Goal: Task Accomplishment & Management: Manage account settings

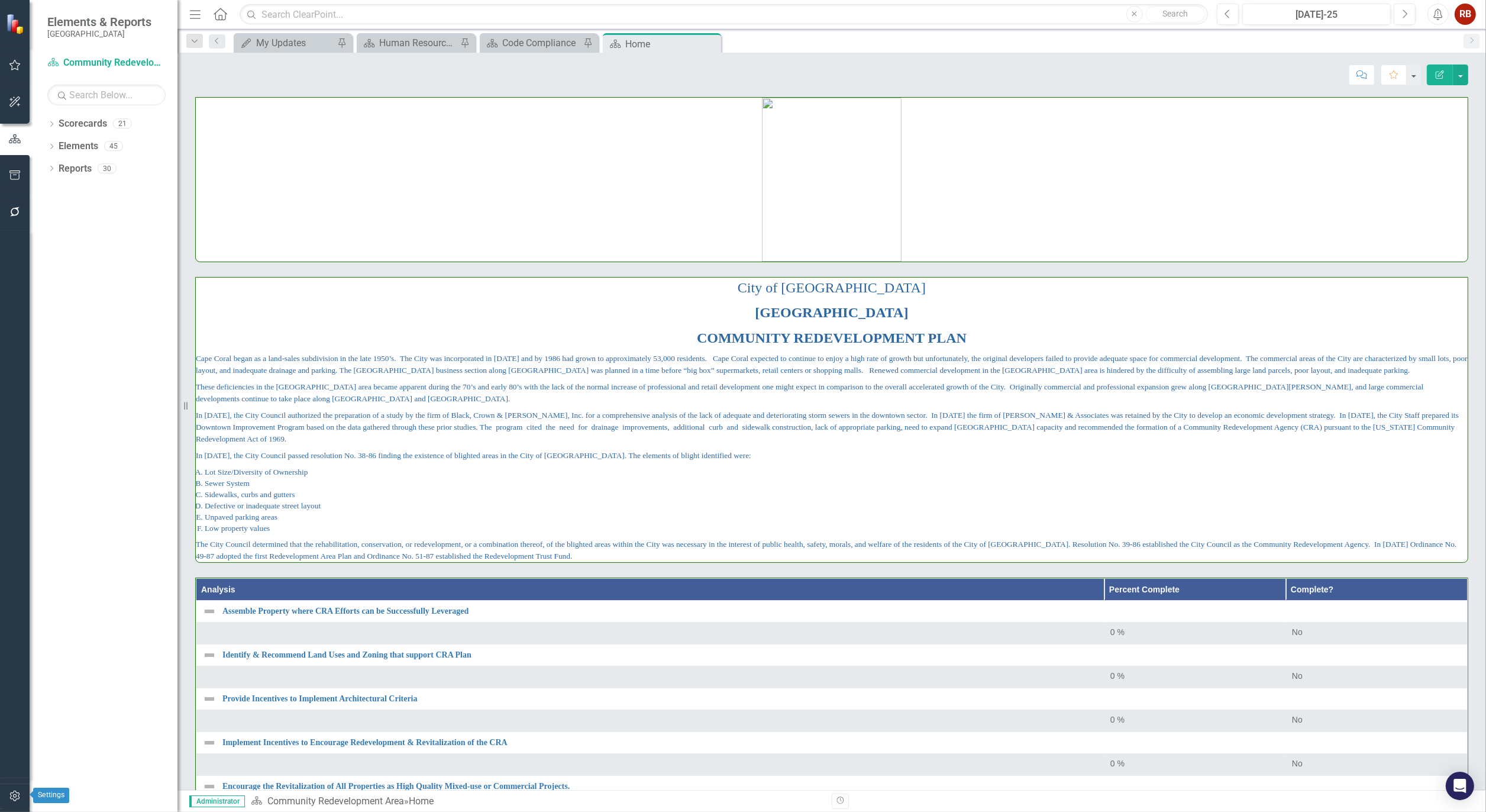
click at [16, 793] on icon "button" at bounding box center [15, 795] width 13 height 10
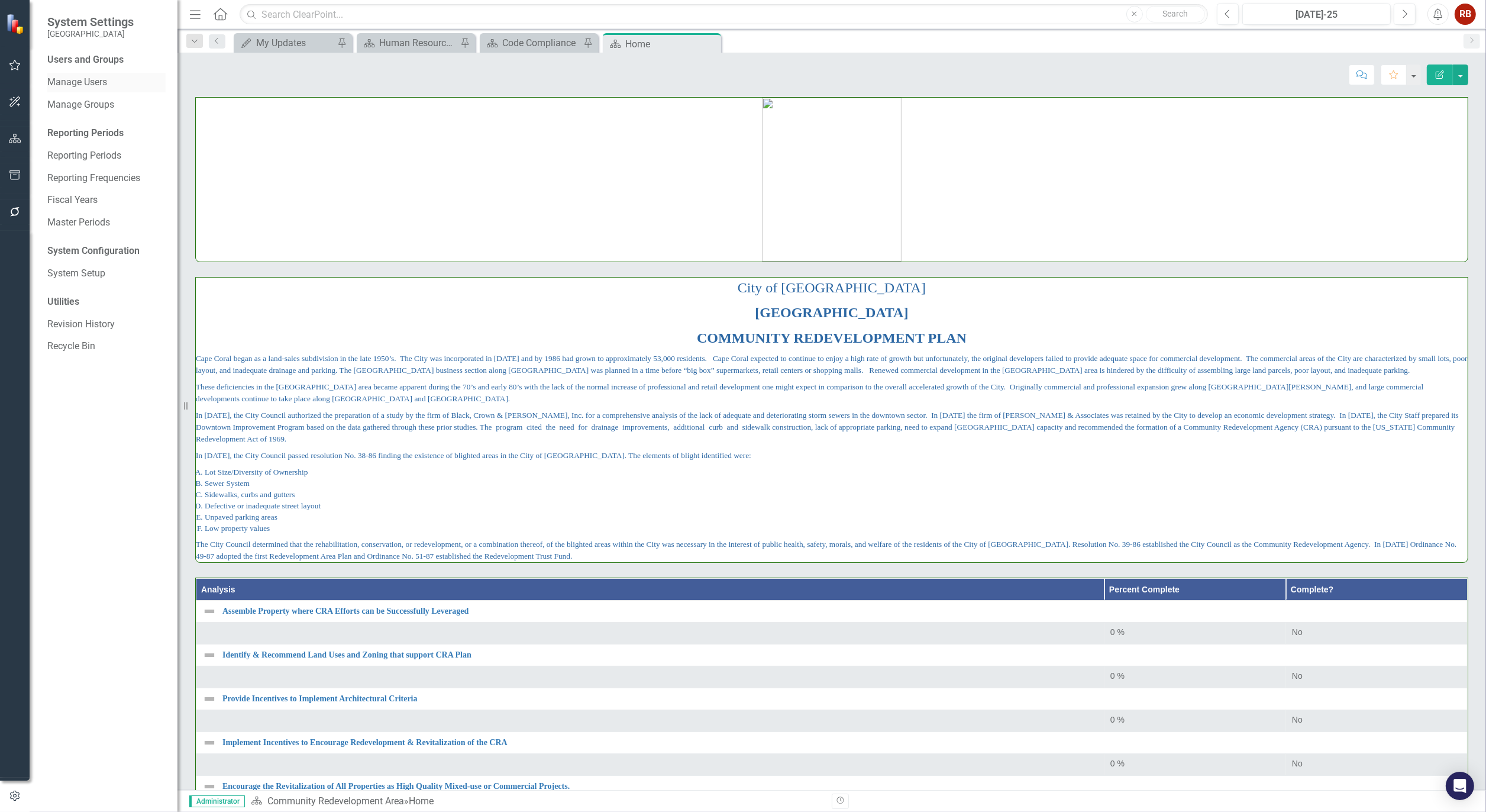
click at [85, 80] on div "Manage Users" at bounding box center [106, 82] width 118 height 20
click at [91, 78] on link "Manage Users" at bounding box center [106, 82] width 118 height 14
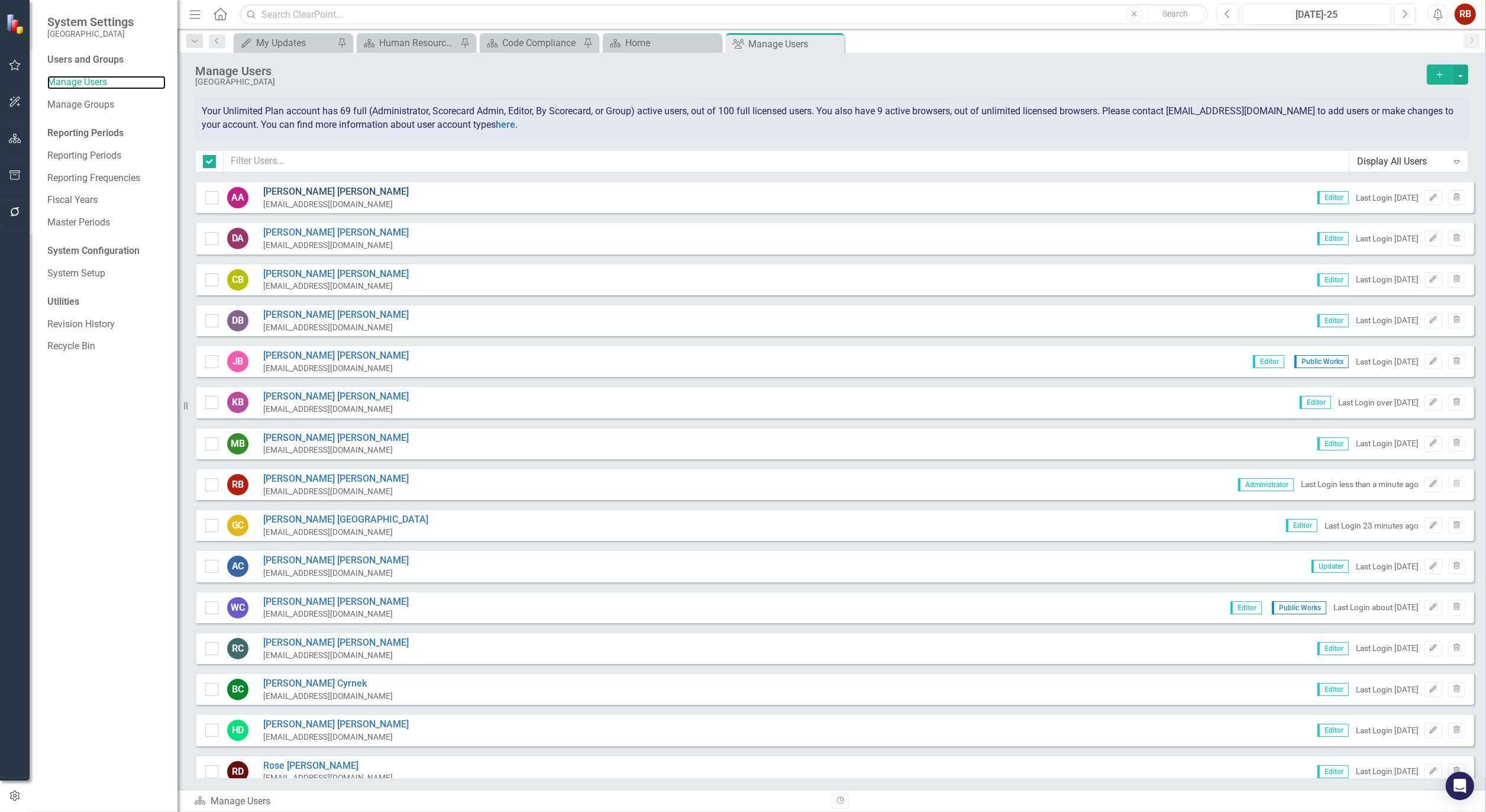
checkbox input "false"
click at [303, 160] on input "text" at bounding box center [787, 161] width 1126 height 22
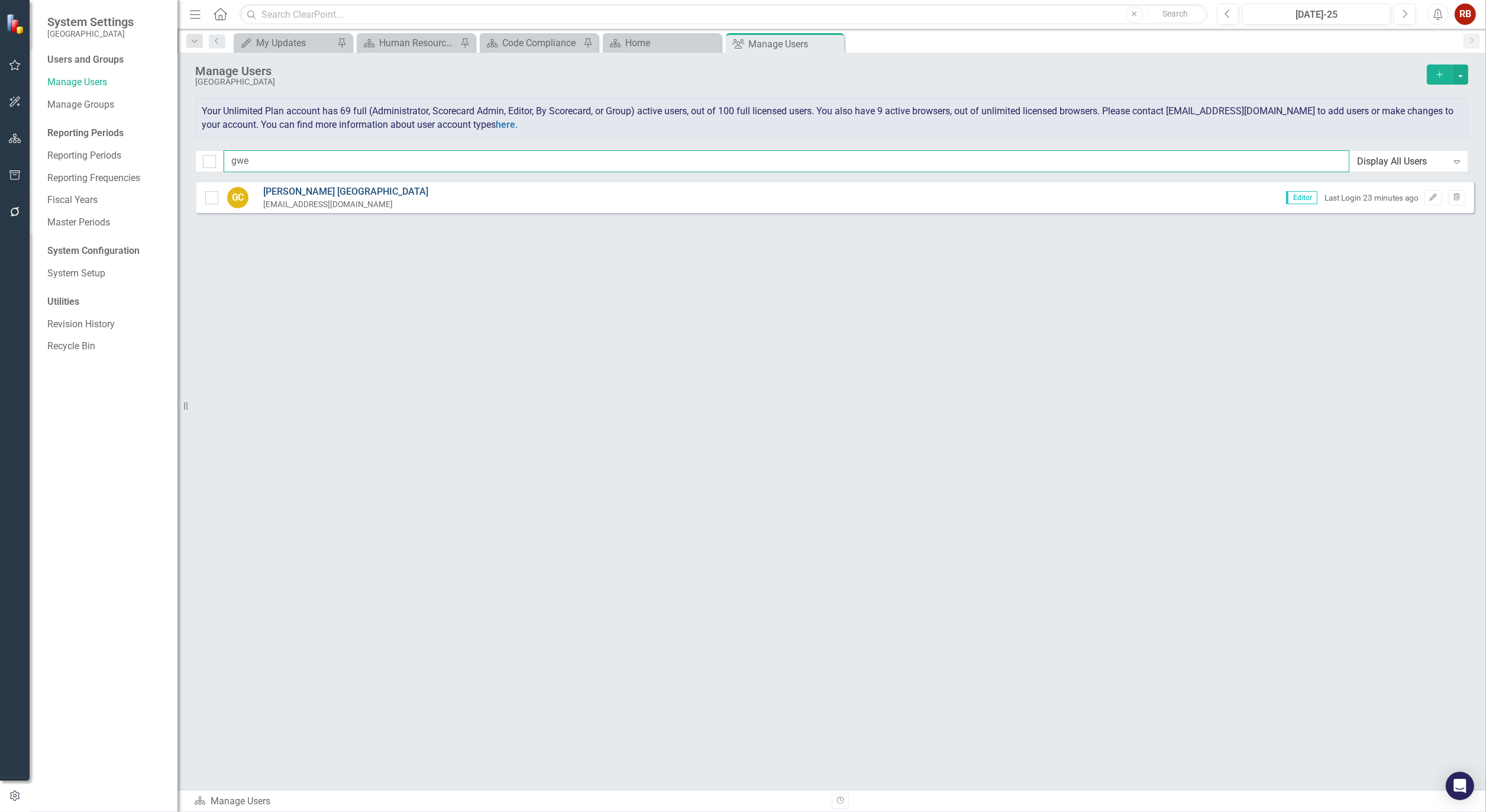
type input "gwe"
click at [283, 194] on link "[PERSON_NAME]" at bounding box center [345, 192] width 165 height 14
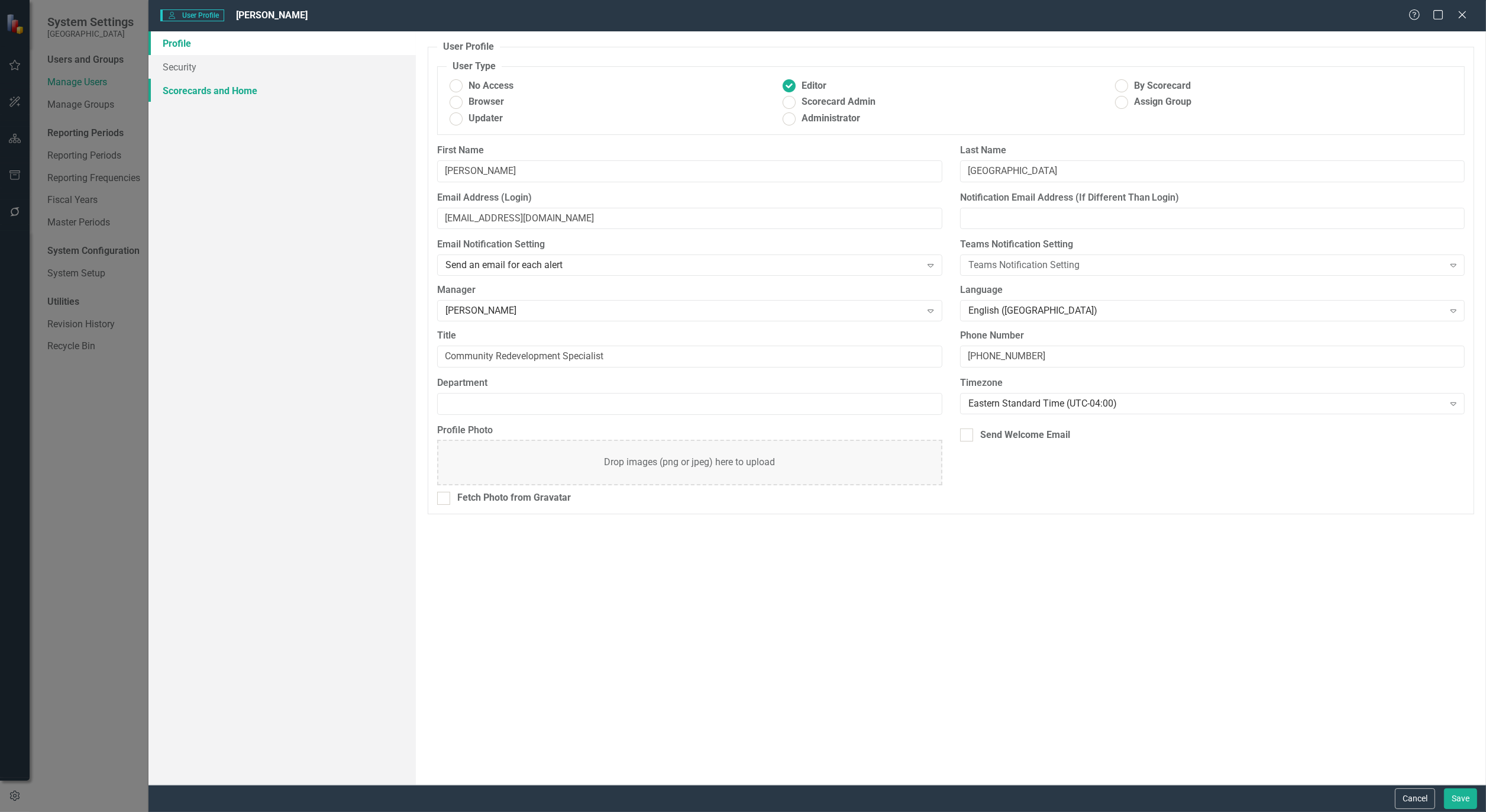
click at [208, 92] on link "Scorecards and Home" at bounding box center [282, 90] width 267 height 23
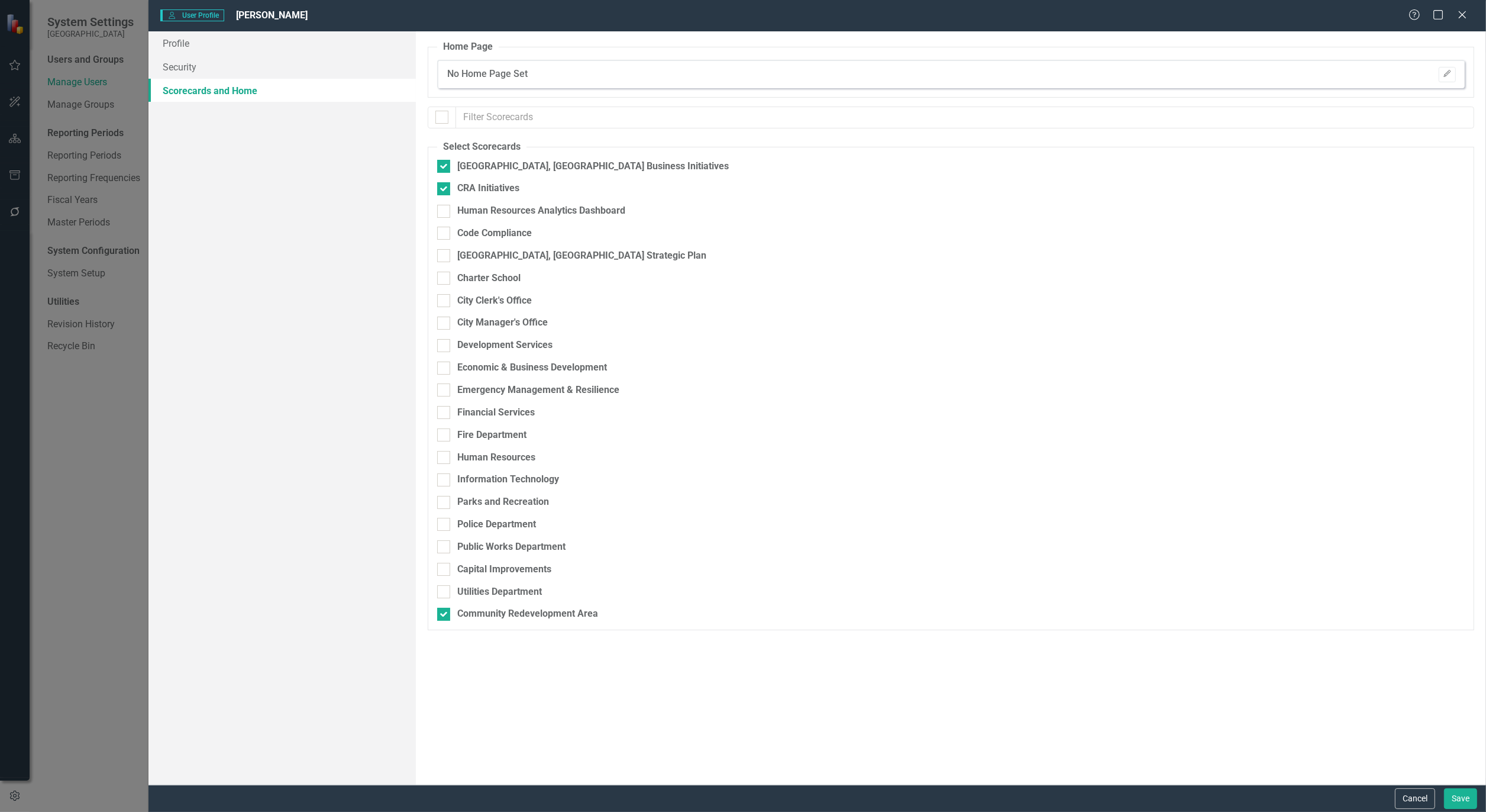
checkbox input "false"
click at [1453, 796] on button "Save" at bounding box center [1461, 797] width 33 height 21
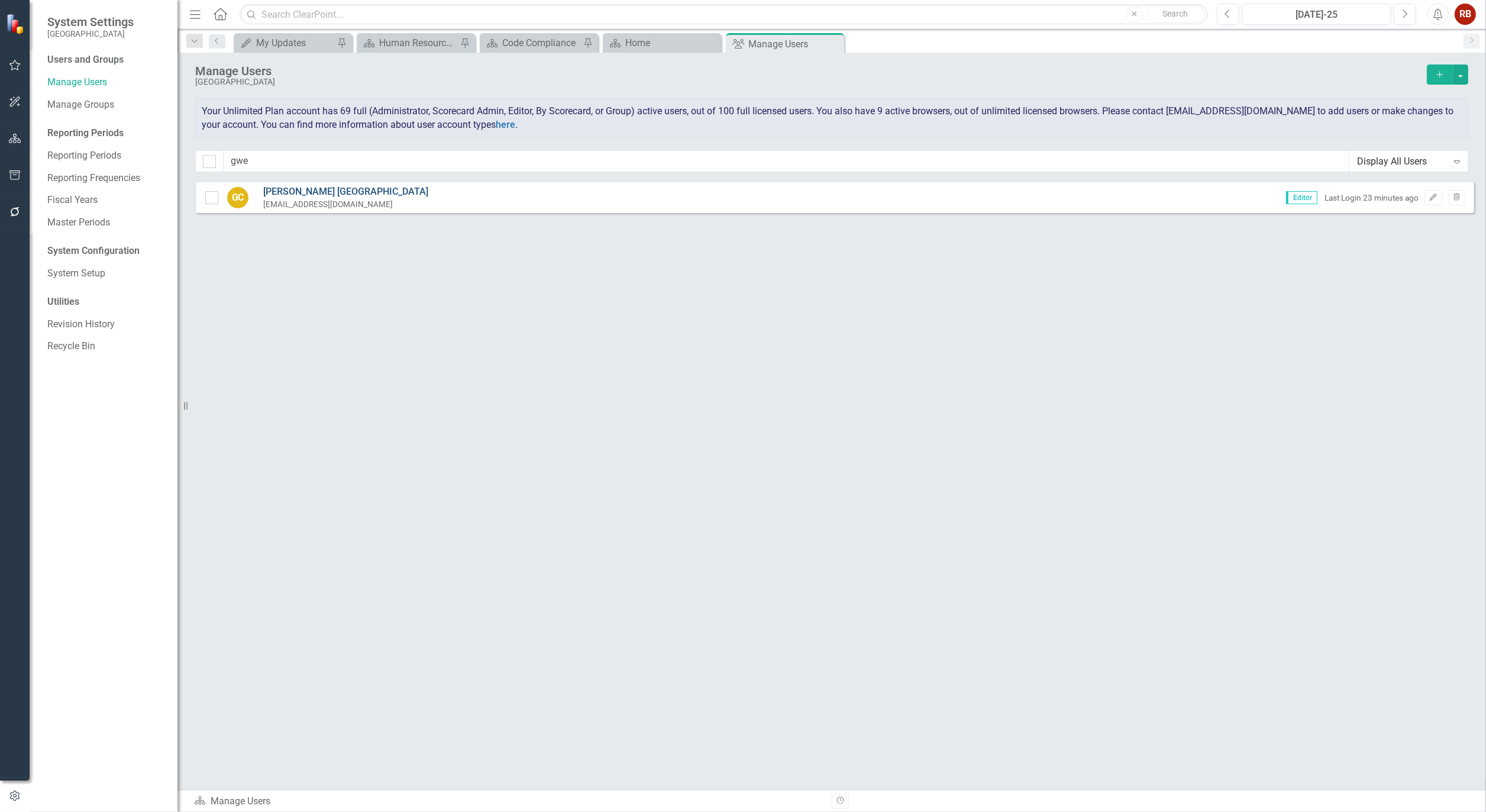
click at [303, 188] on link "[PERSON_NAME]" at bounding box center [345, 192] width 165 height 14
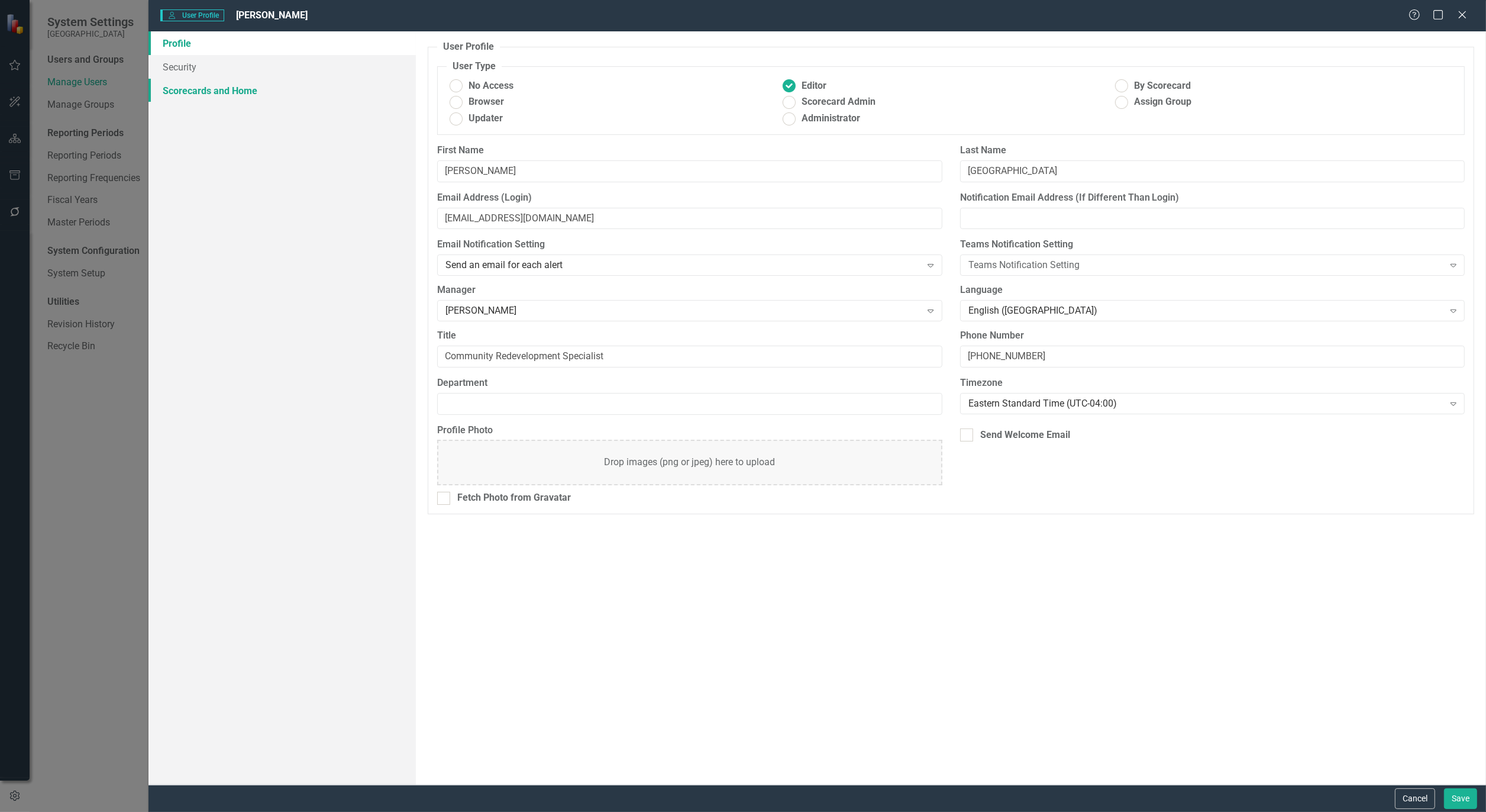
click at [192, 95] on link "Scorecards and Home" at bounding box center [282, 90] width 267 height 23
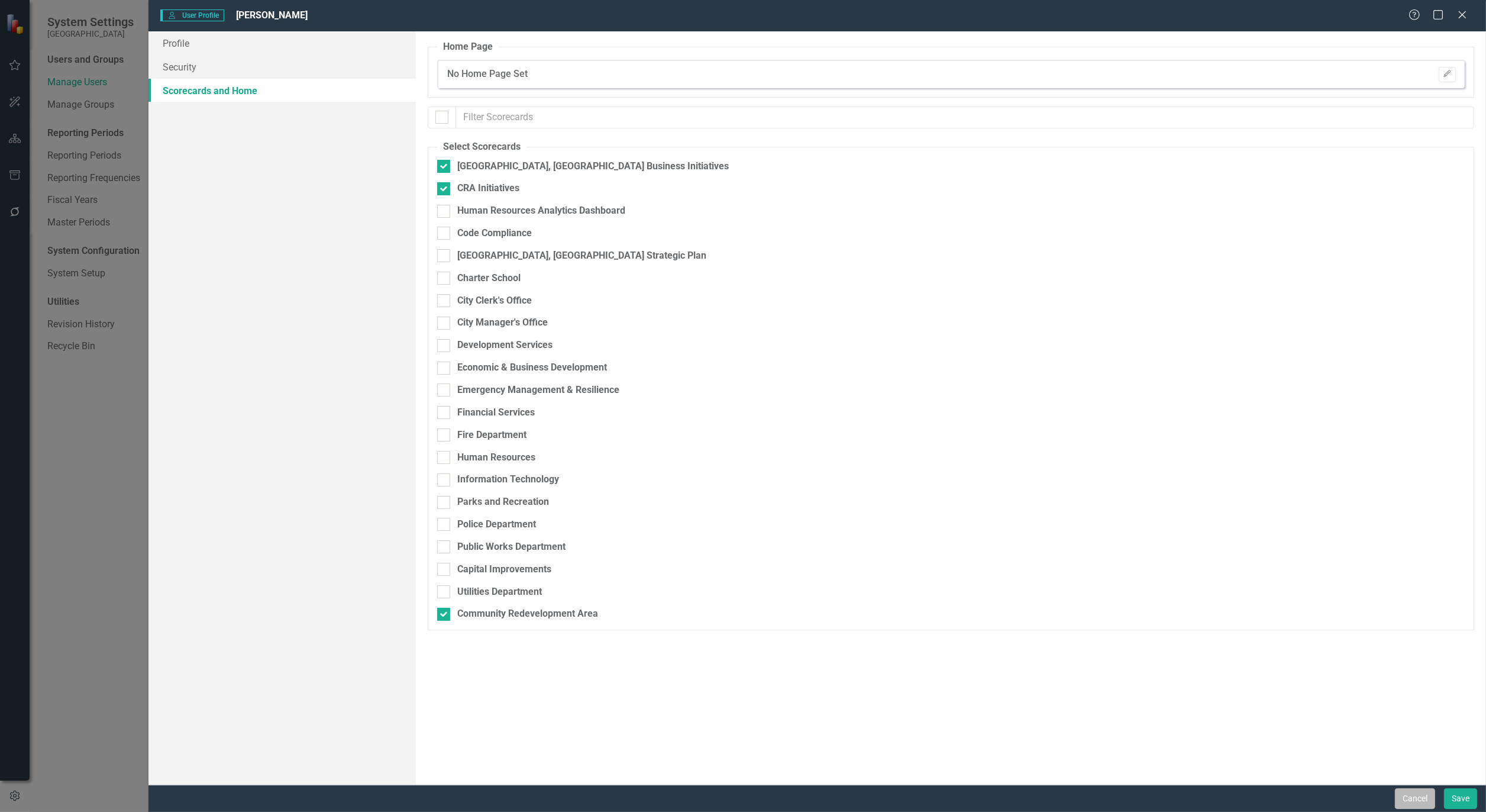
click at [1424, 795] on button "Cancel" at bounding box center [1415, 797] width 40 height 21
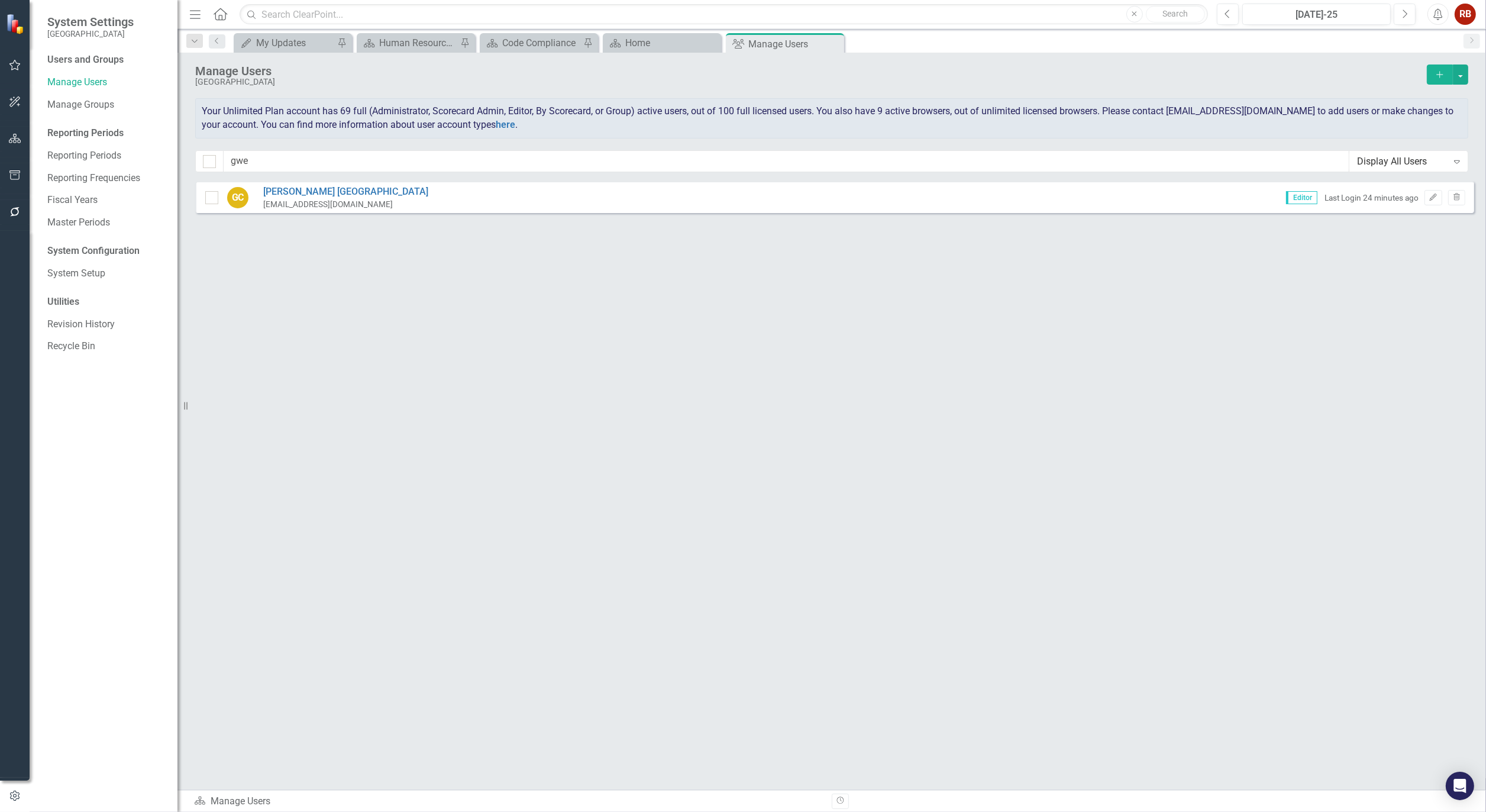
click at [307, 182] on div "GC [PERSON_NAME] [PERSON_NAME][EMAIL_ADDRESS][DOMAIN_NAME] Editor Last Login 24…" at bounding box center [834, 197] width 1279 height 32
click at [306, 188] on link "[PERSON_NAME]" at bounding box center [345, 192] width 165 height 14
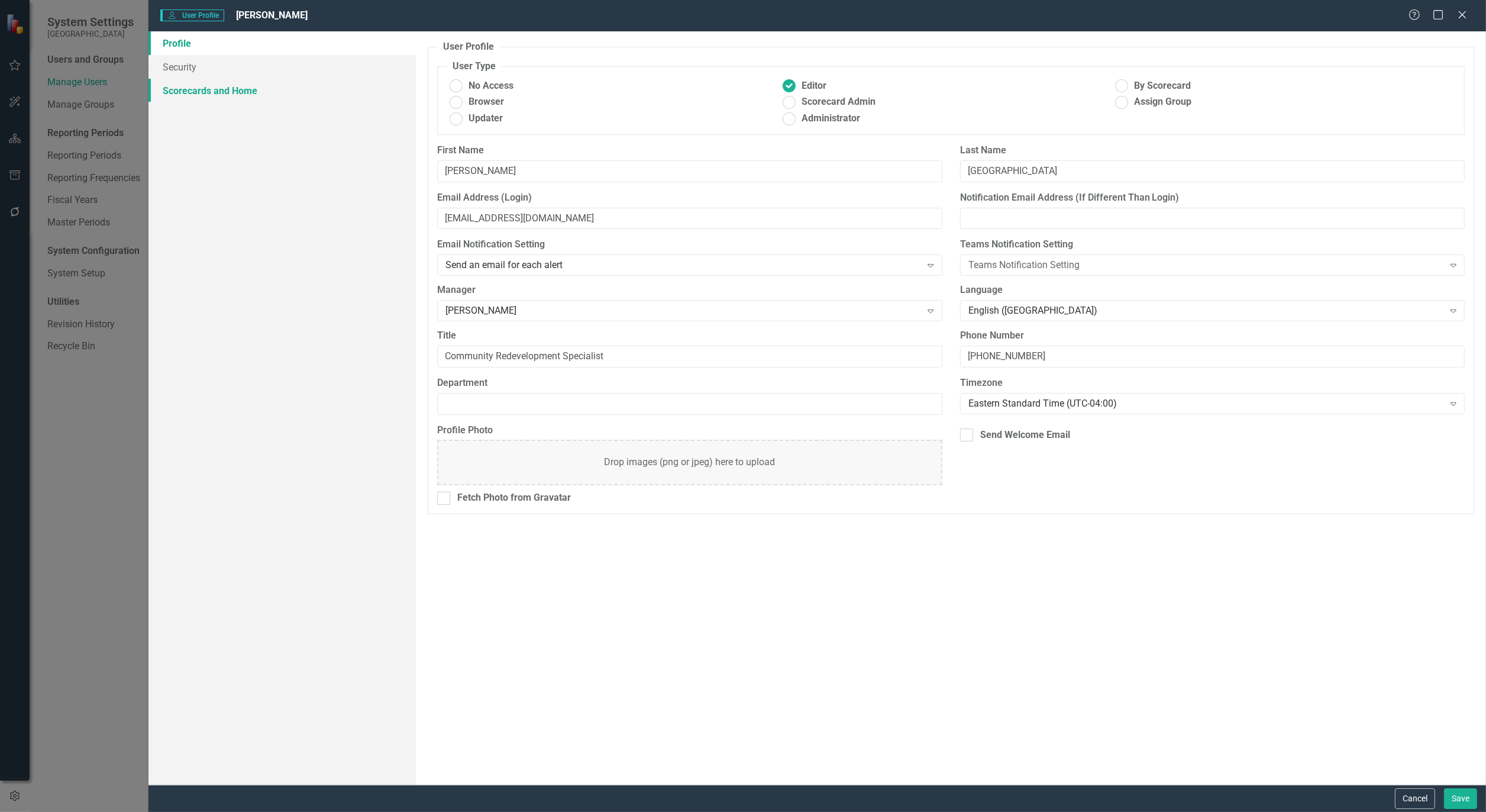
click at [185, 92] on link "Scorecards and Home" at bounding box center [282, 90] width 267 height 23
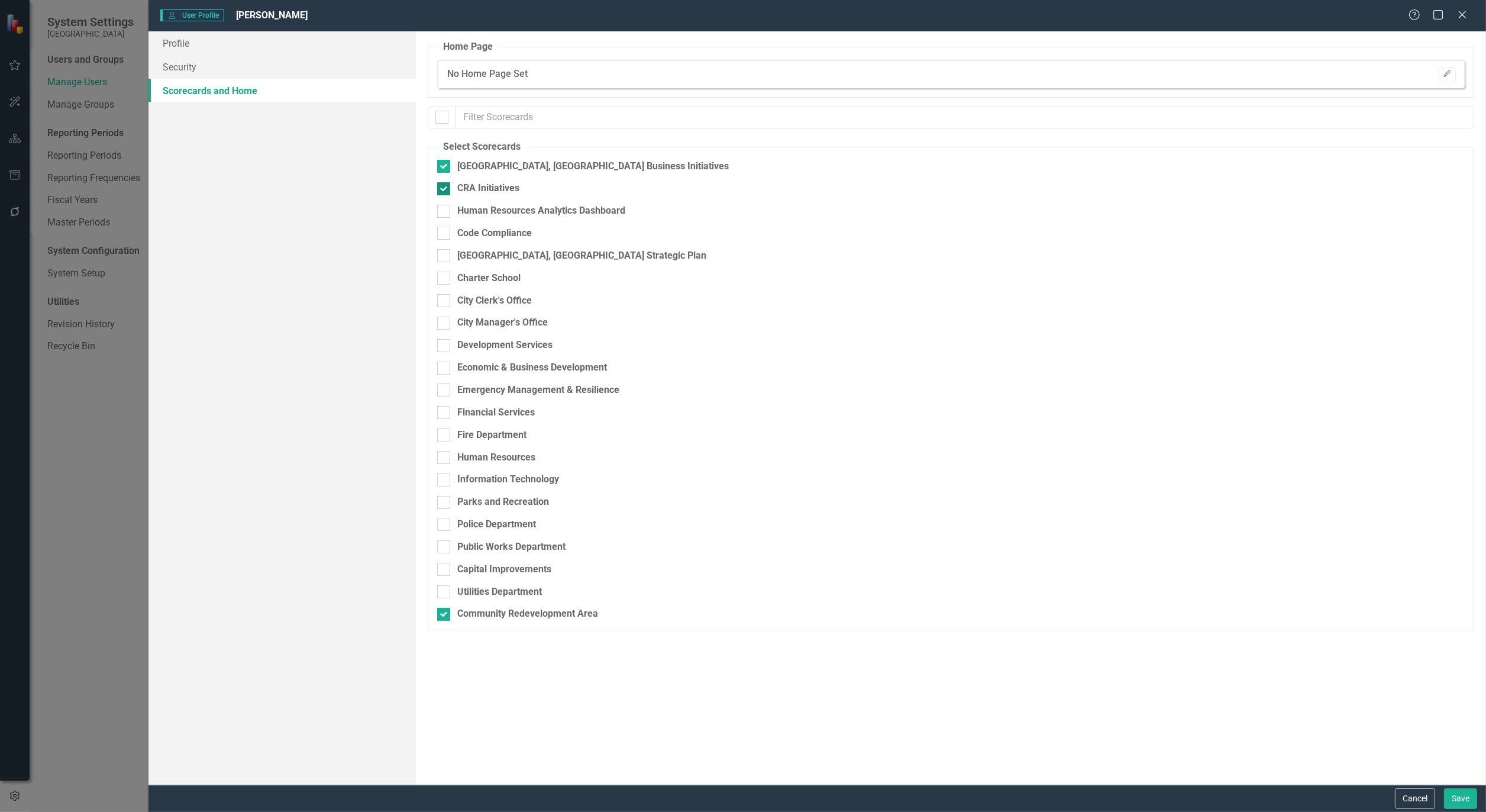
click at [486, 185] on div "CRA Initiatives" at bounding box center [487, 189] width 62 height 14
click at [445, 185] on input "CRA Initiatives" at bounding box center [441, 186] width 8 height 8
click at [486, 185] on div "CRA Initiatives" at bounding box center [487, 189] width 62 height 14
click at [445, 185] on input "CRA Initiatives" at bounding box center [441, 186] width 8 height 8
checkbox input "true"
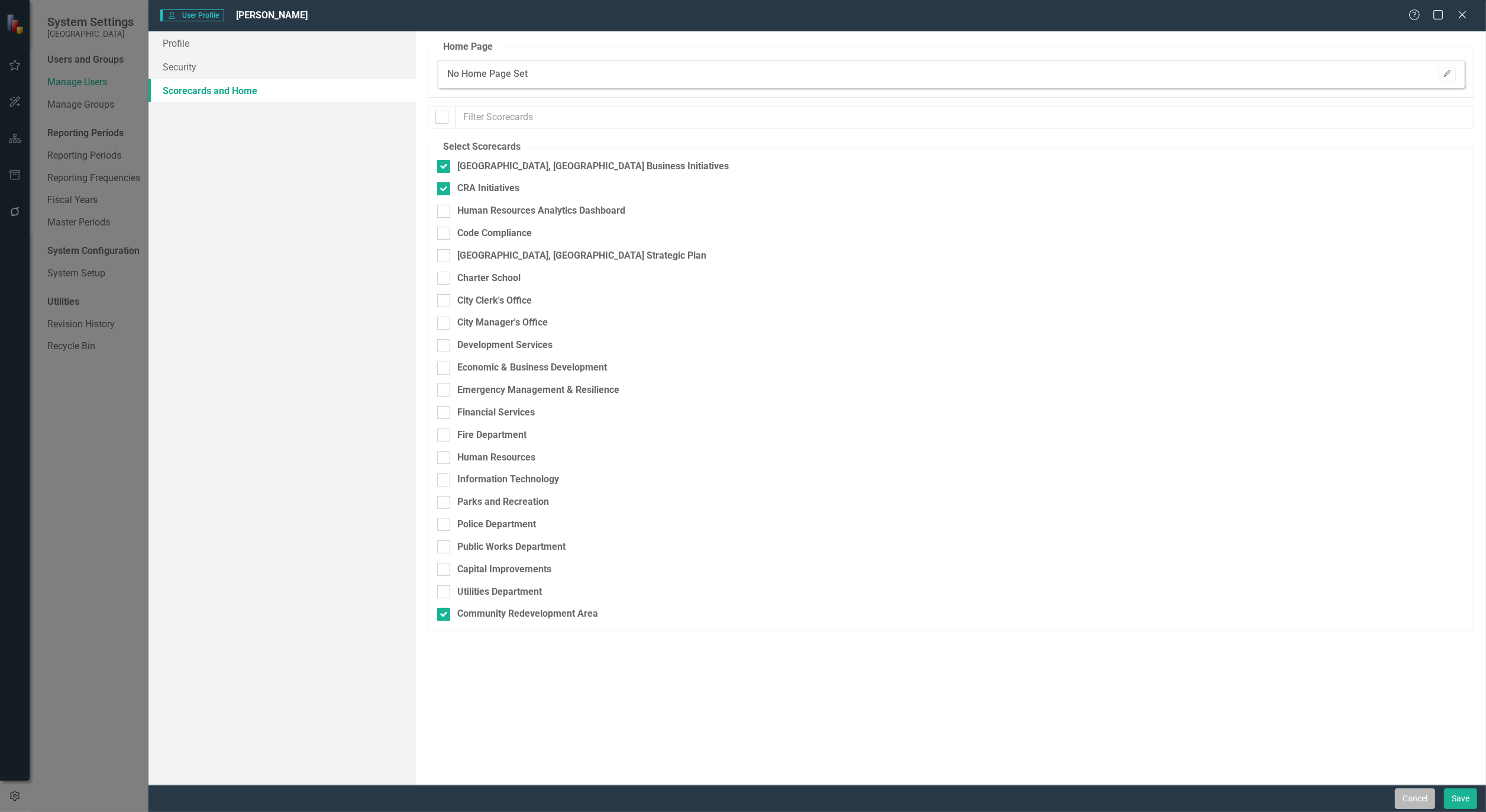
click at [1409, 796] on button "Cancel" at bounding box center [1415, 797] width 40 height 21
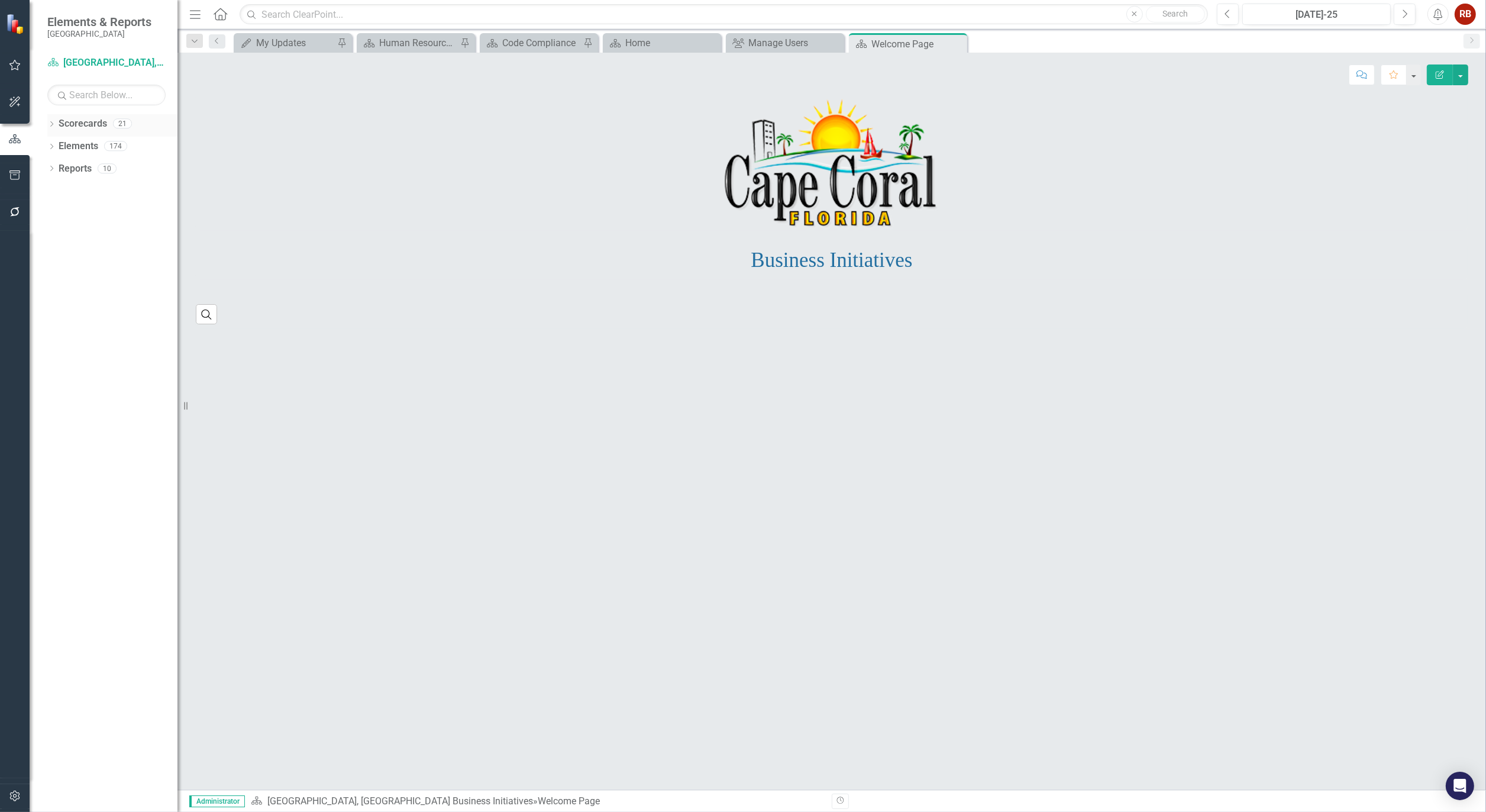
click at [55, 120] on div "Dropdown" at bounding box center [51, 125] width 8 height 10
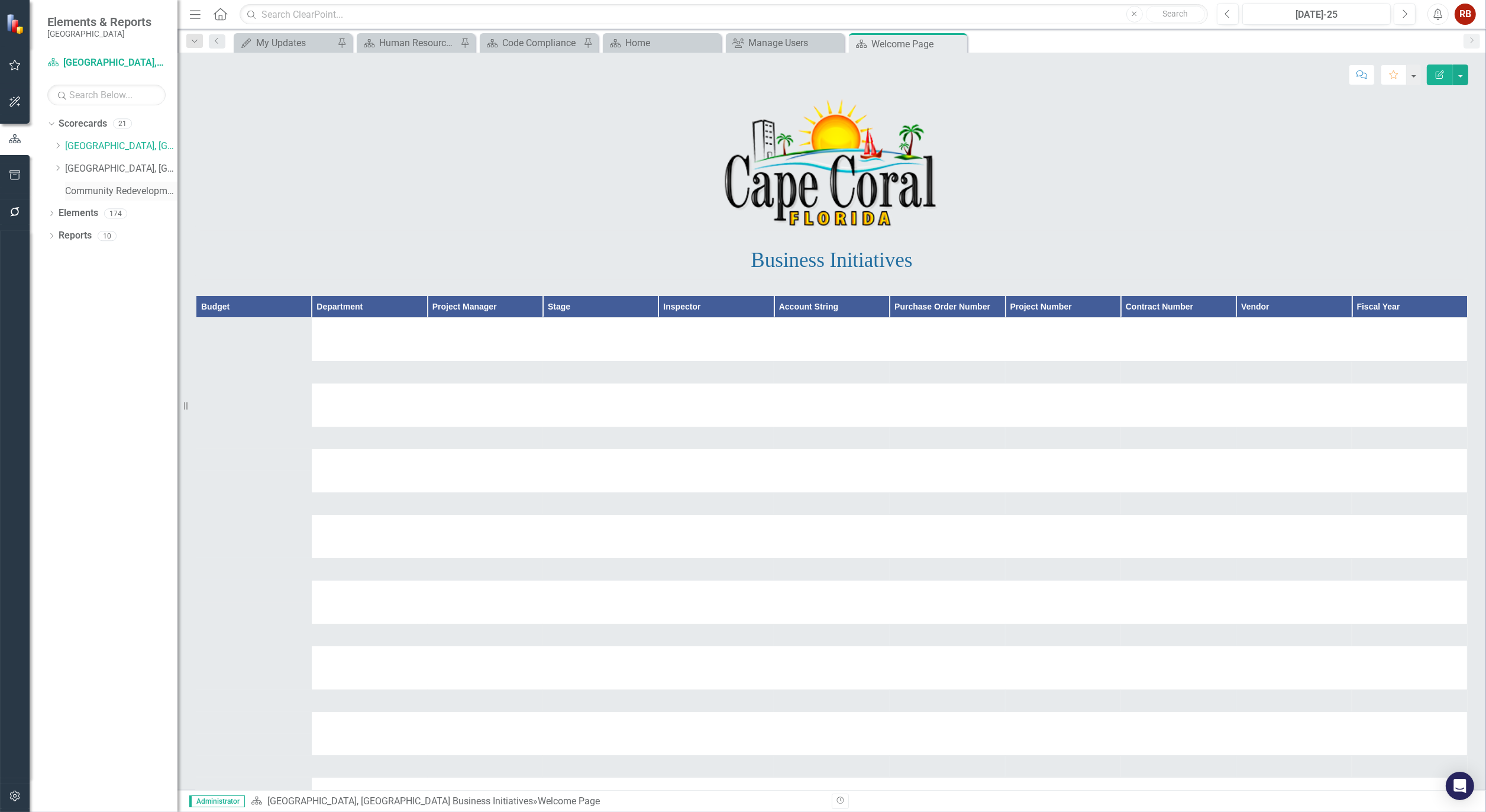
click at [72, 188] on link "Community Redevelopment Area" at bounding box center [121, 192] width 113 height 14
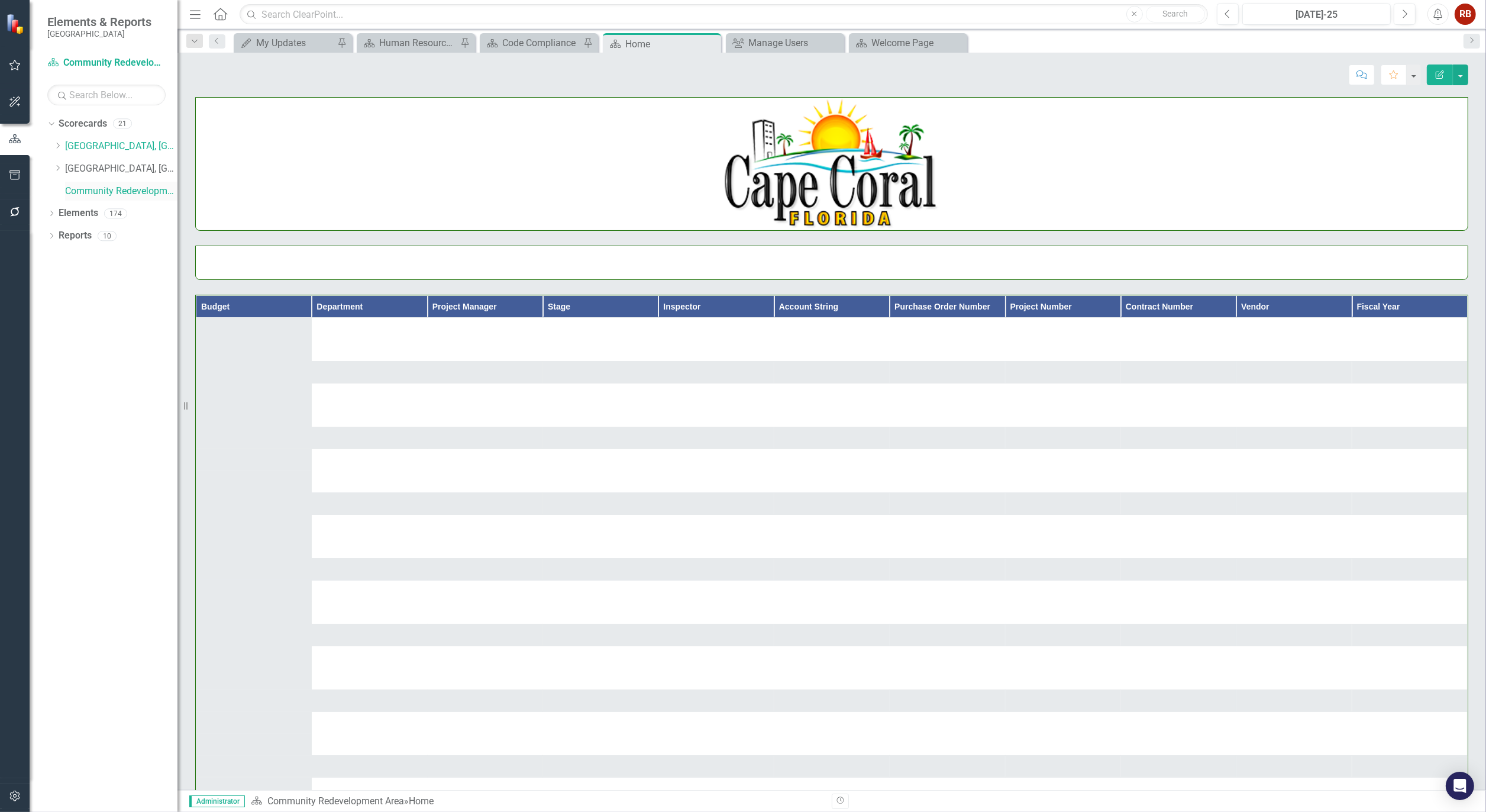
click at [122, 193] on link "Community Redevelopment Area" at bounding box center [121, 192] width 113 height 14
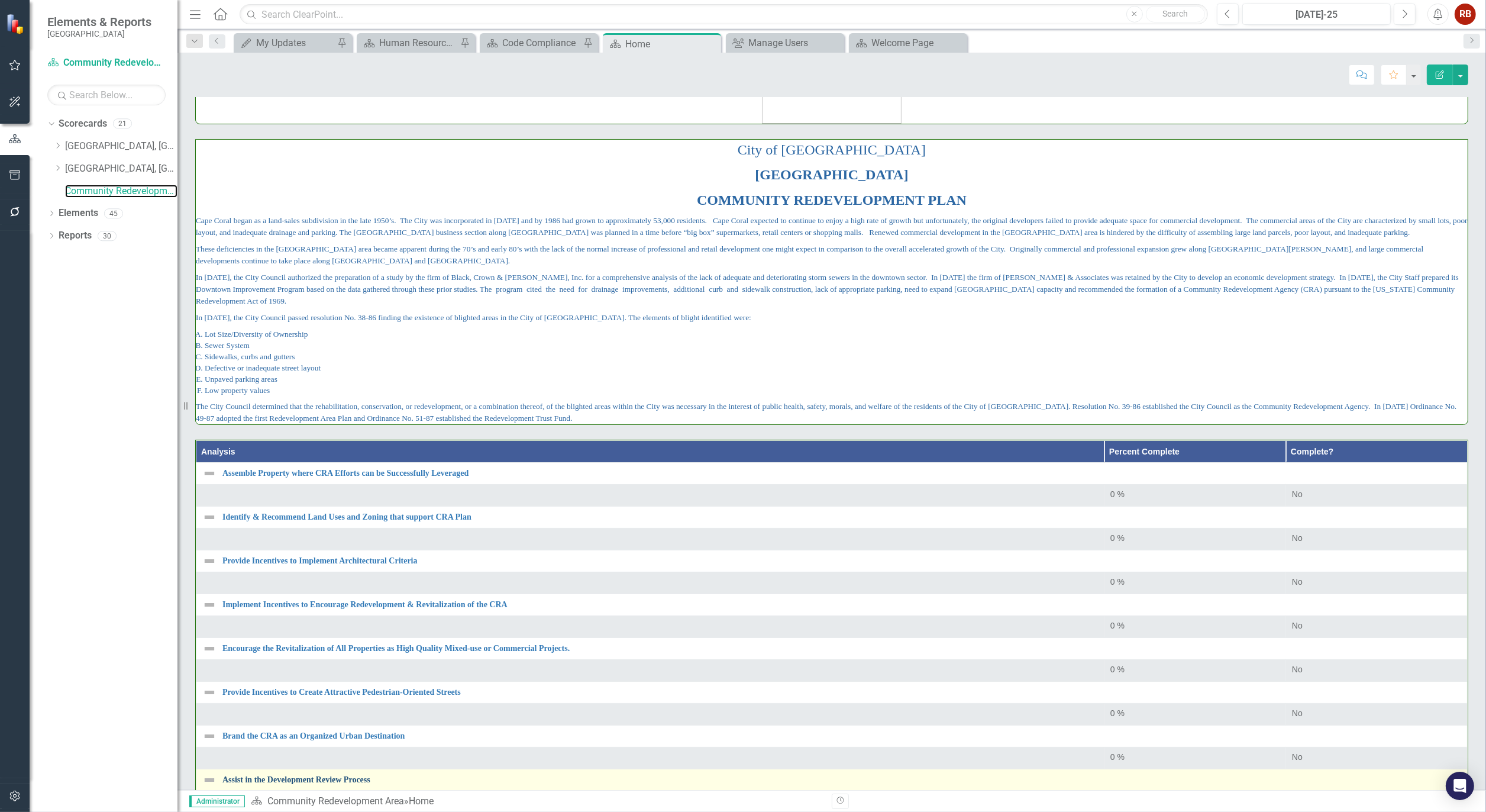
scroll to position [37, 0]
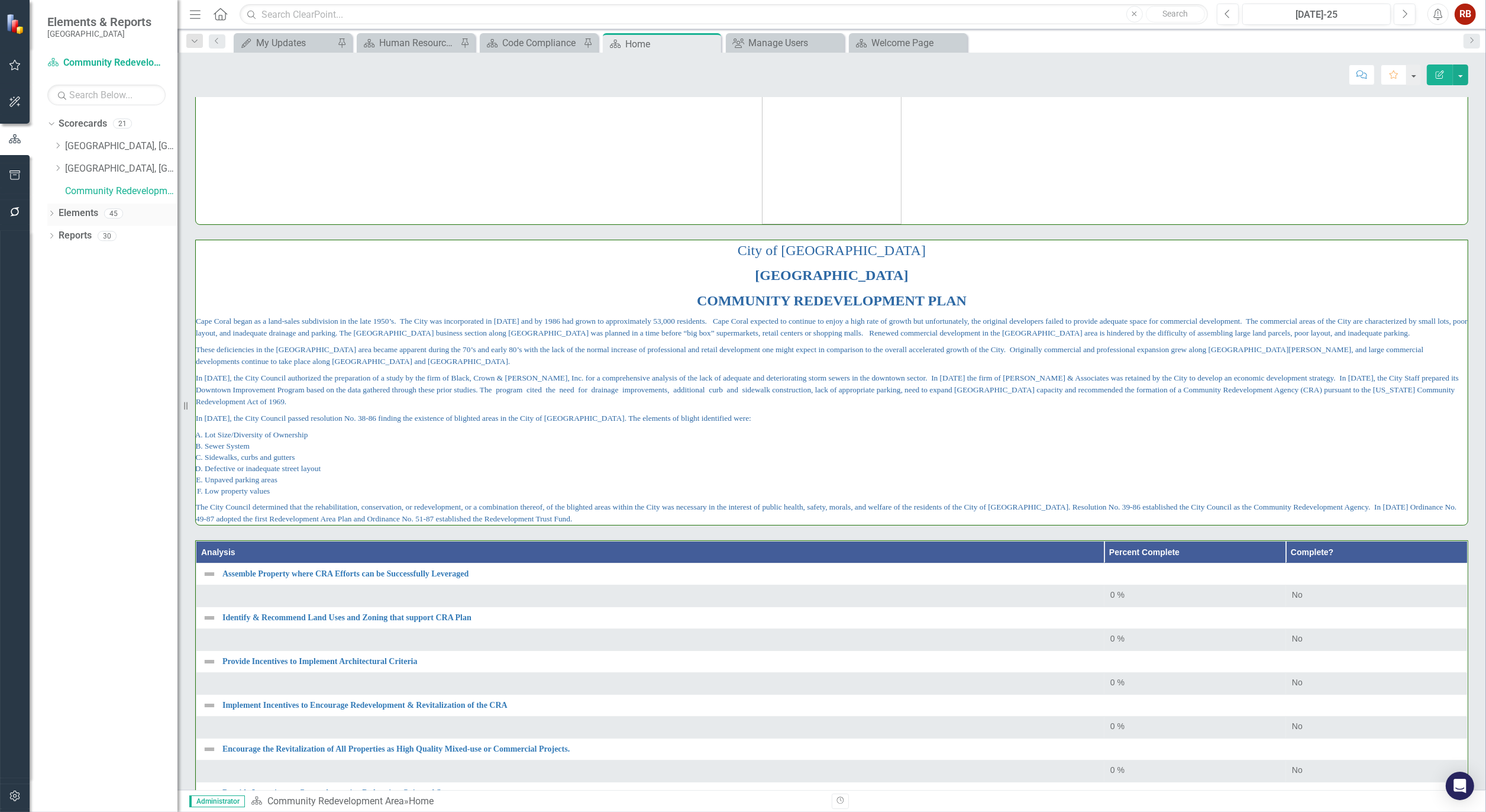
click at [55, 214] on icon "Dropdown" at bounding box center [51, 214] width 8 height 7
click at [66, 256] on icon "Objective" at bounding box center [70, 257] width 12 height 10
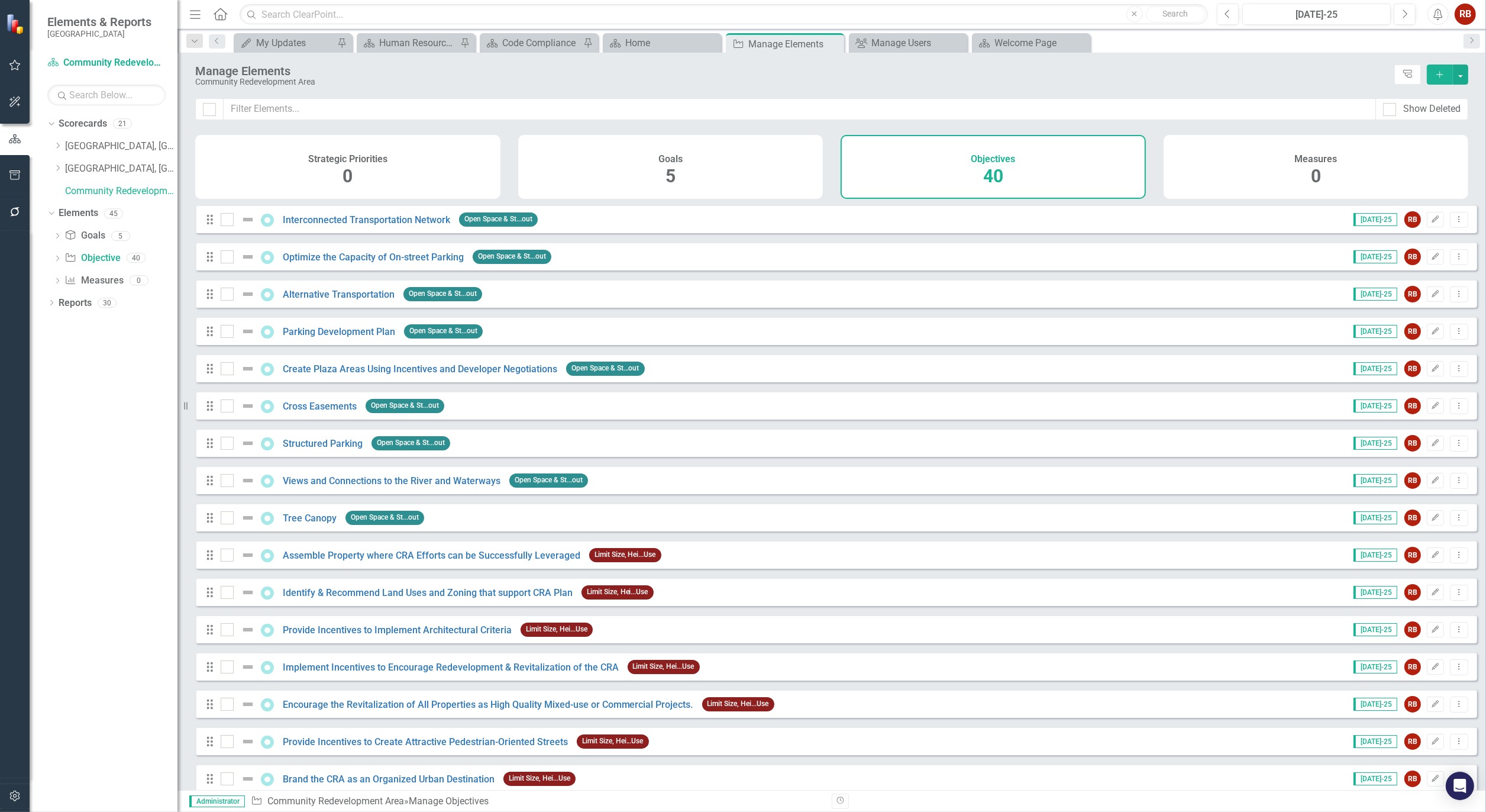
click at [955, 143] on div "Objectives 40" at bounding box center [993, 166] width 305 height 64
click at [1021, 43] on div "Welcome Page" at bounding box center [1033, 42] width 78 height 15
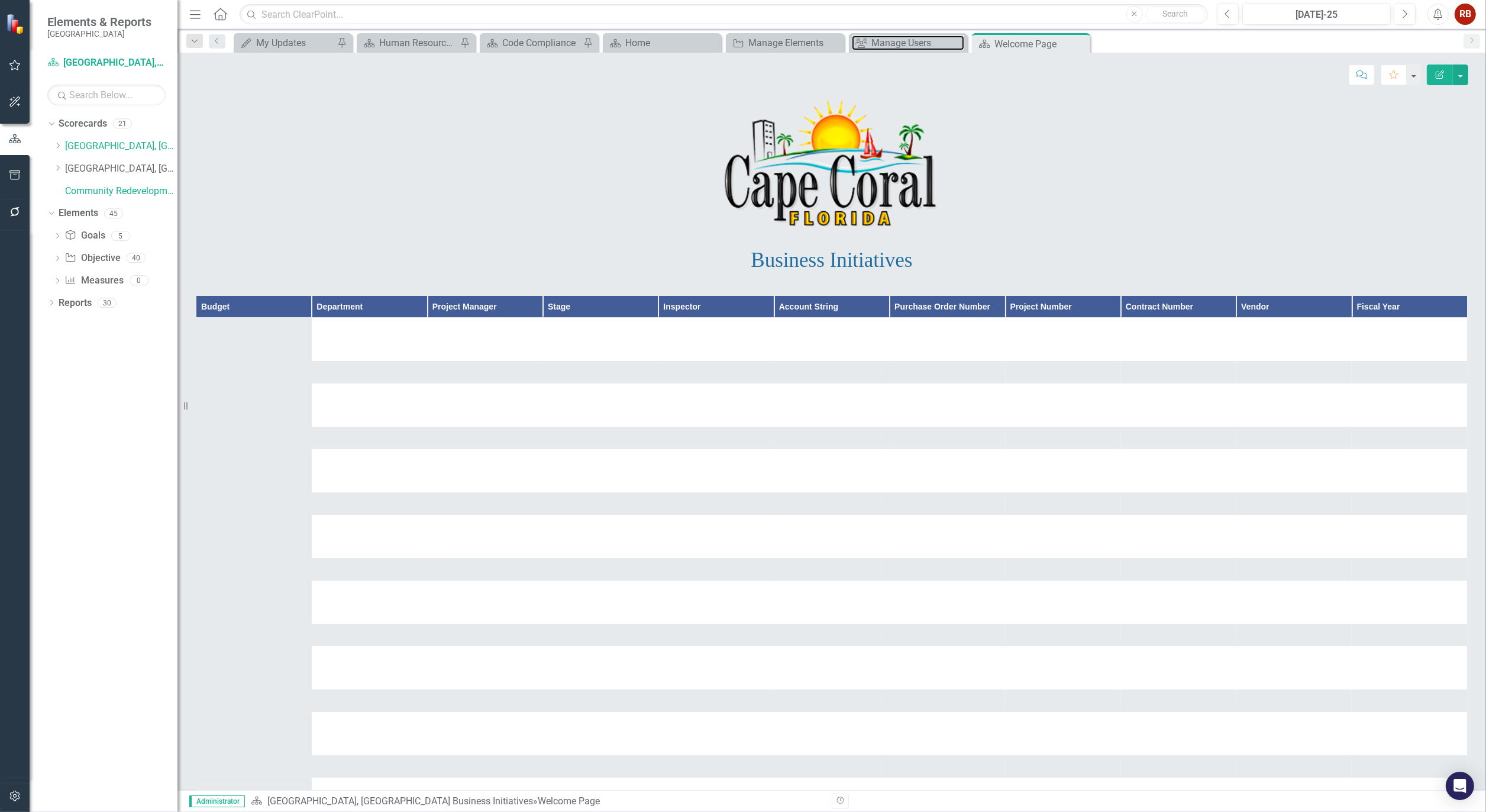
click at [911, 45] on div "Manage Users" at bounding box center [918, 42] width 93 height 15
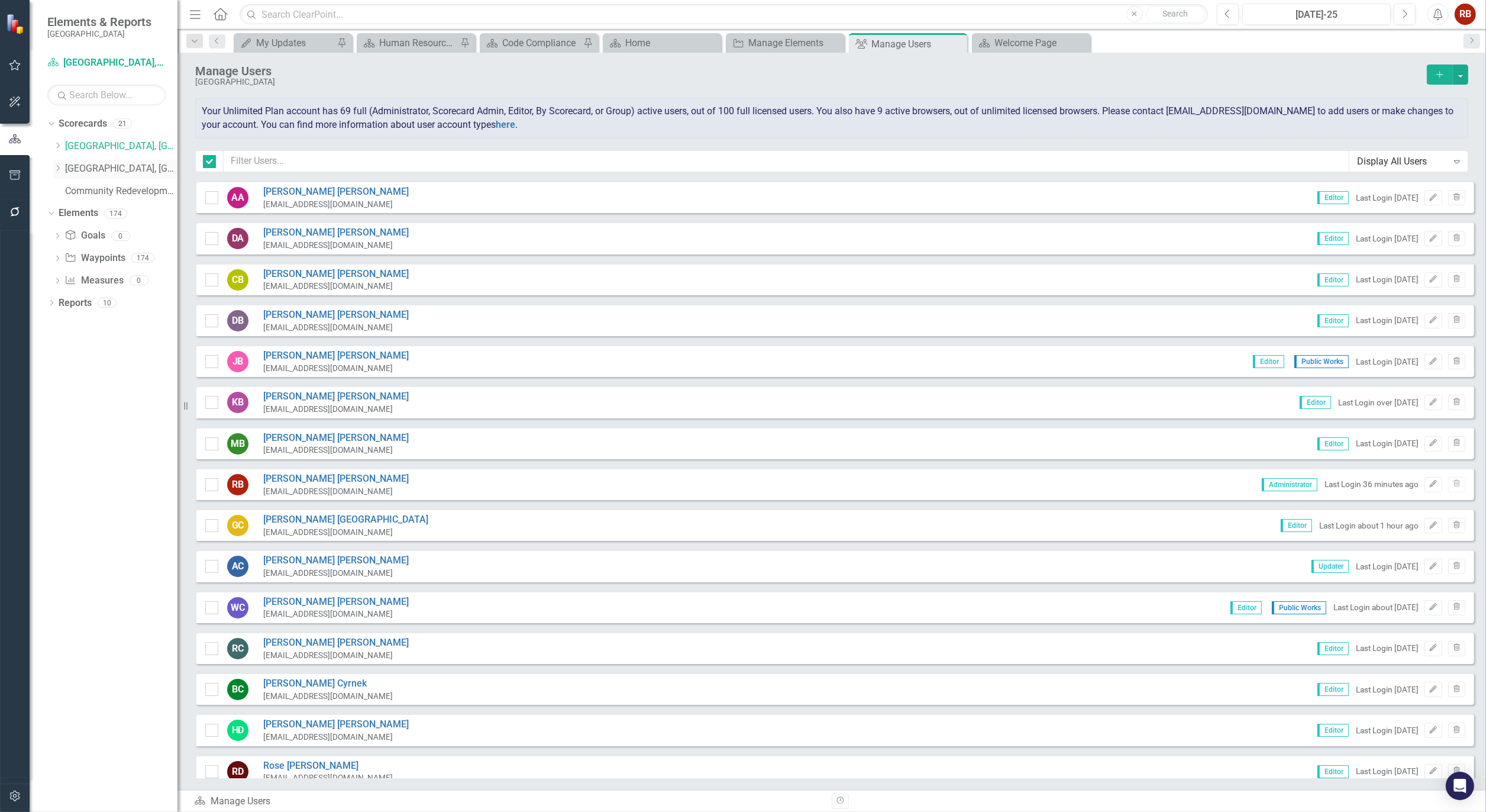
checkbox input "false"
click at [93, 189] on link "Community Redevelopment Area" at bounding box center [121, 192] width 113 height 14
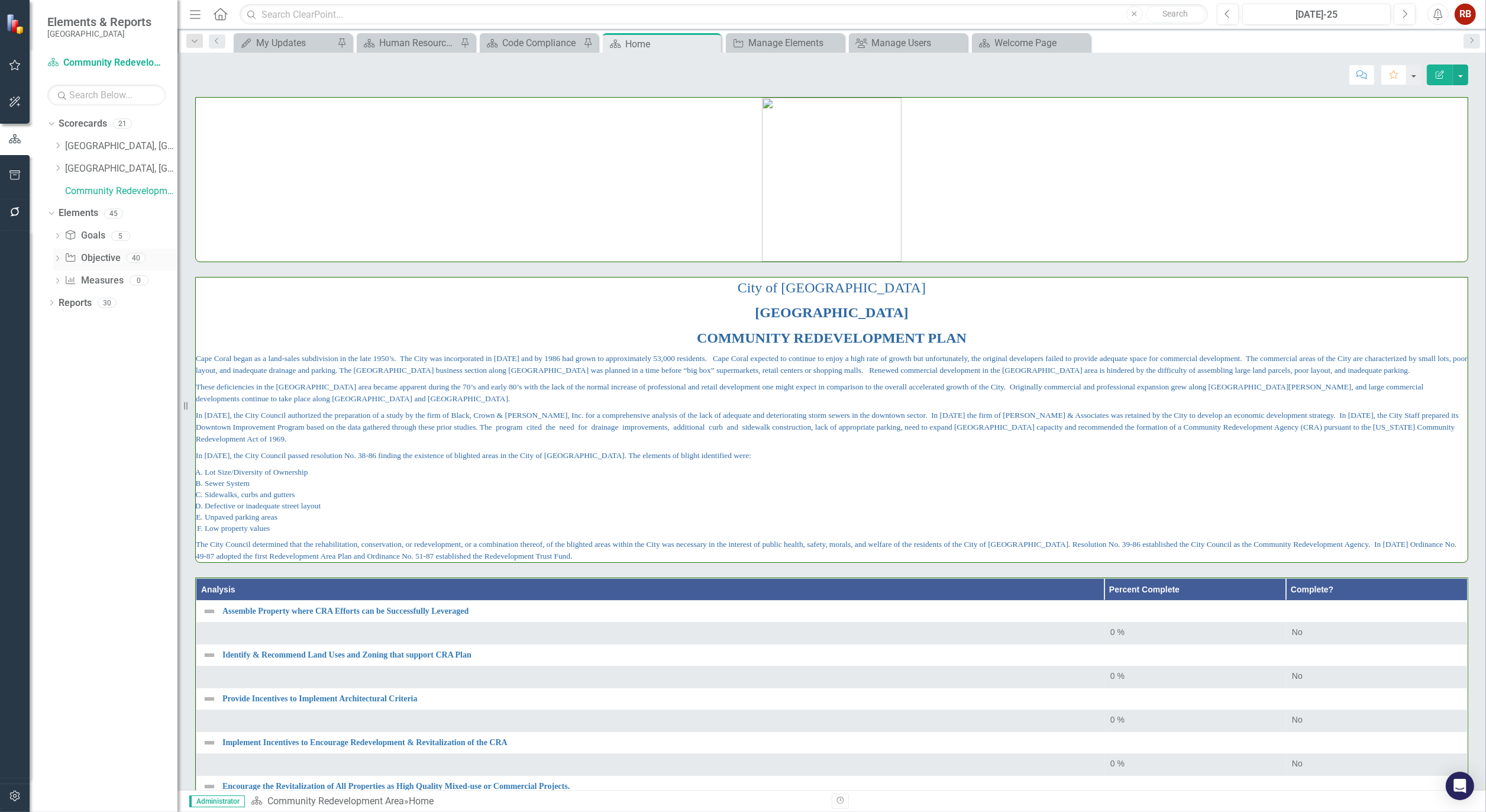
click at [60, 258] on icon "Dropdown" at bounding box center [57, 259] width 8 height 7
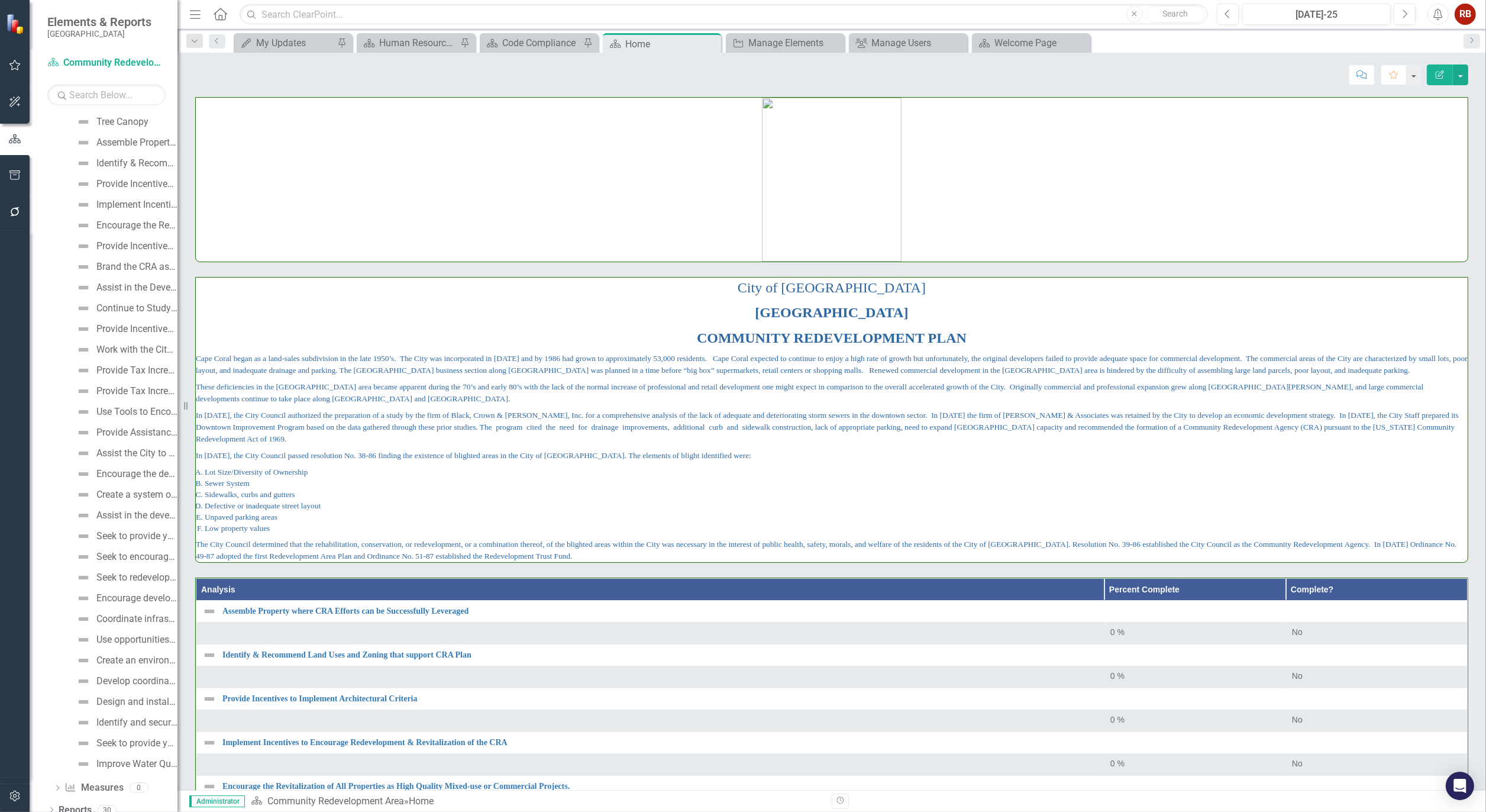
scroll to position [332, 0]
click at [121, 405] on div "Use Tools to Encourage Residential Projects" at bounding box center [137, 401] width 81 height 11
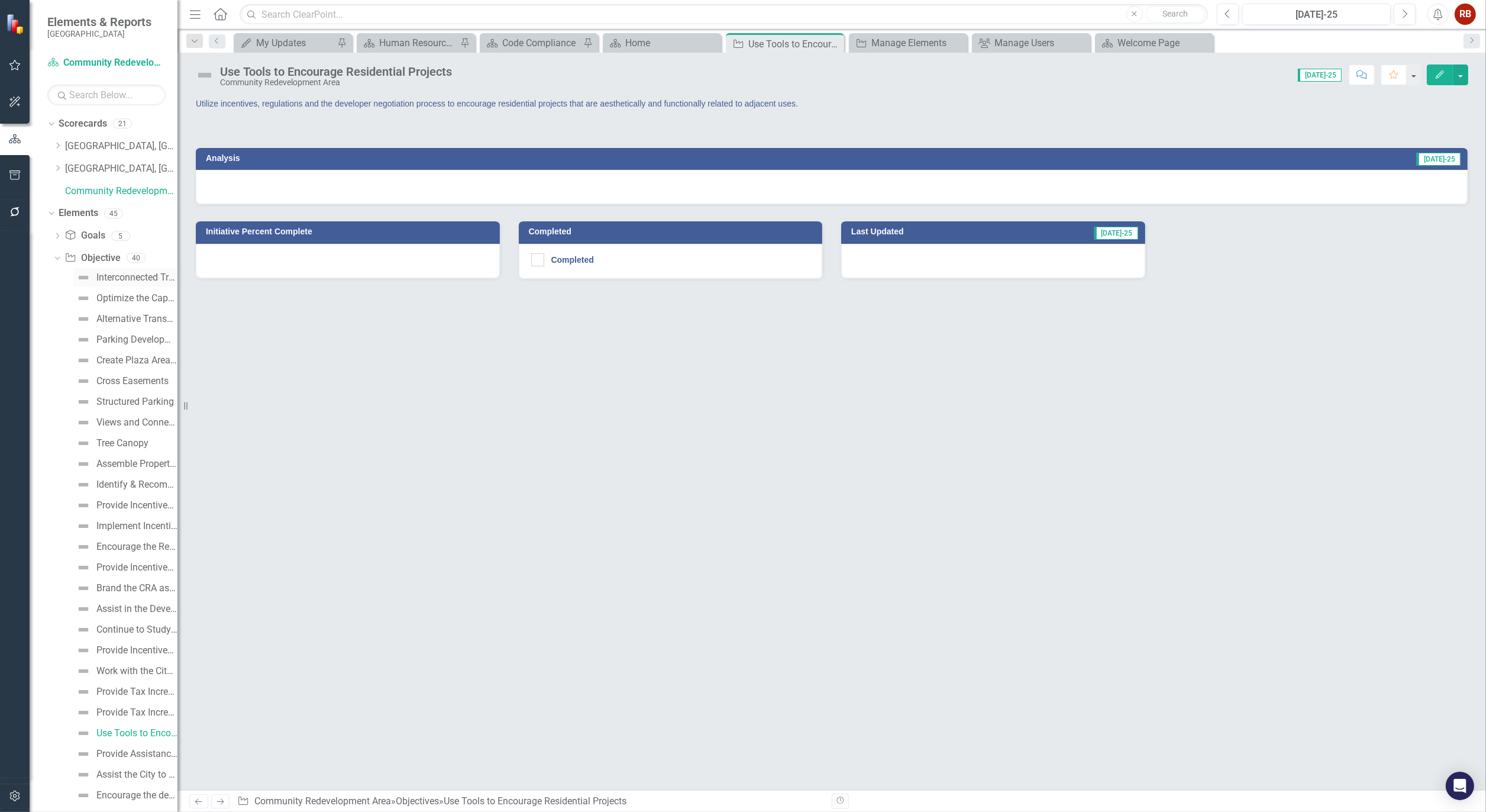
click at [111, 280] on div "Interconnected Transportation Network" at bounding box center [137, 277] width 81 height 11
click at [111, 296] on div "Optimize the Capacity of On-street Parking" at bounding box center [137, 297] width 81 height 11
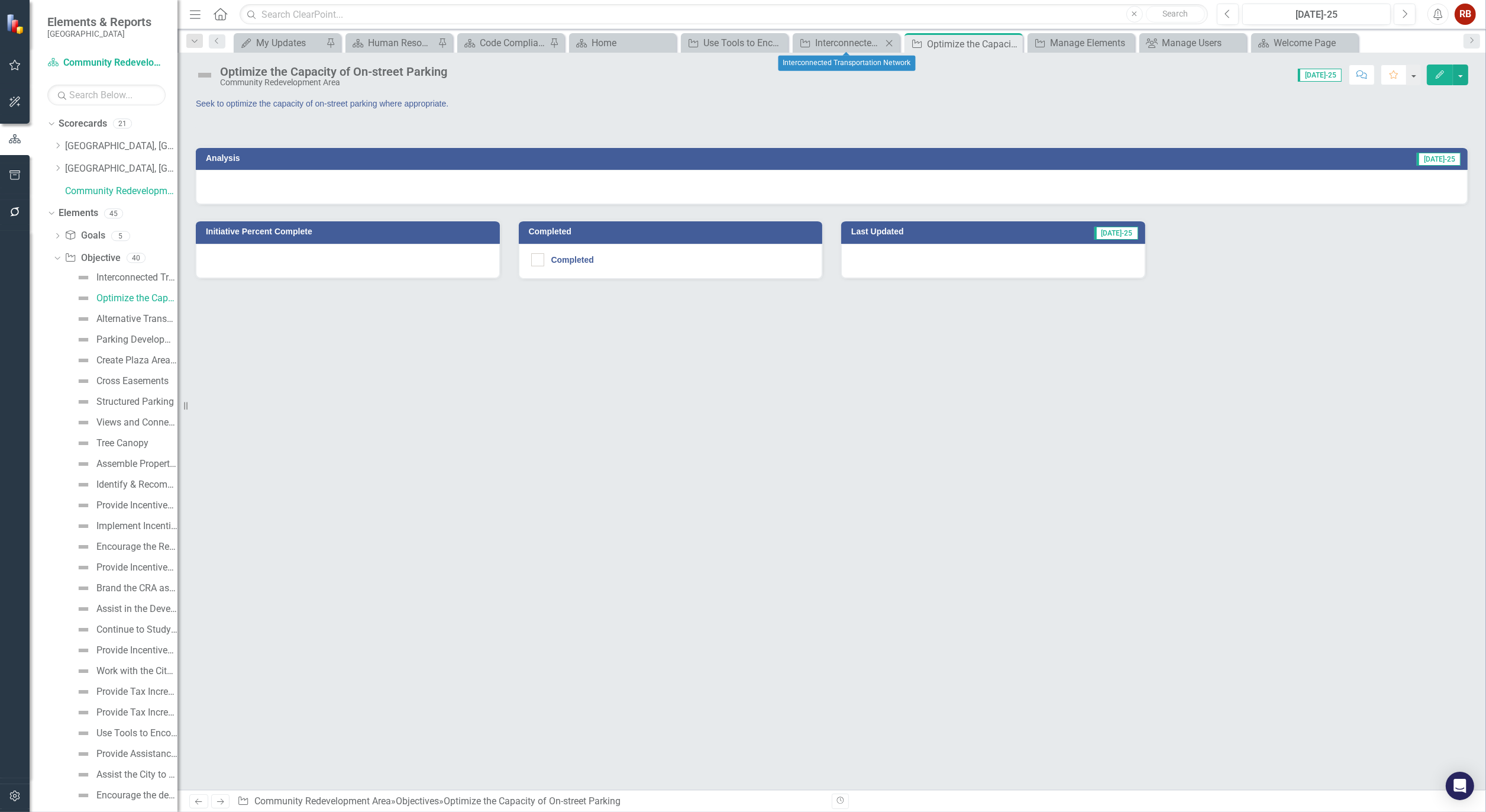
click at [893, 38] on icon "Close" at bounding box center [889, 43] width 12 height 10
click at [831, 43] on icon "Close" at bounding box center [833, 43] width 12 height 10
click at [835, 43] on icon "Close" at bounding box center [833, 44] width 12 height 10
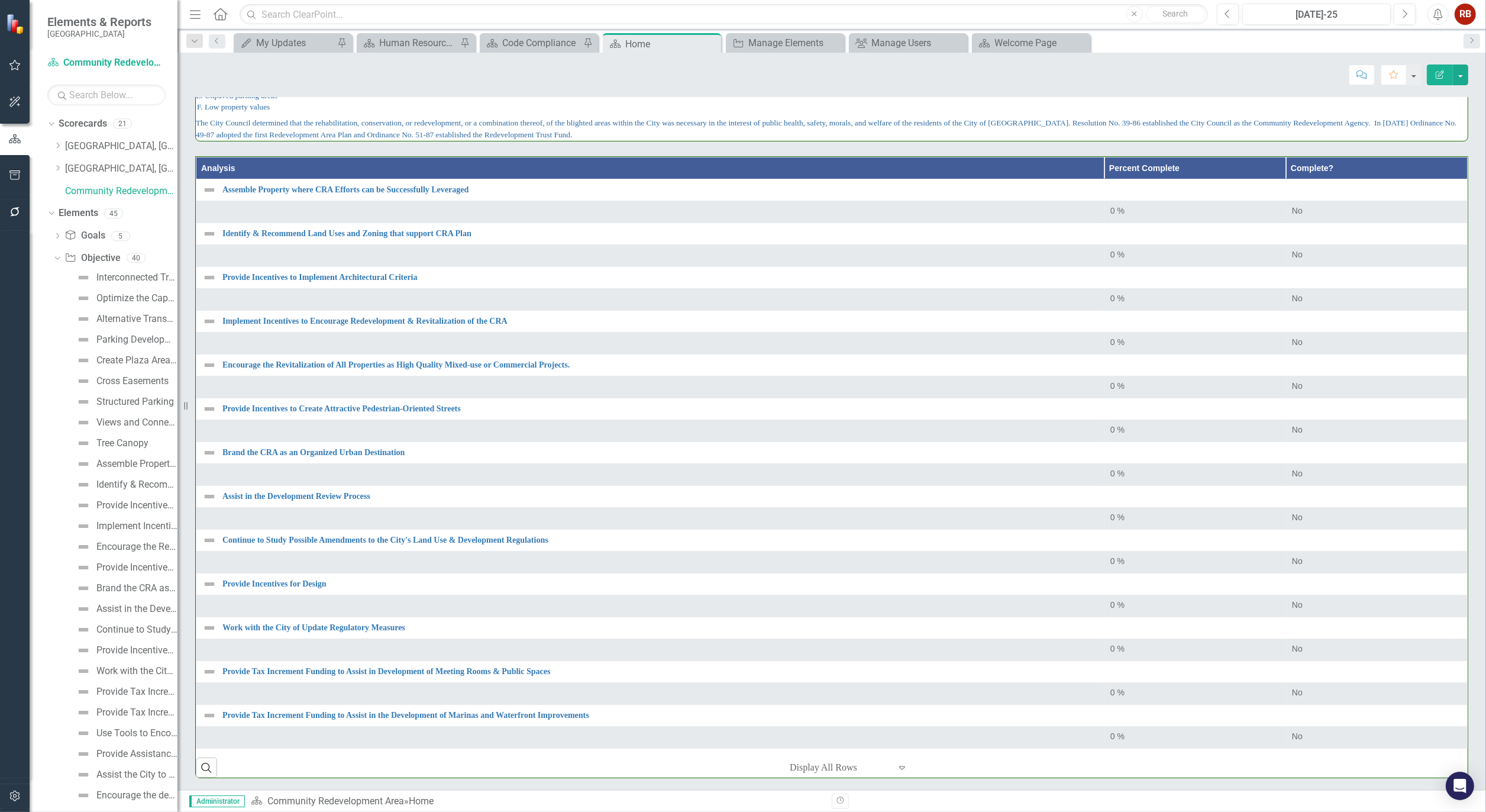
scroll to position [0, 1]
click at [827, 766] on div at bounding box center [839, 767] width 101 height 16
click at [834, 730] on div "100+ rows per page" at bounding box center [847, 727] width 112 height 14
drag, startPoint x: 833, startPoint y: 756, endPoint x: 917, endPoint y: 749, distance: 84.3
click at [917, 749] on div "Search ‹ Previous 1 (current) › Next 5 results available. Use Up and Down to ch…" at bounding box center [832, 763] width 1272 height 29
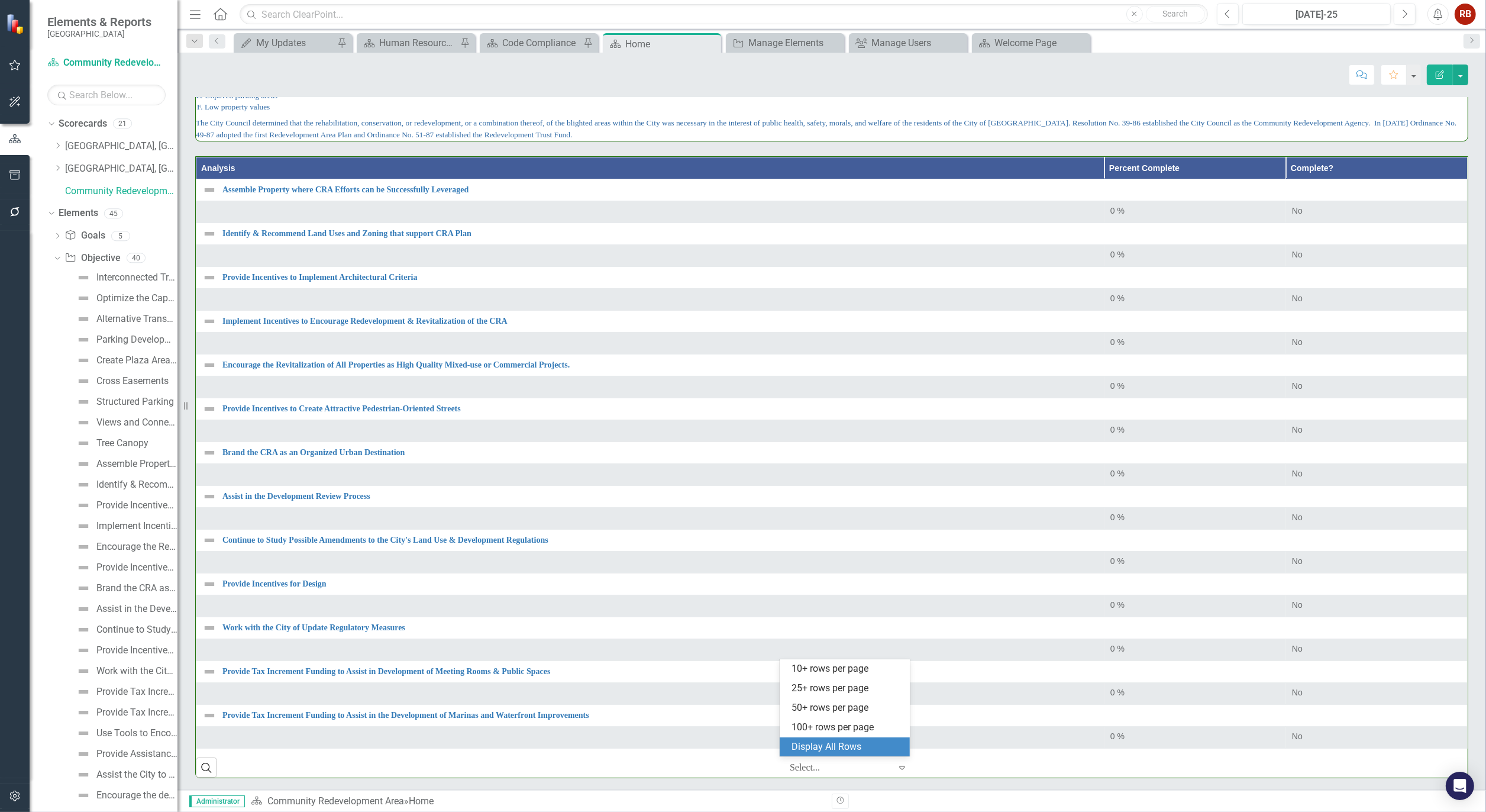
drag, startPoint x: 833, startPoint y: 774, endPoint x: 847, endPoint y: 773, distance: 14.0
click at [833, 775] on div "Select..." at bounding box center [839, 767] width 113 height 21
click at [899, 767] on icon at bounding box center [902, 768] width 6 height 4
click at [866, 748] on div "Display All Rows" at bounding box center [847, 746] width 112 height 14
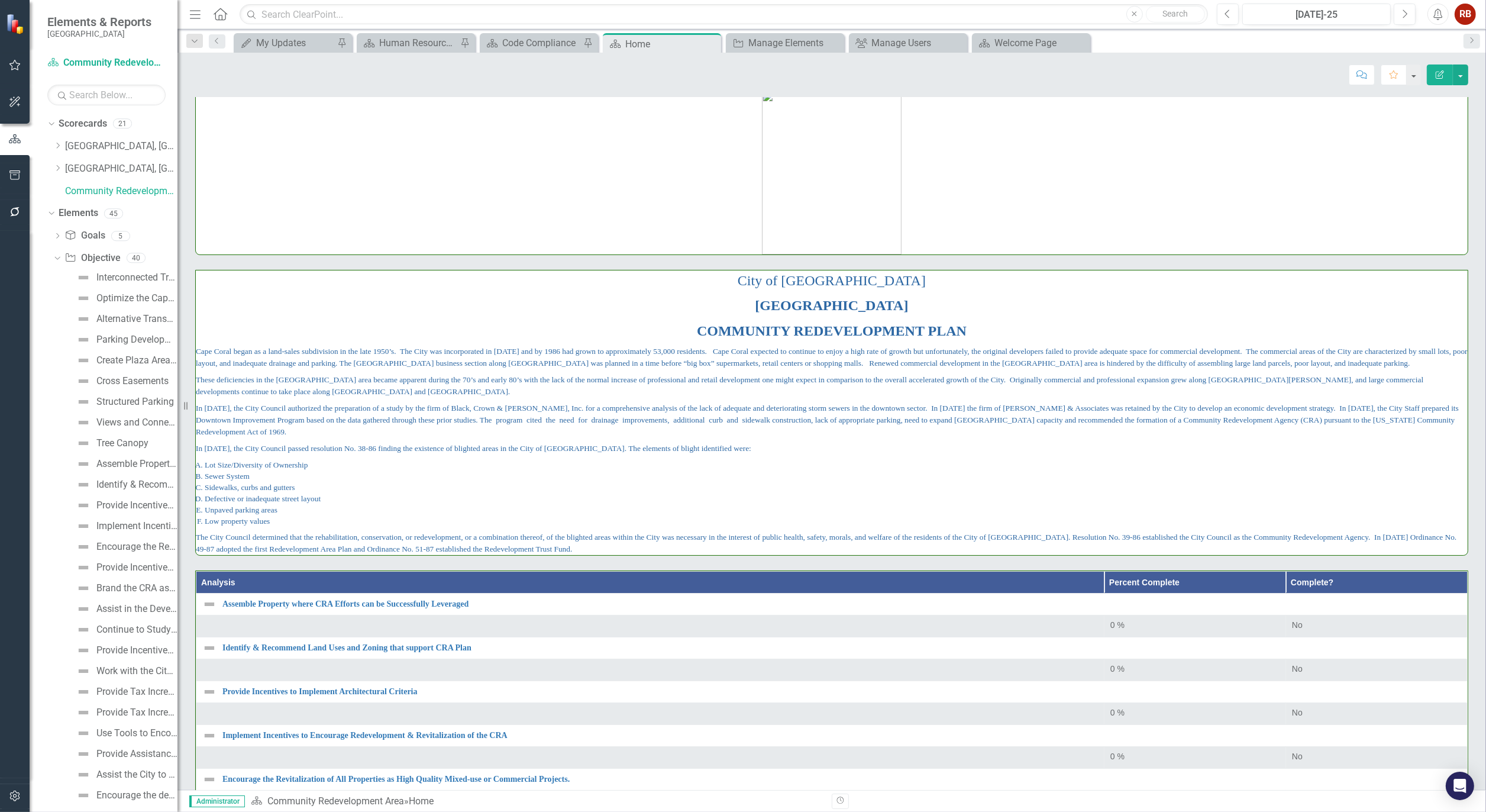
scroll to position [0, 0]
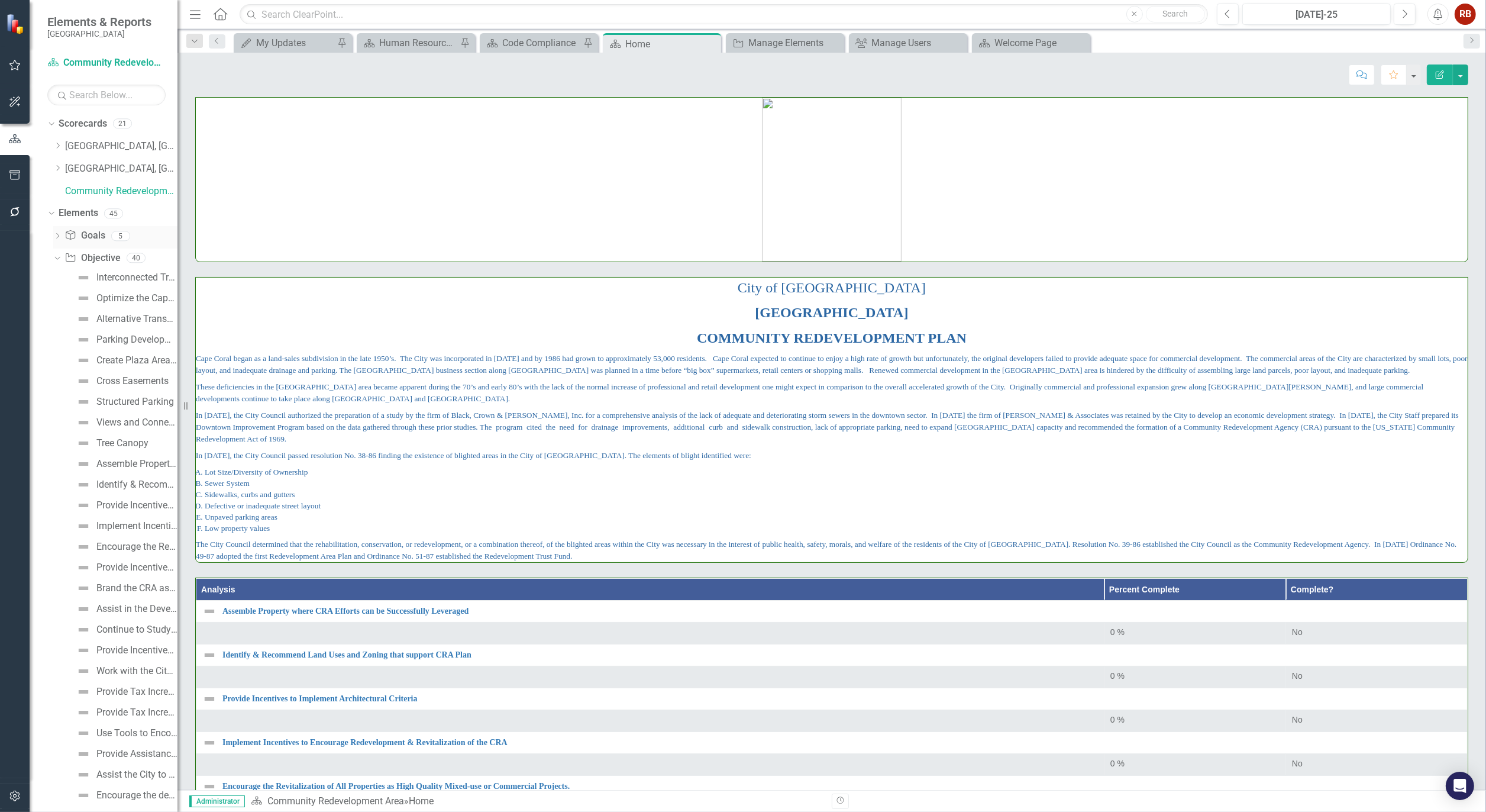
click at [63, 235] on div "Dropdown Goal Goals 5" at bounding box center [114, 237] width 124 height 23
click at [58, 235] on icon at bounding box center [57, 235] width 3 height 5
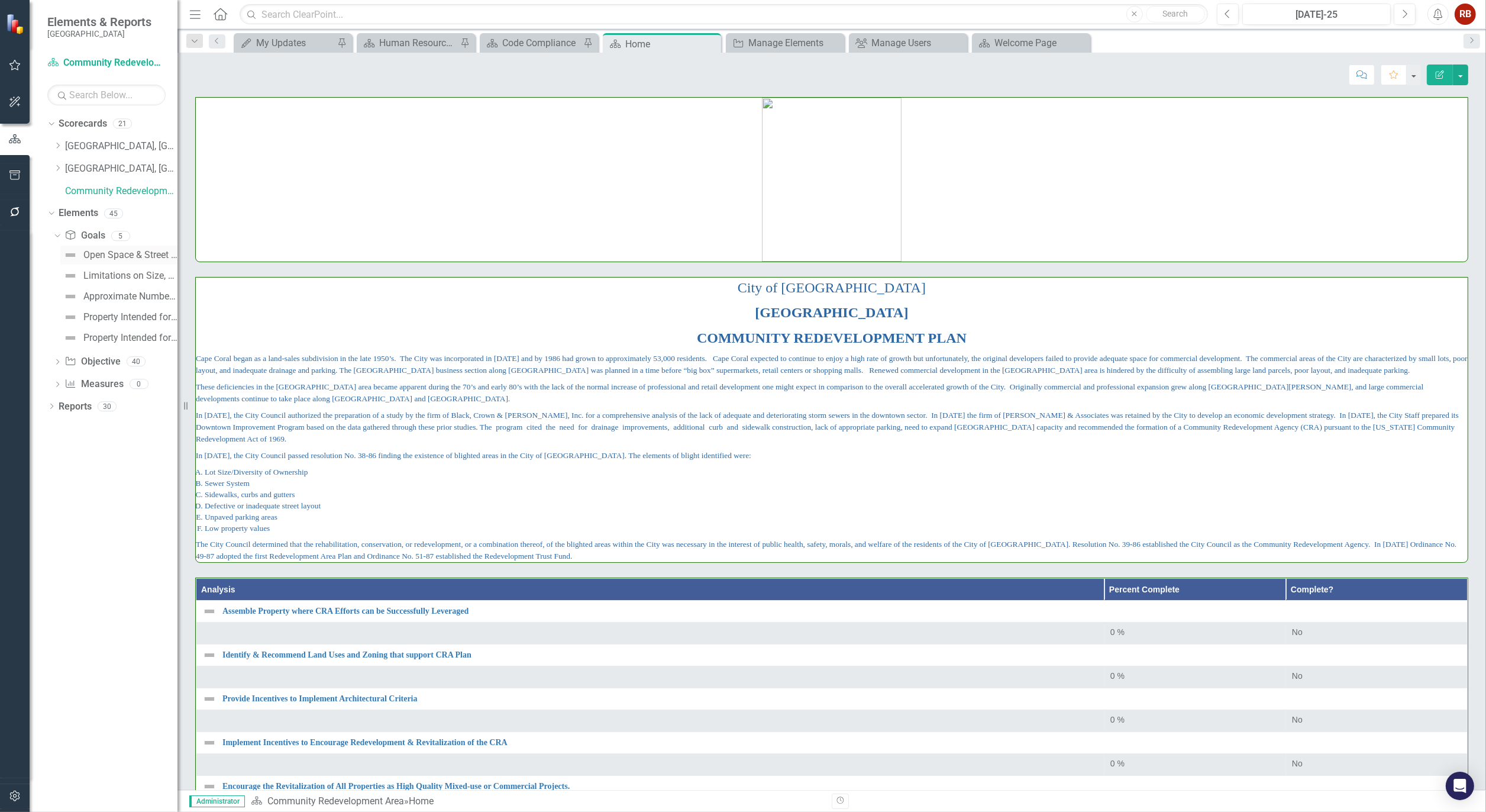
click at [103, 250] on div "Open Space & Street Layout" at bounding box center [130, 254] width 94 height 11
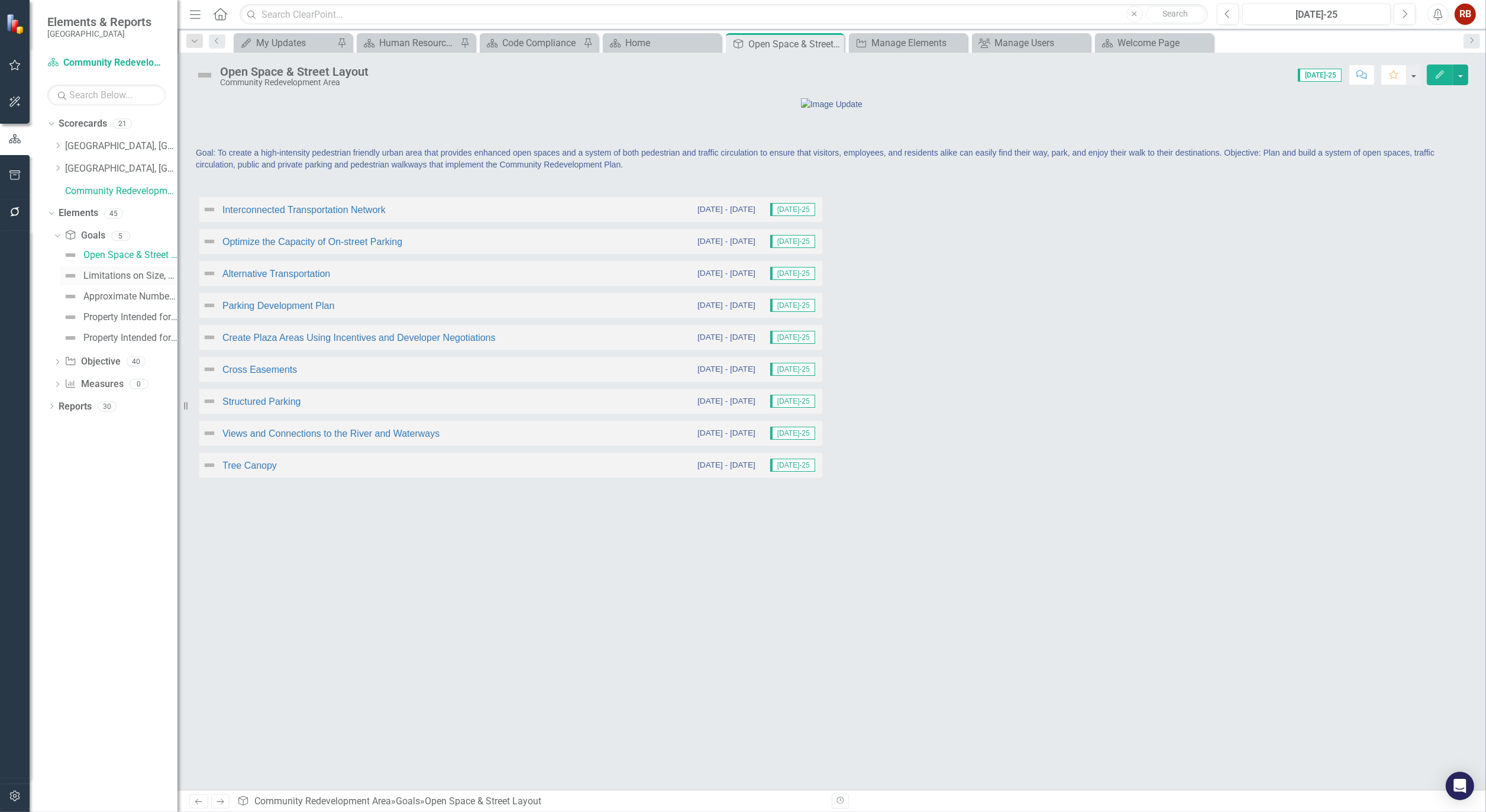
click at [130, 279] on div "Limitations on Size, Height, Number and Use of Buildings" at bounding box center [130, 275] width 94 height 11
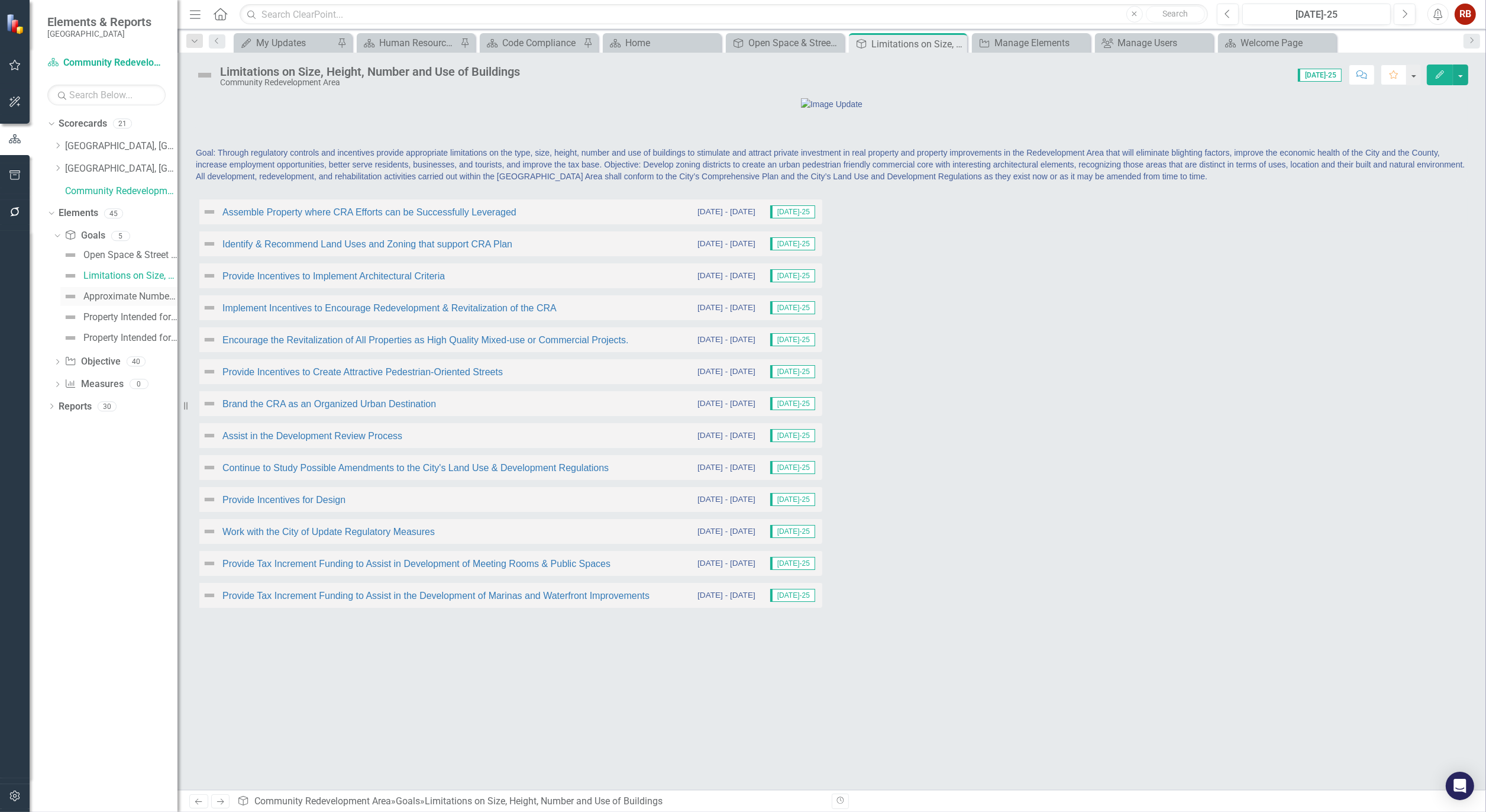
click at [129, 298] on div "Approximate Number of Dwelling Units/Affordable Housing" at bounding box center [130, 295] width 94 height 11
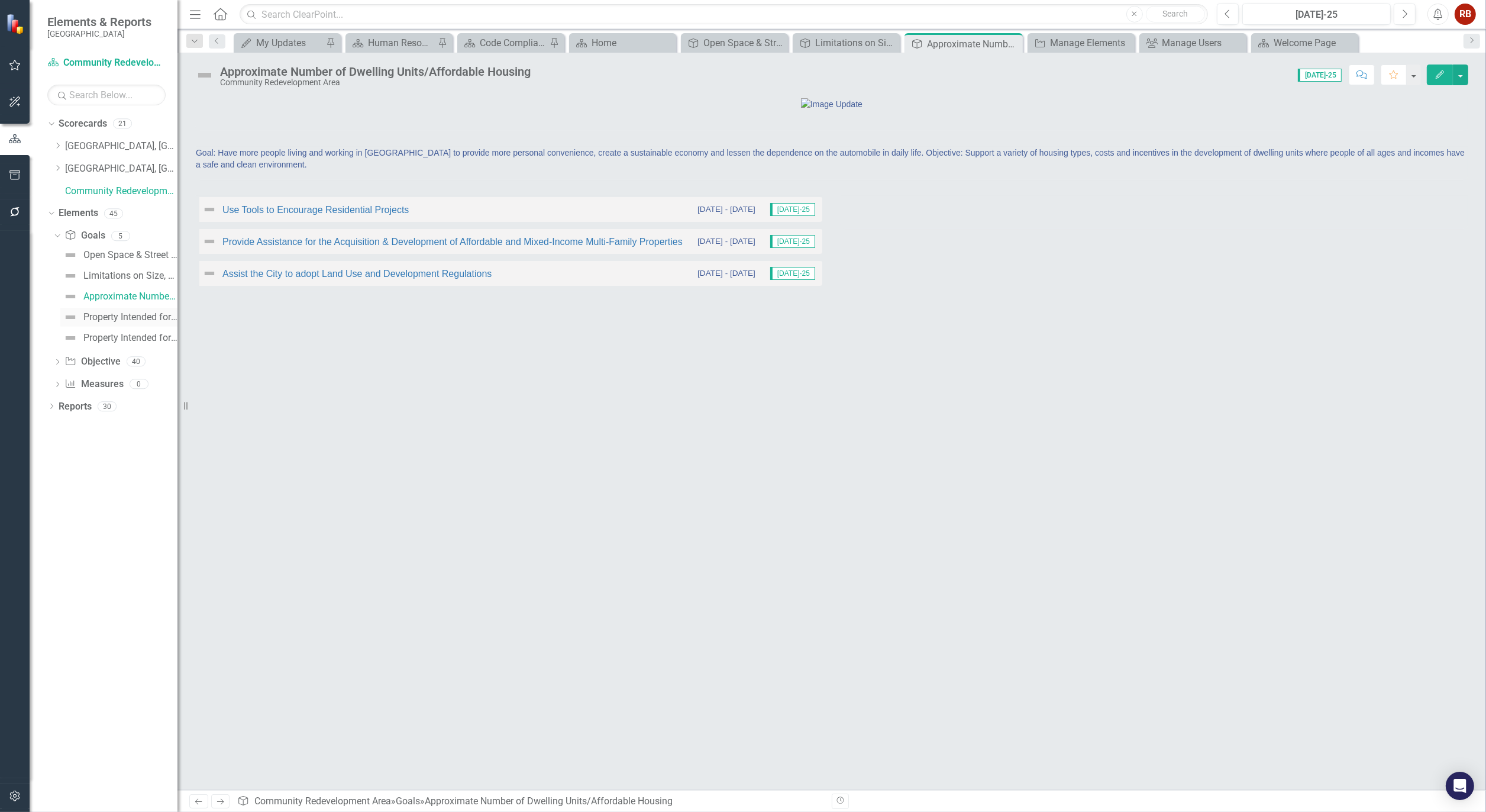
click at [128, 312] on div "Property Intended for Use as Public Parks and Recreation Areas" at bounding box center [130, 317] width 94 height 11
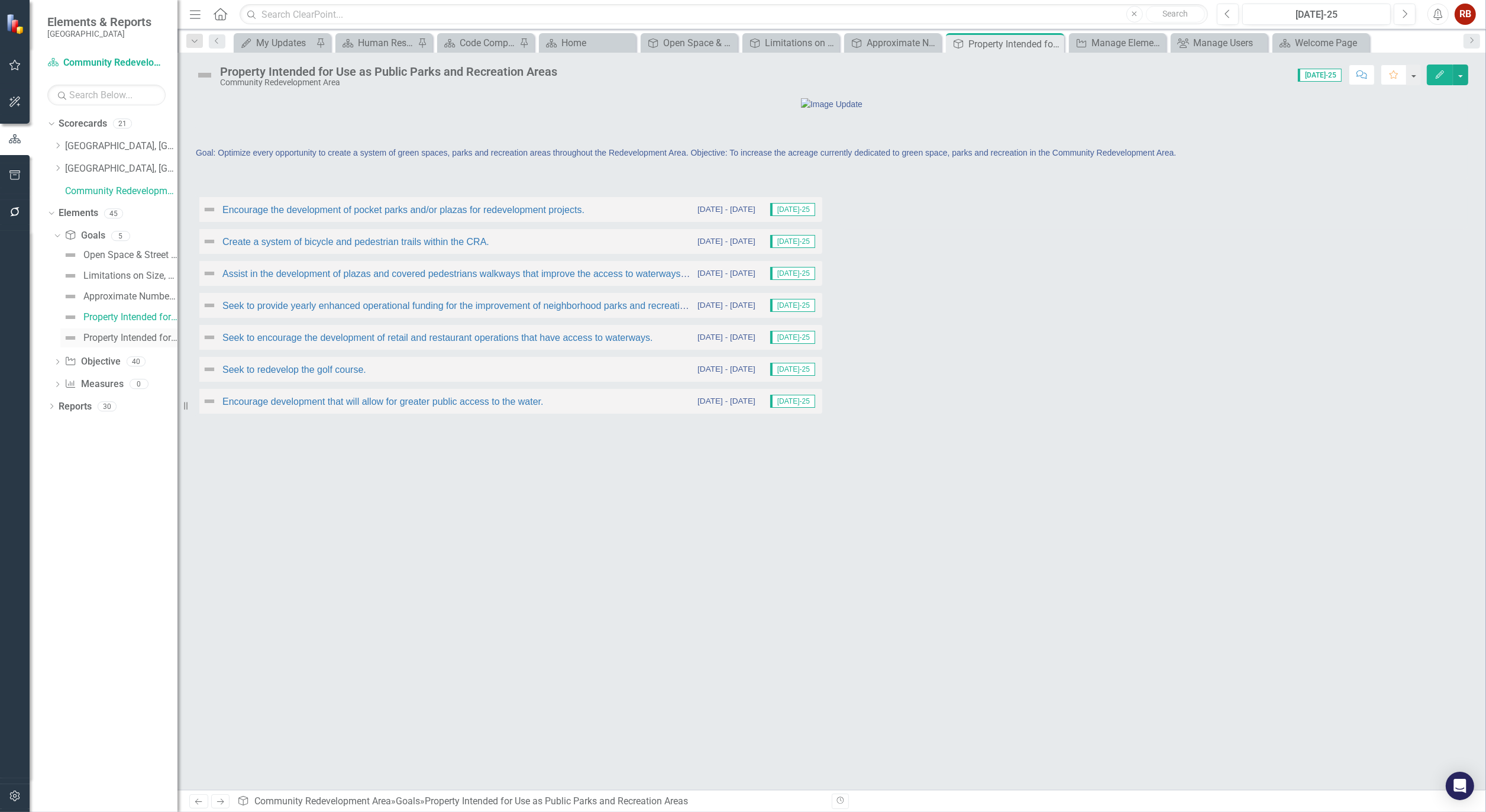
click at [127, 340] on div "Property Intended for Use as Streets, Public Utilities and Public Improvements …" at bounding box center [130, 338] width 94 height 11
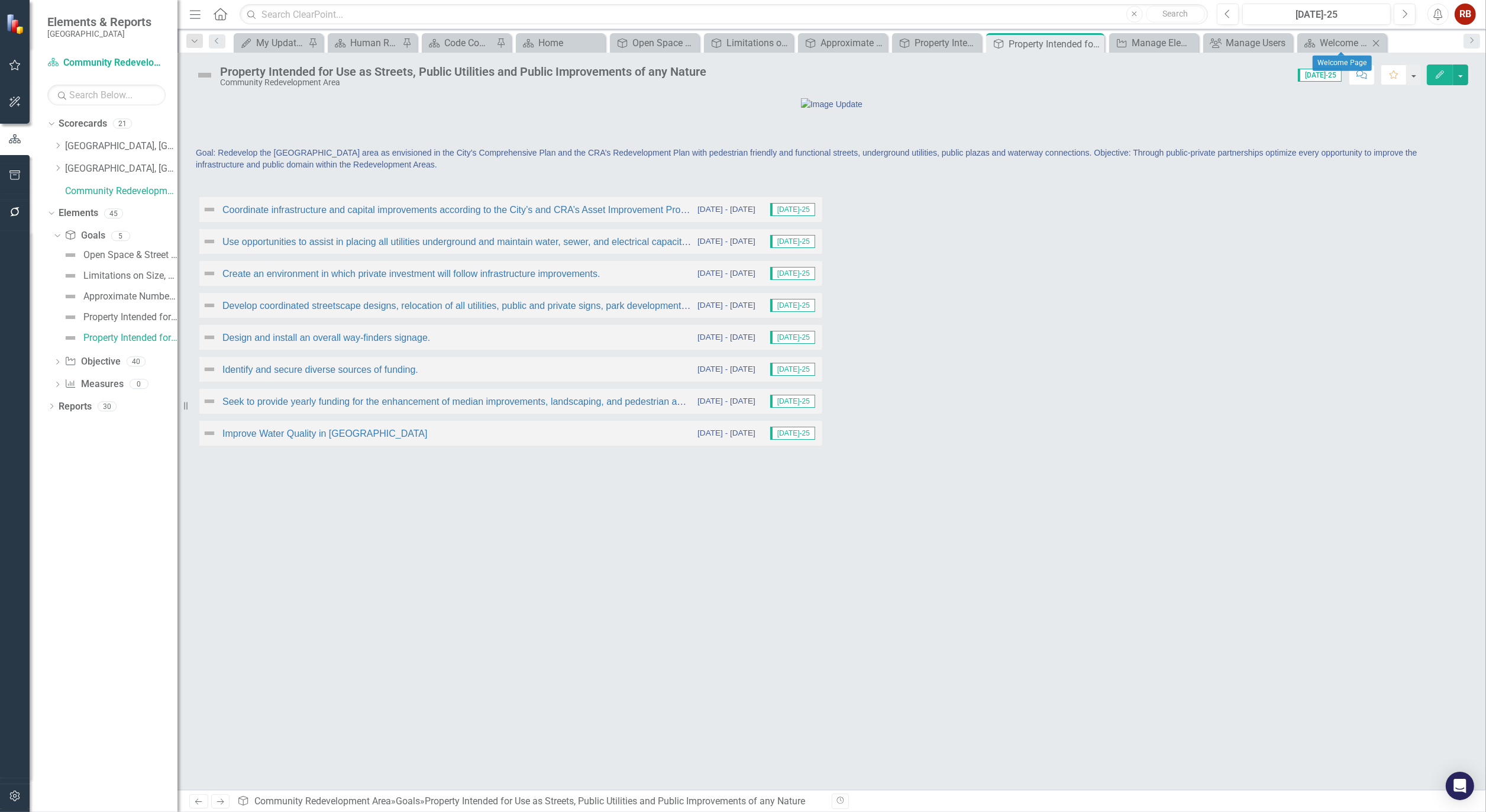
click at [1381, 38] on icon "Close" at bounding box center [1375, 43] width 12 height 10
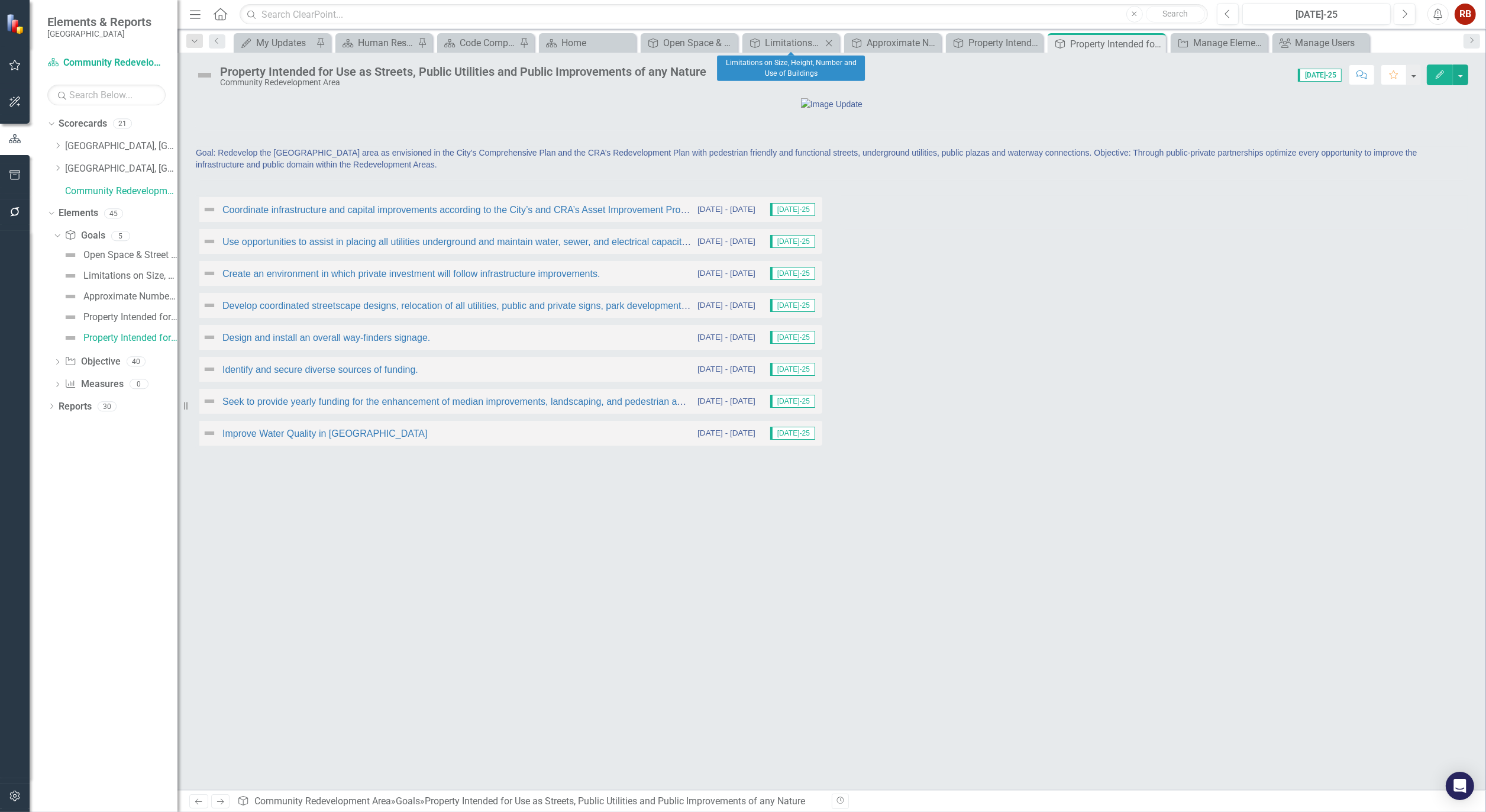
click at [832, 42] on icon "Close" at bounding box center [829, 43] width 12 height 10
click at [771, 40] on icon "Close" at bounding box center [777, 43] width 12 height 10
click at [834, 40] on icon "Close" at bounding box center [833, 43] width 12 height 10
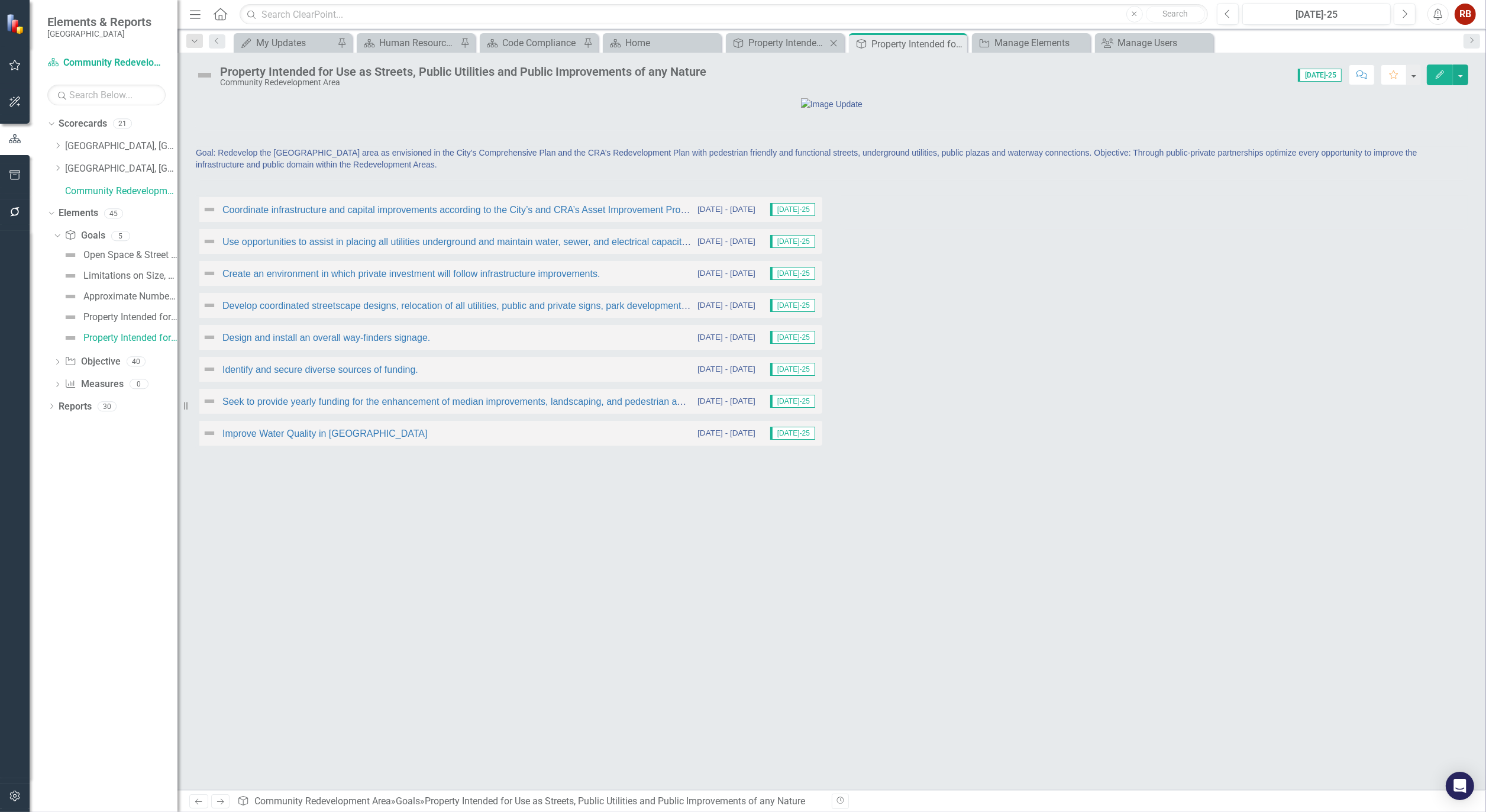
click at [835, 42] on icon "Close" at bounding box center [833, 43] width 12 height 10
click at [835, 42] on icon "Close" at bounding box center [833, 44] width 12 height 10
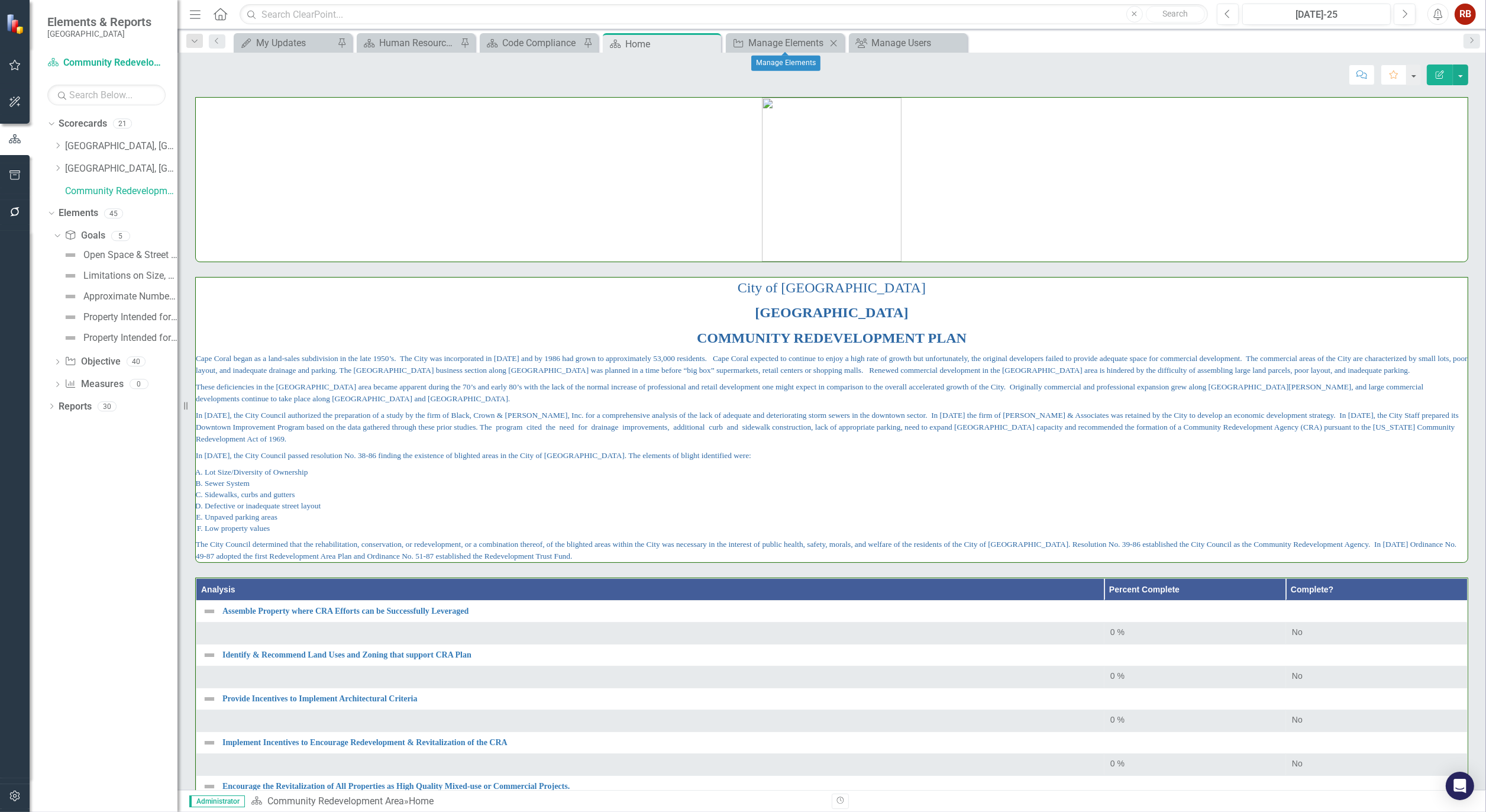
click at [835, 42] on icon "Close" at bounding box center [833, 43] width 12 height 10
click at [713, 42] on icon "Close" at bounding box center [710, 44] width 12 height 10
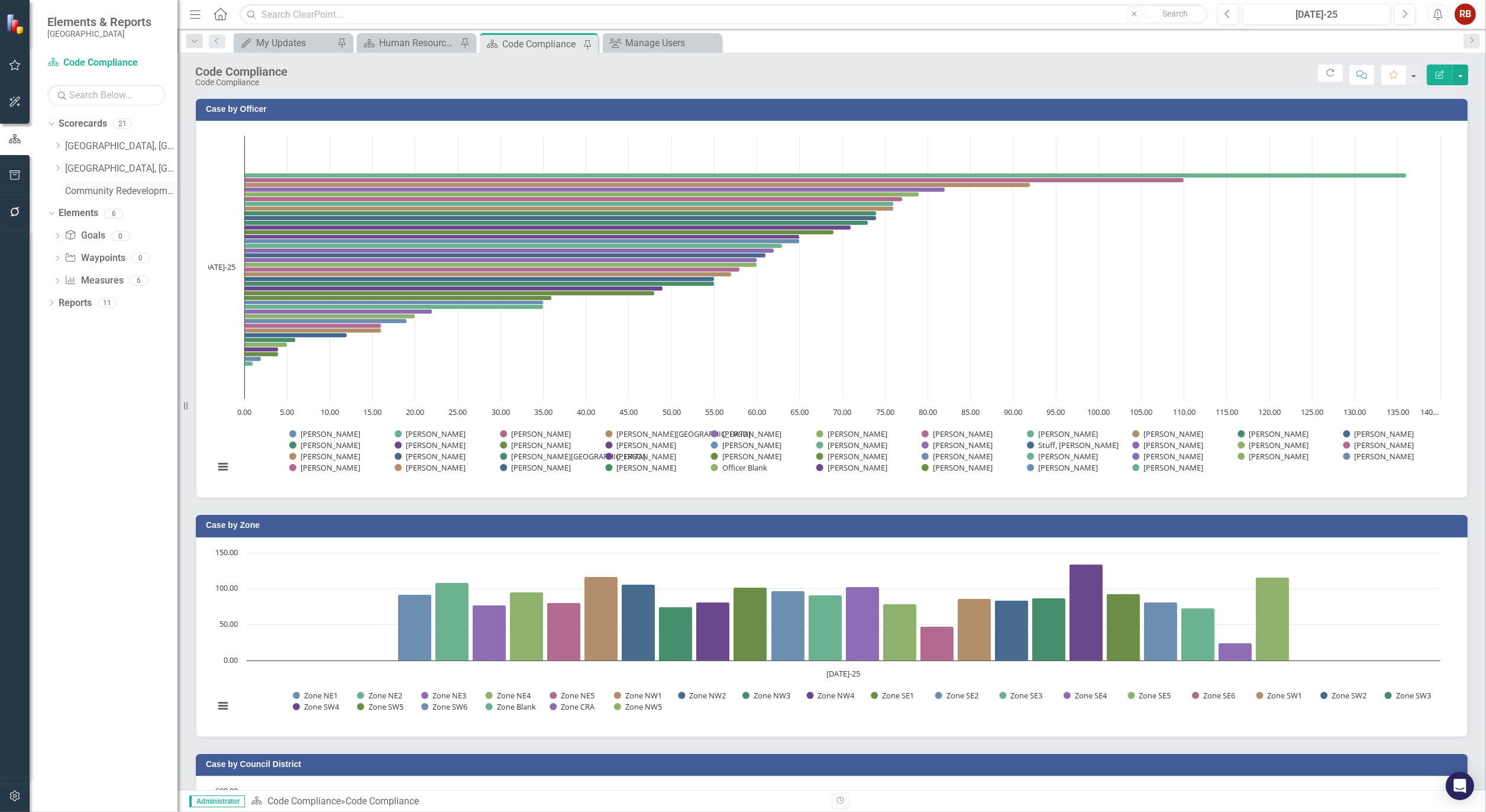
click at [111, 188] on link "Community Redevelopment Area" at bounding box center [121, 192] width 113 height 14
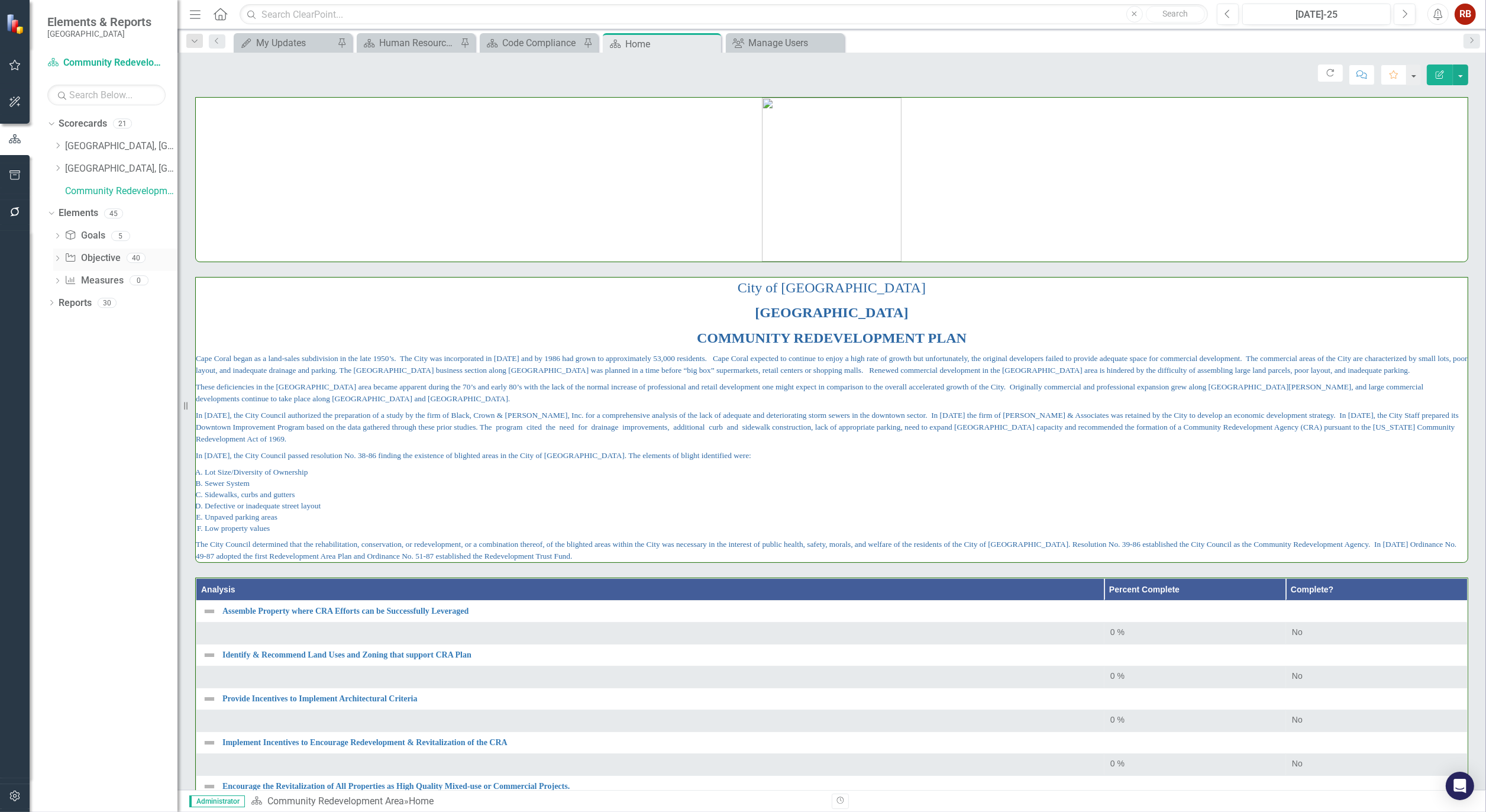
click at [58, 260] on icon "Dropdown" at bounding box center [57, 259] width 8 height 7
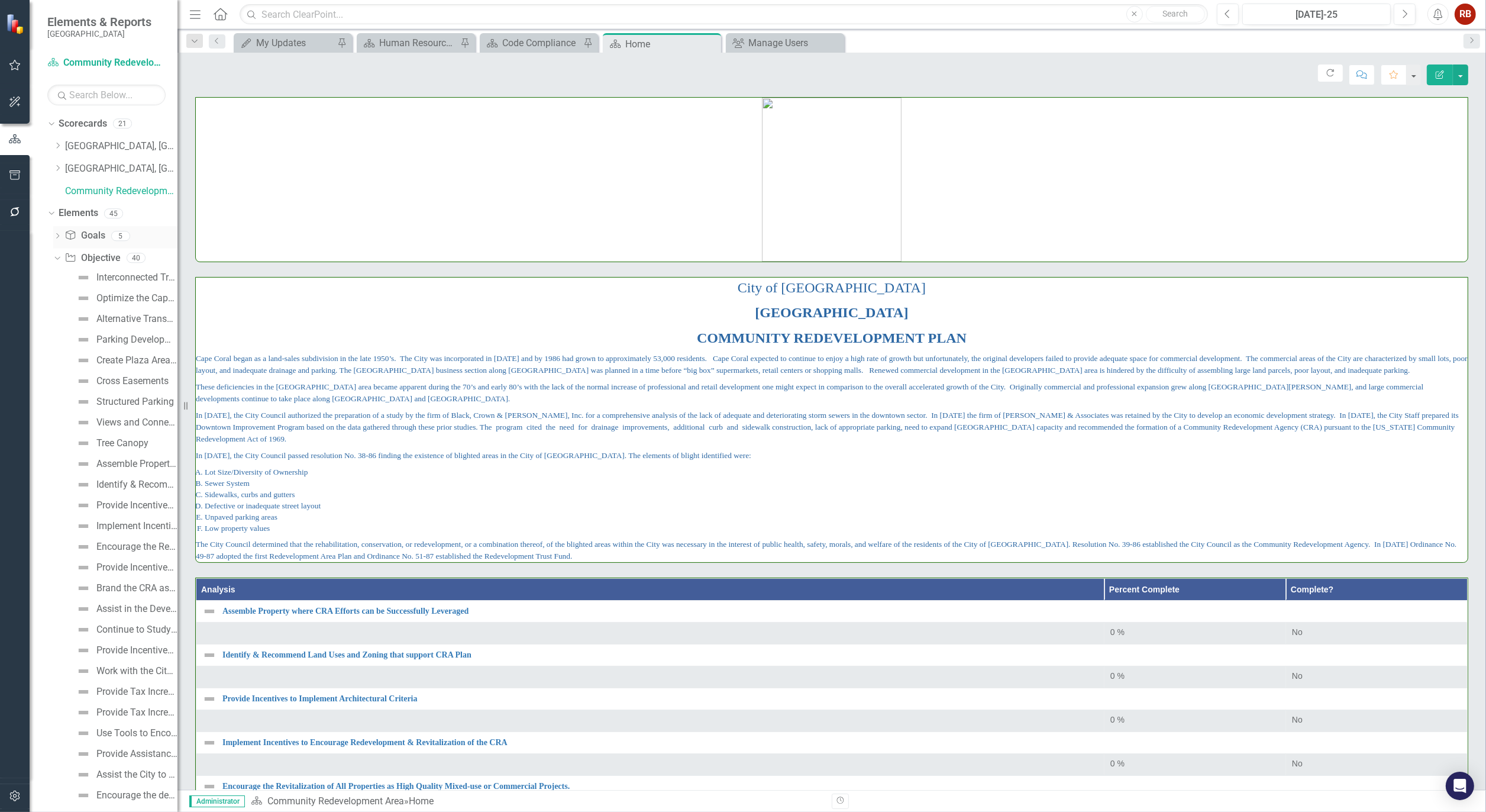
click at [56, 234] on icon "Dropdown" at bounding box center [57, 237] width 8 height 7
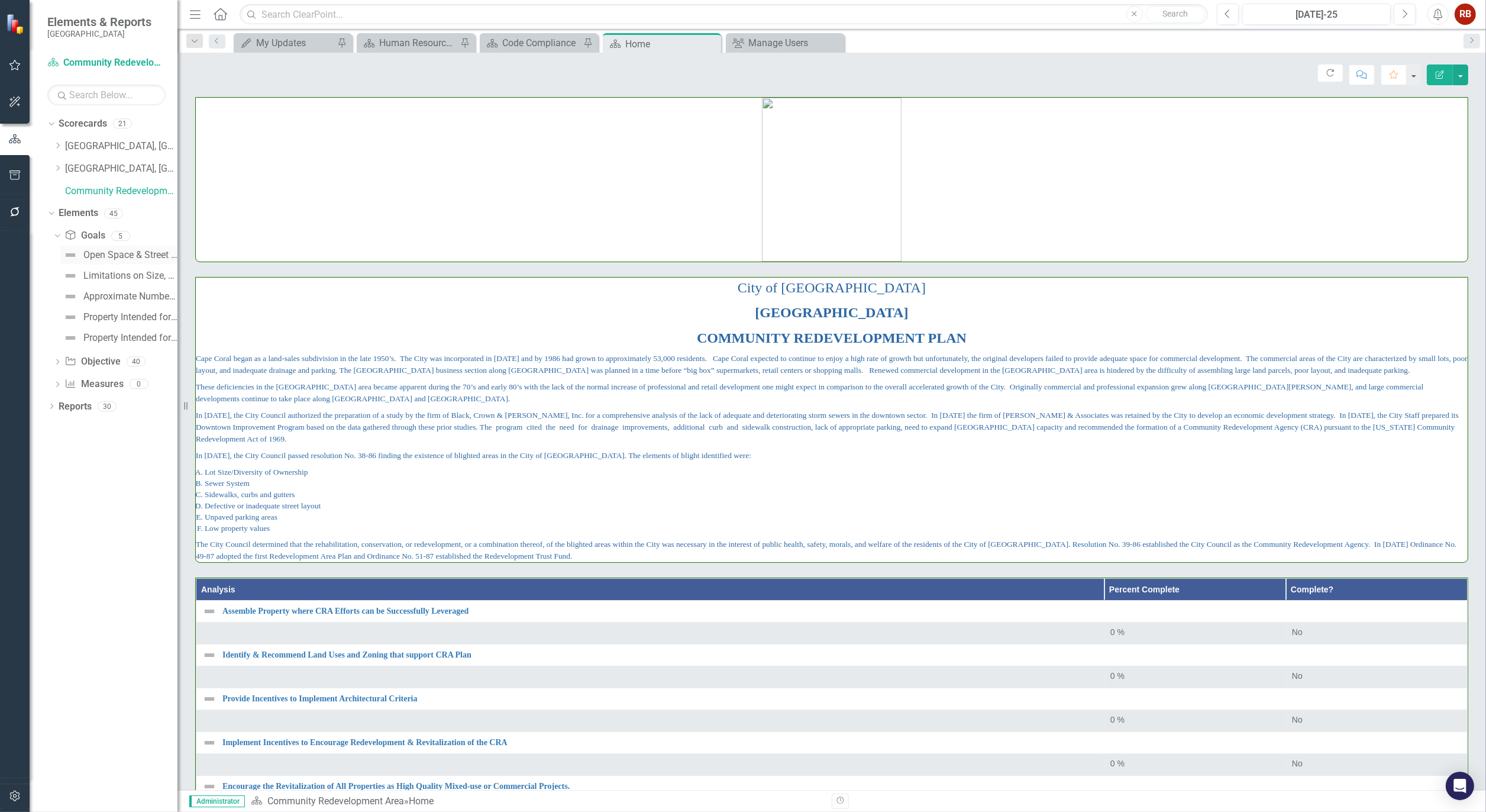
click at [125, 252] on div "Open Space & Street Layout" at bounding box center [130, 254] width 94 height 11
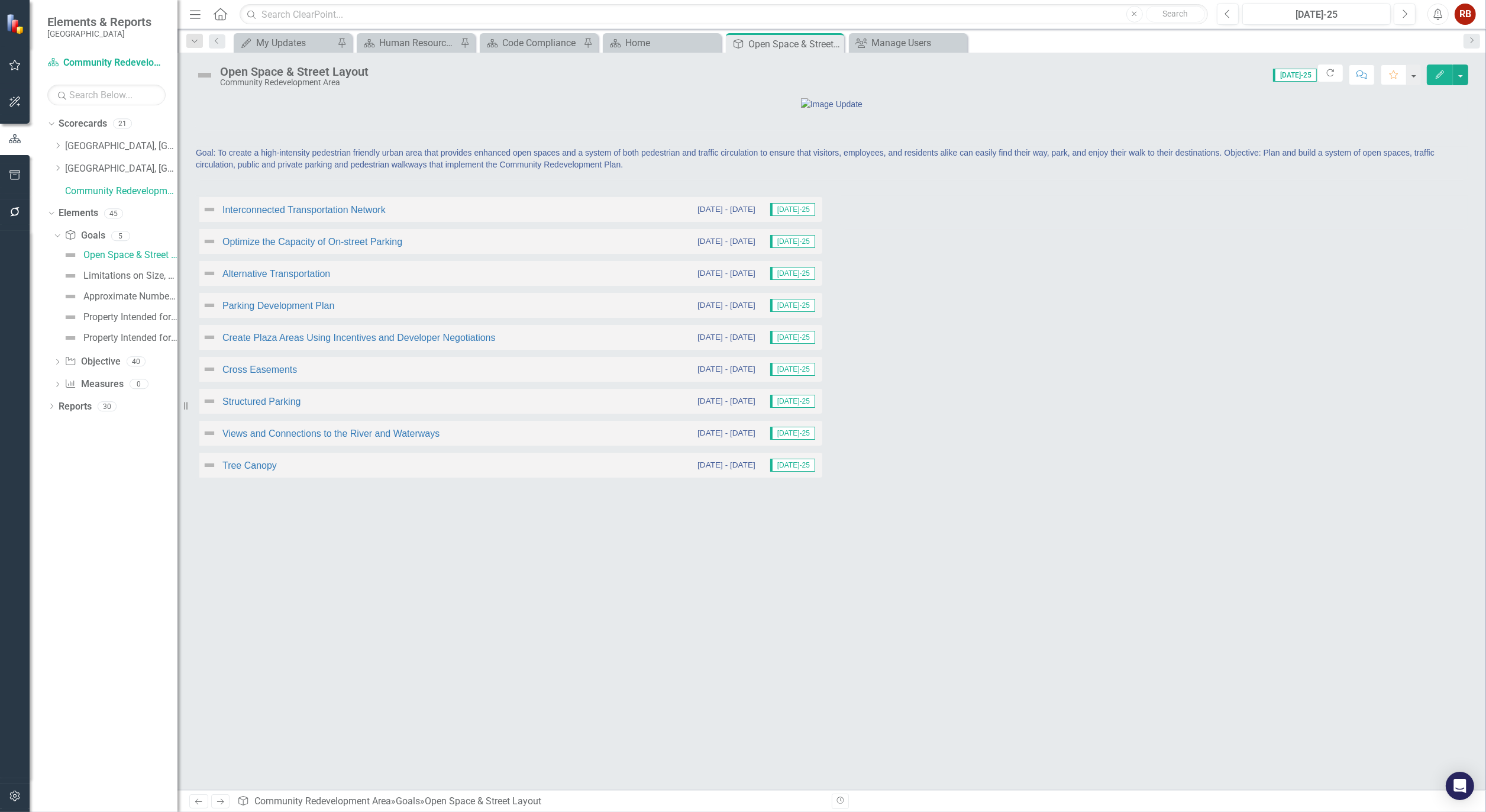
click at [205, 78] on img at bounding box center [204, 74] width 19 height 19
click at [1463, 71] on button "button" at bounding box center [1461, 74] width 16 height 21
click at [1435, 94] on link "Edit Edit Goal" at bounding box center [1419, 97] width 96 height 22
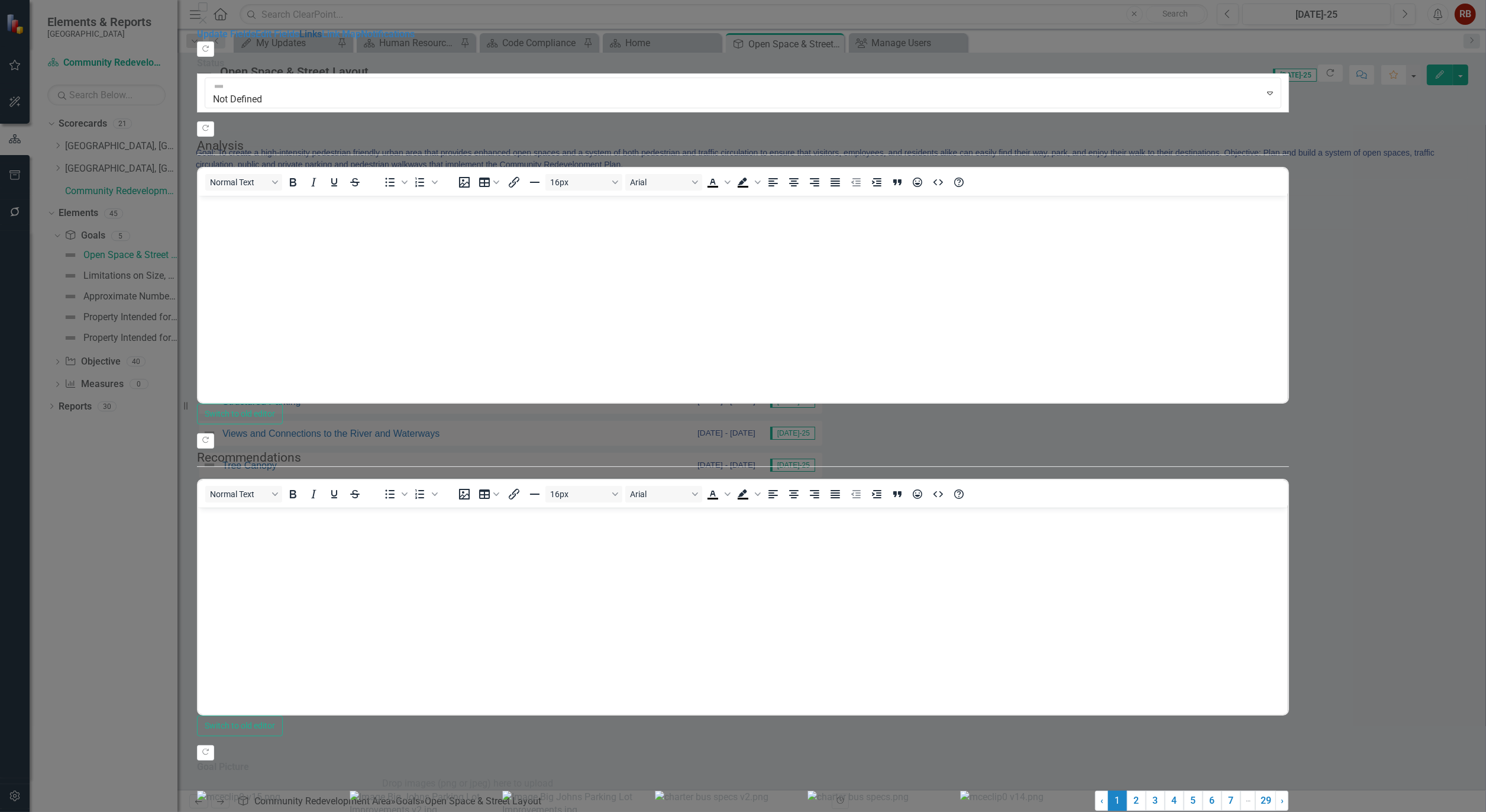
click at [299, 40] on link "Links" at bounding box center [310, 33] width 23 height 11
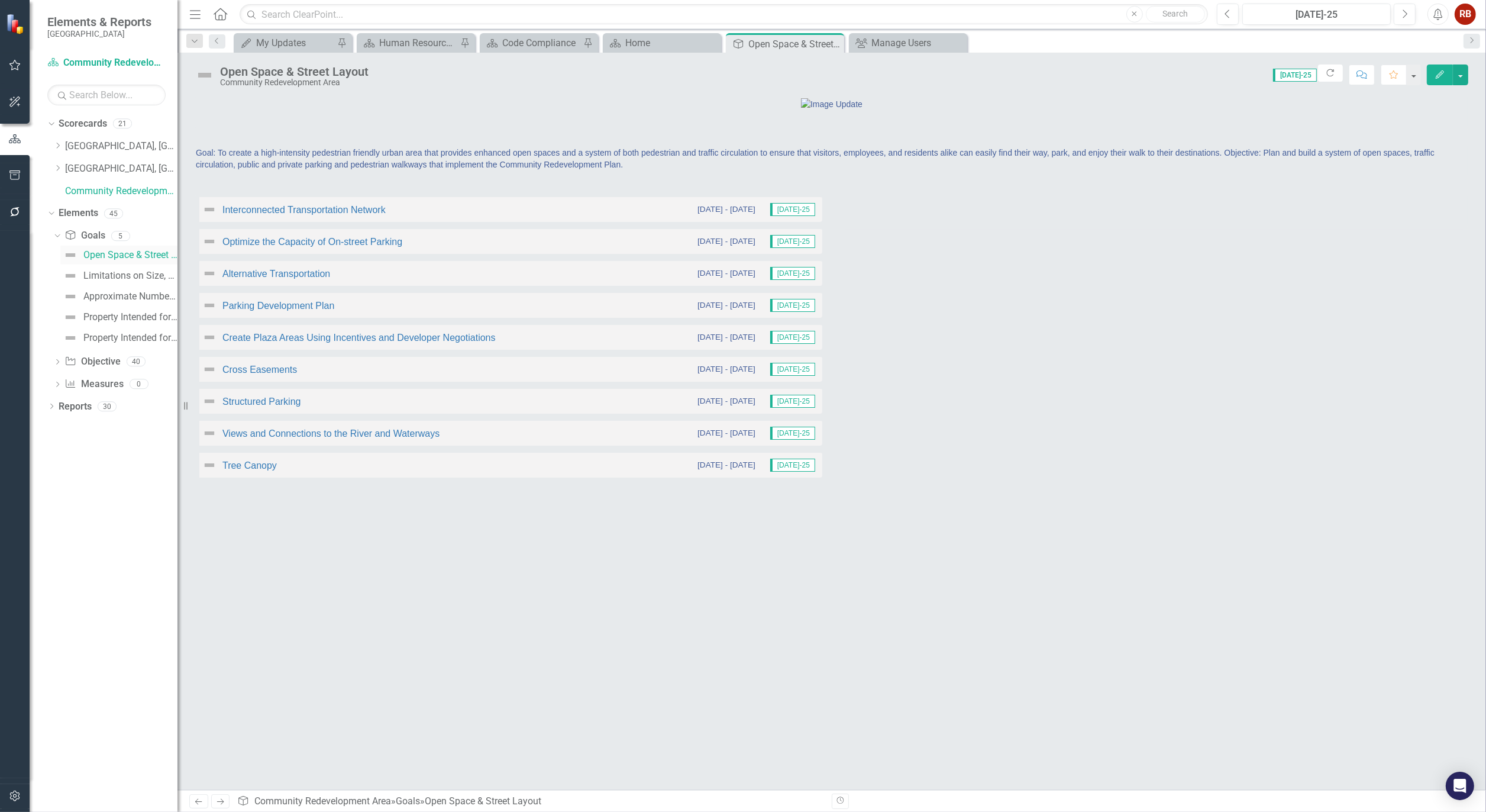
click at [121, 257] on div "Open Space & Street Layout" at bounding box center [130, 254] width 94 height 11
click at [1464, 74] on button "button" at bounding box center [1461, 74] width 16 height 21
click at [1418, 103] on link "Edit Edit Goal" at bounding box center [1419, 97] width 96 height 22
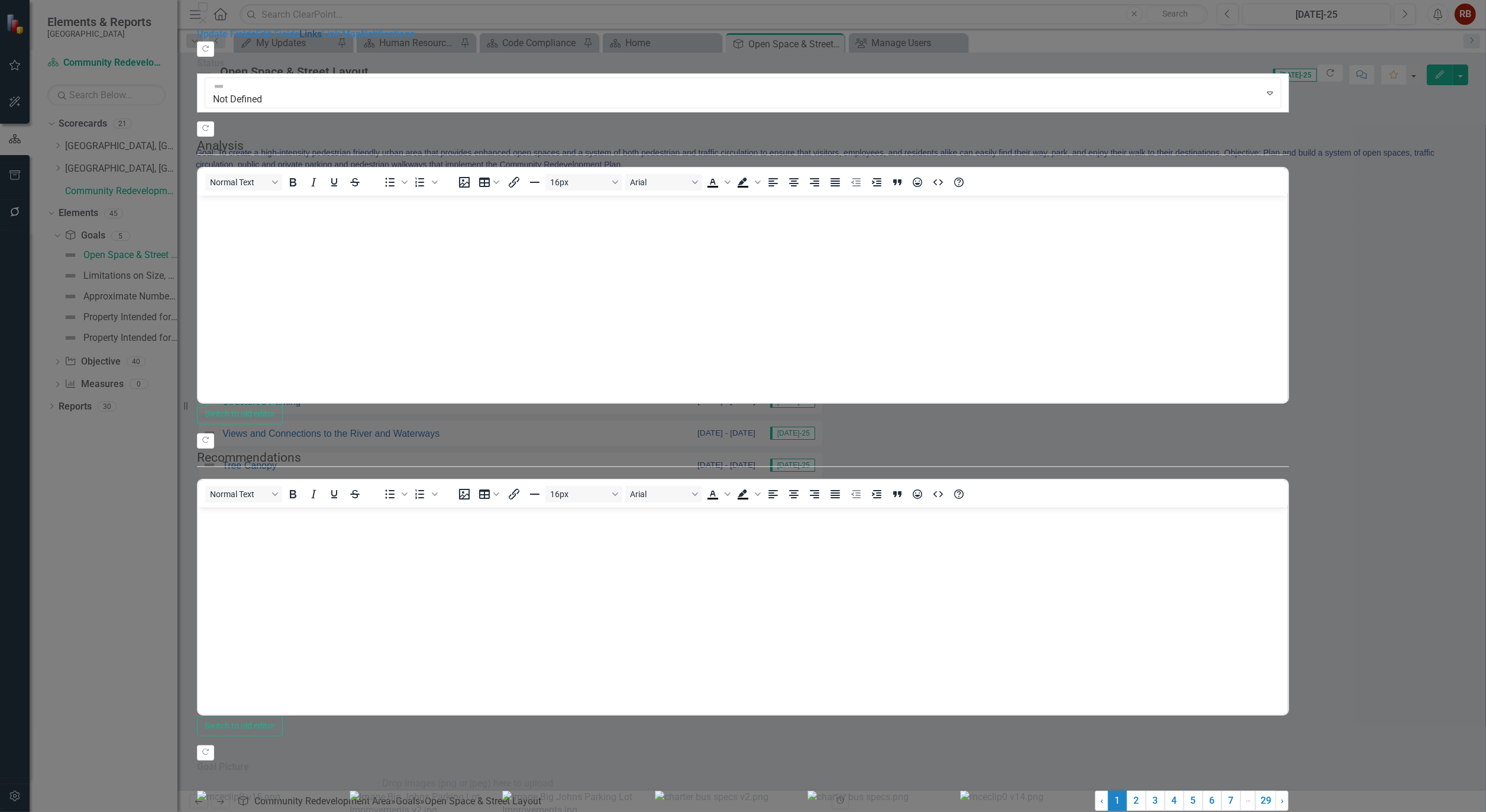
click at [299, 40] on link "Links" at bounding box center [310, 33] width 23 height 11
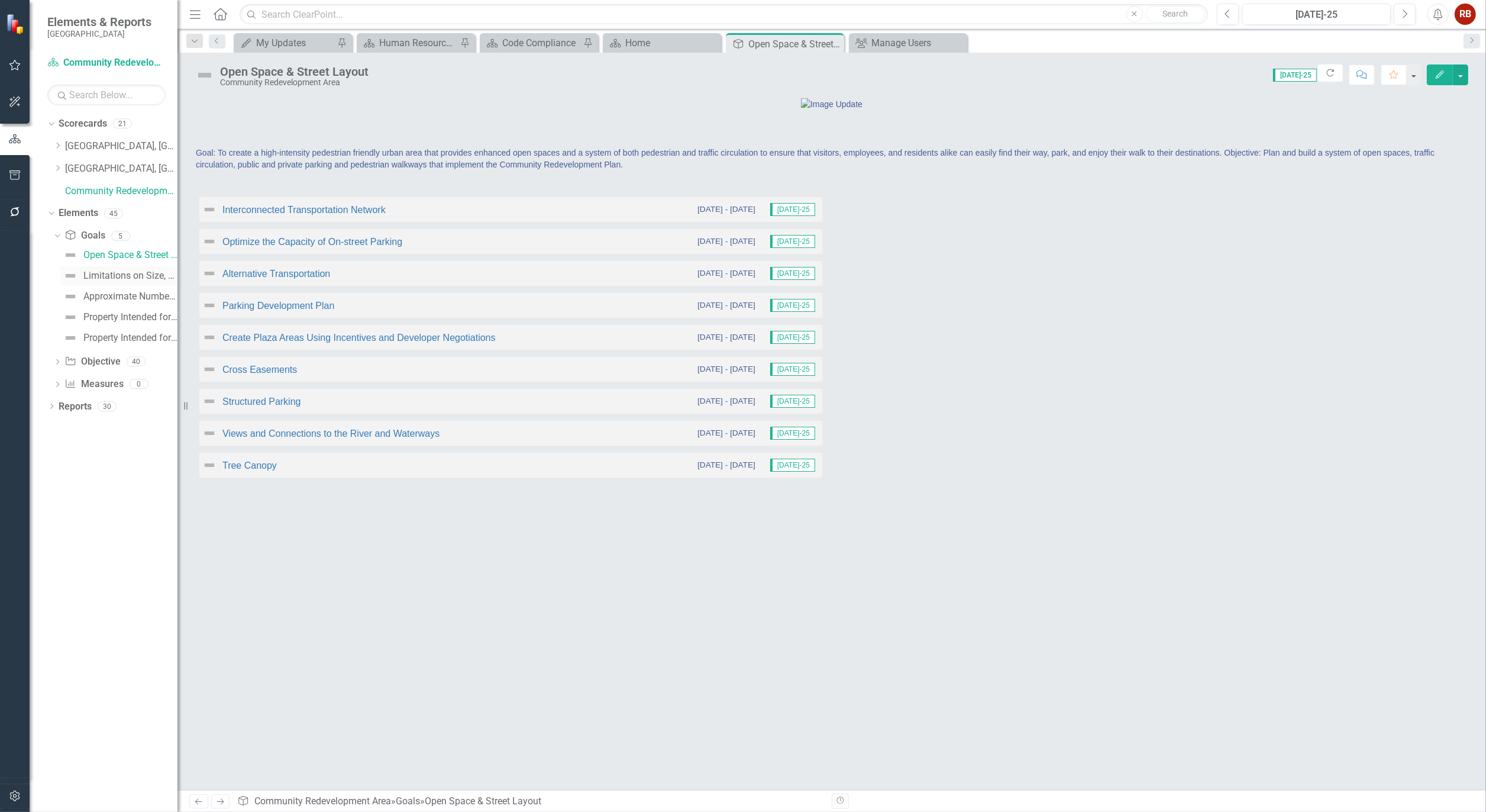
click at [129, 269] on link "Limitations on Size, Height, Number and Use of Buildings" at bounding box center [119, 275] width 117 height 19
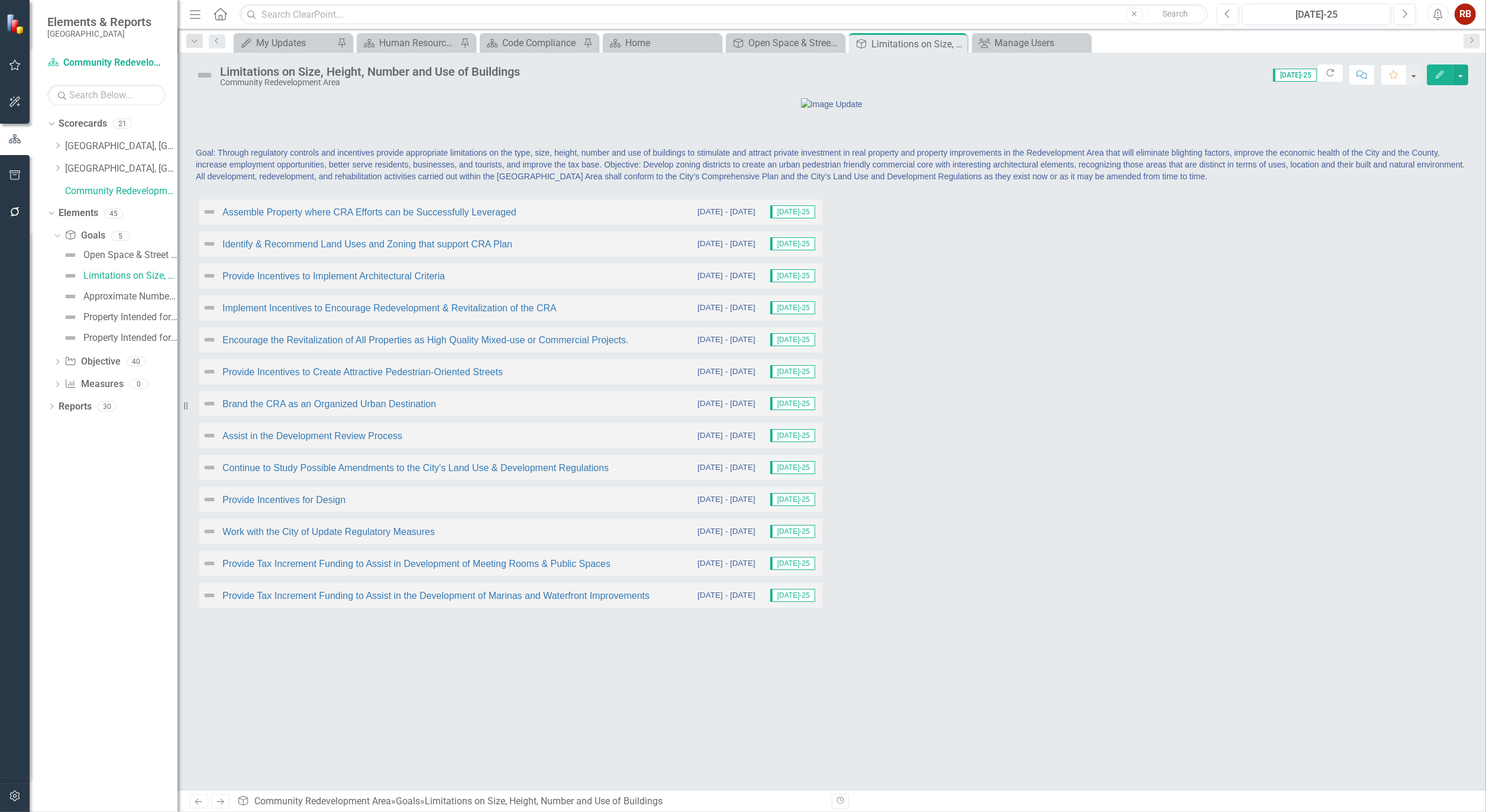
click at [1442, 71] on icon "Edit" at bounding box center [1439, 74] width 11 height 8
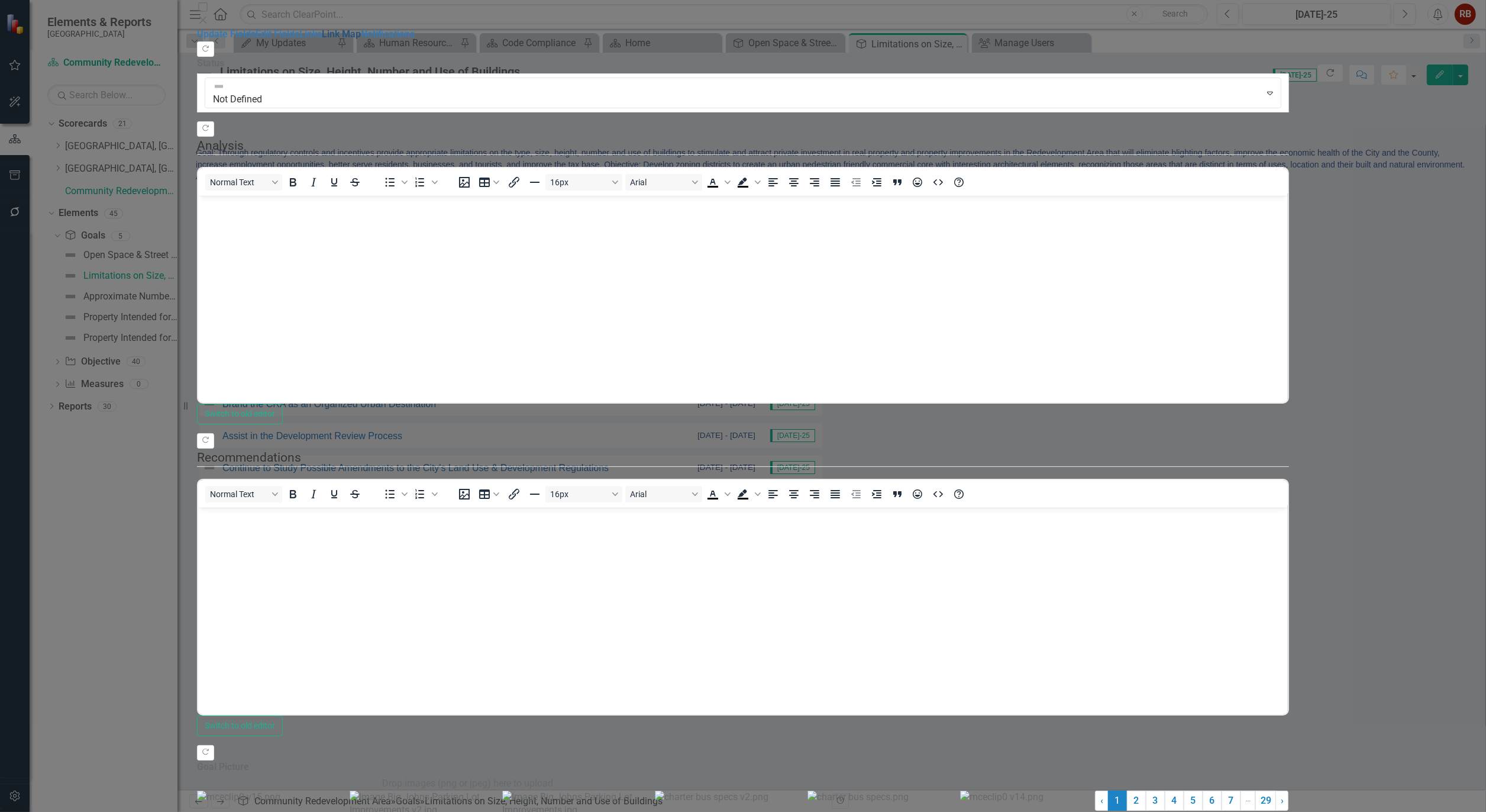
click at [322, 40] on link "Link Map" at bounding box center [341, 33] width 39 height 11
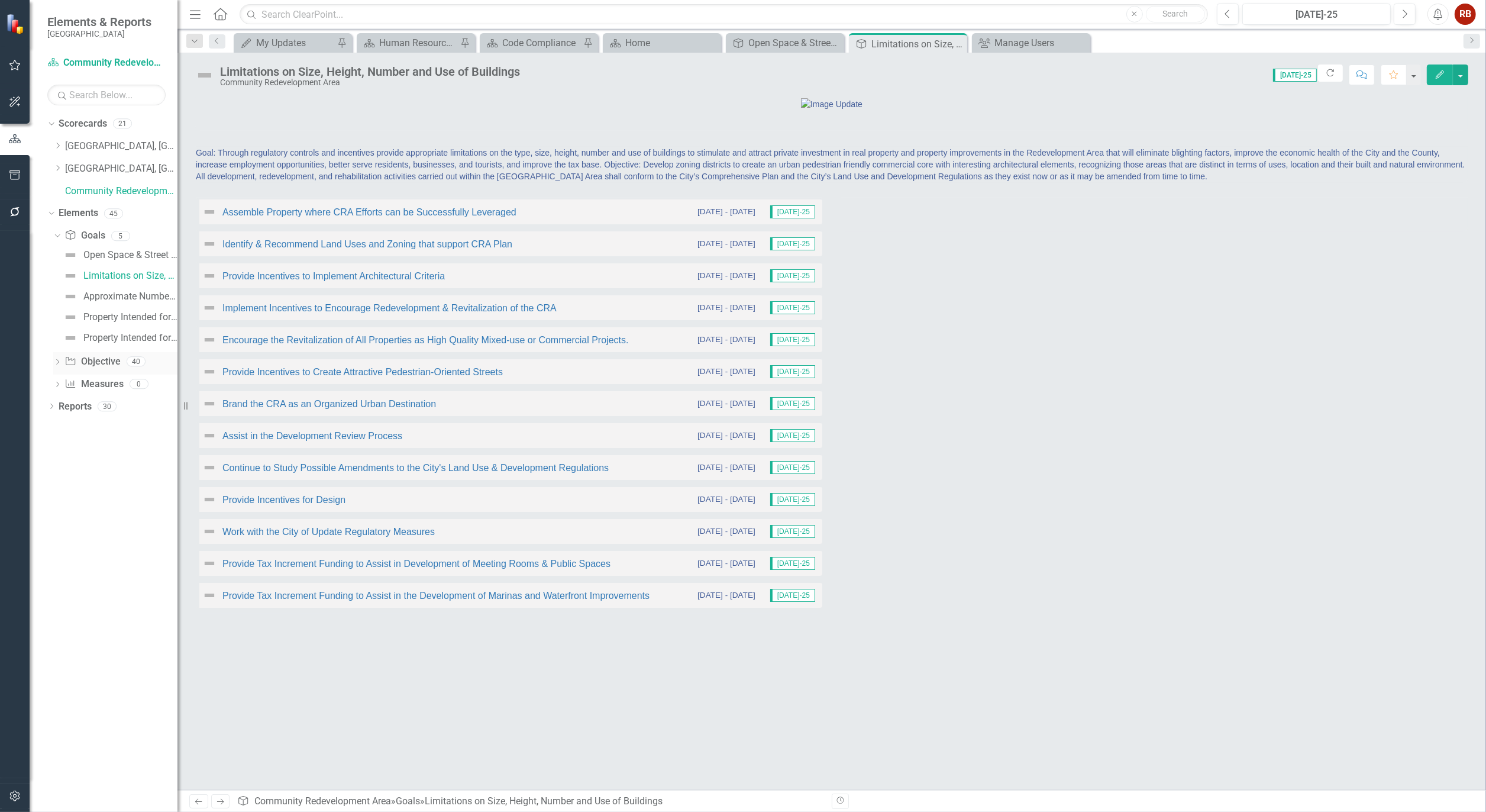
click at [58, 357] on div "Dropdown Objective Objective 40" at bounding box center [114, 363] width 124 height 23
click at [93, 296] on div "Approximate Number of Dwelling Units/Affordable Housing" at bounding box center [130, 295] width 94 height 11
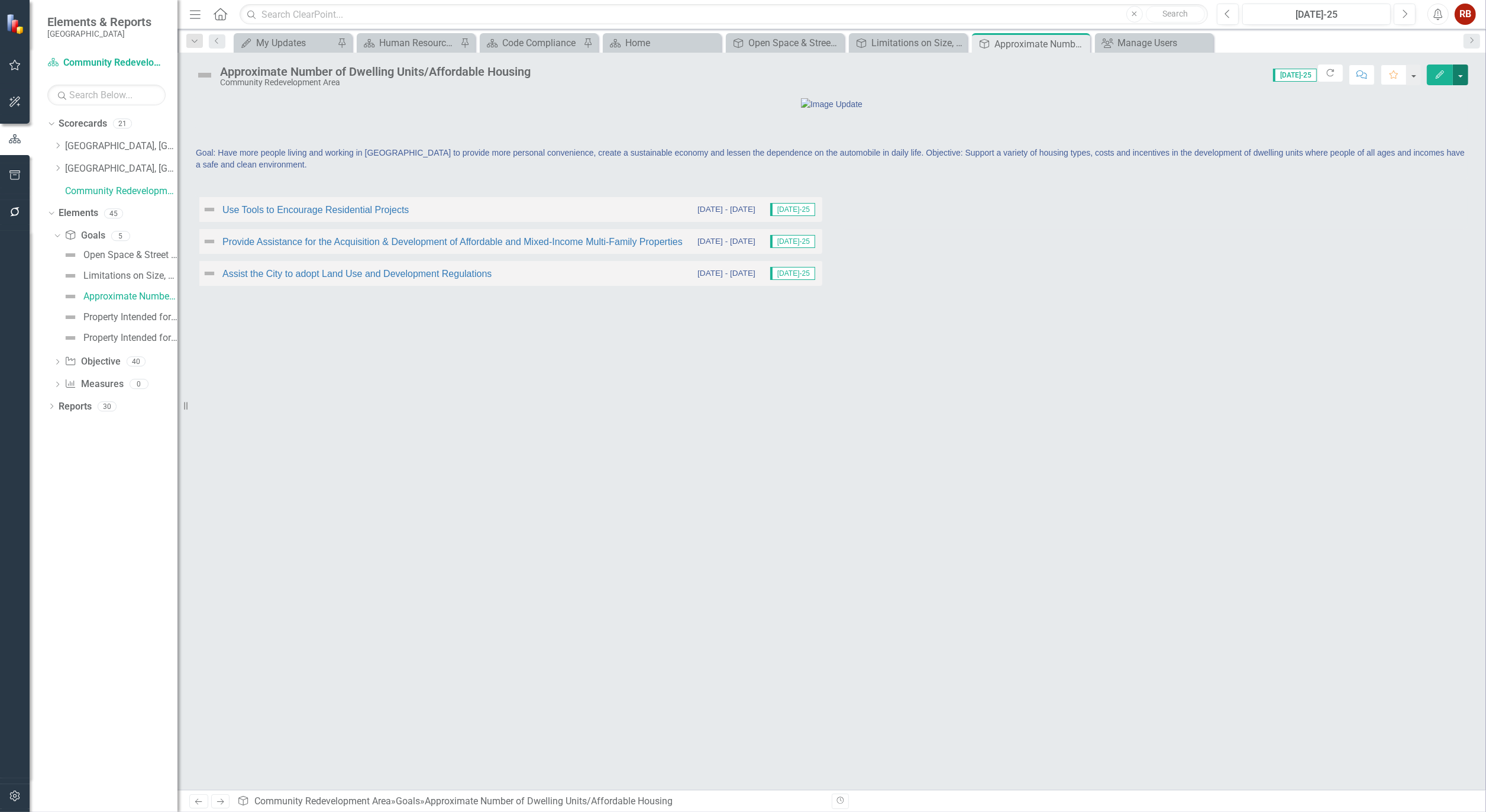
click at [1457, 72] on button "button" at bounding box center [1461, 74] width 16 height 21
click at [1431, 92] on link "Edit Edit Goal" at bounding box center [1419, 97] width 96 height 22
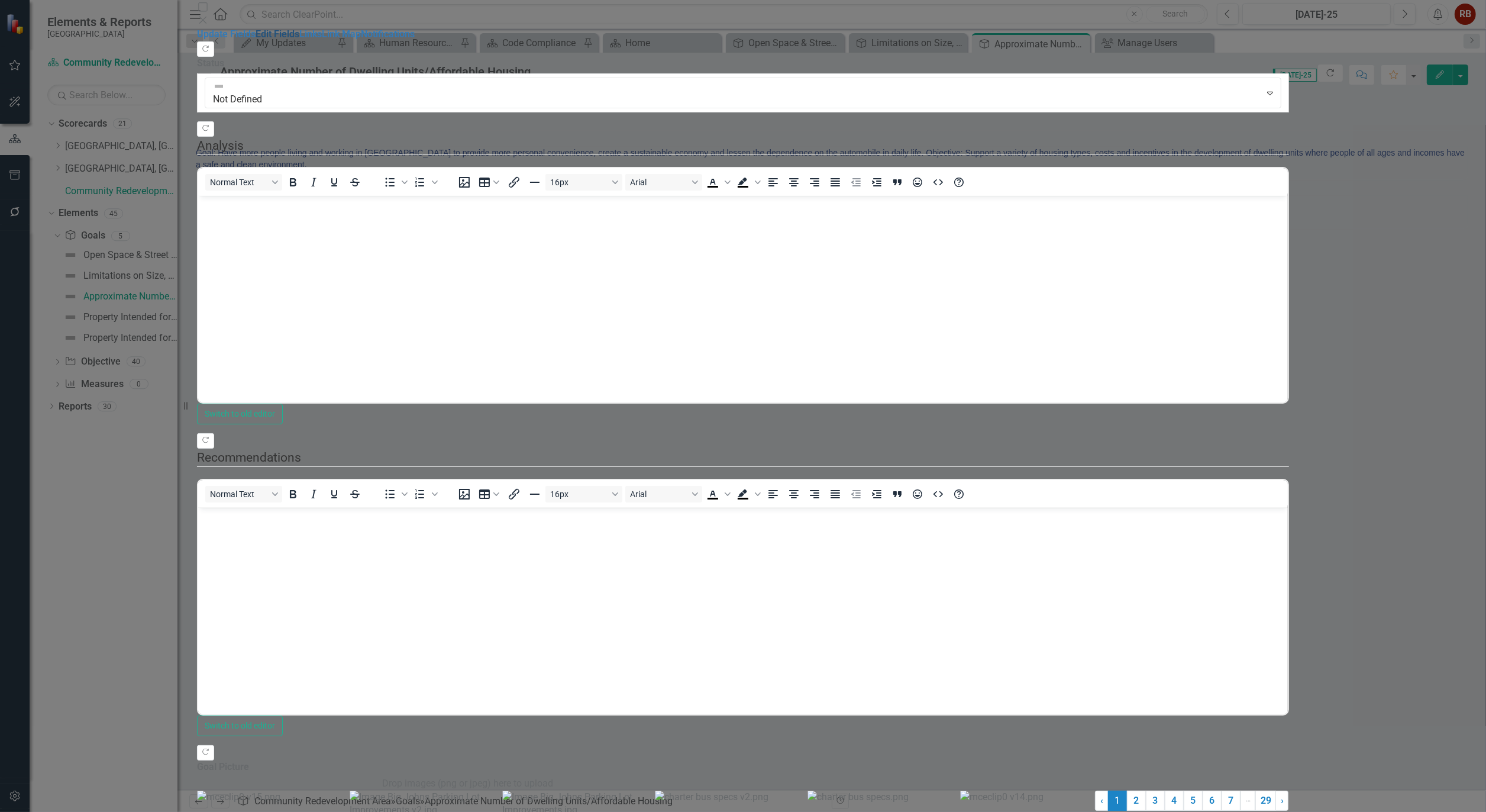
click at [255, 40] on link "Edit Fields" at bounding box center [277, 33] width 44 height 11
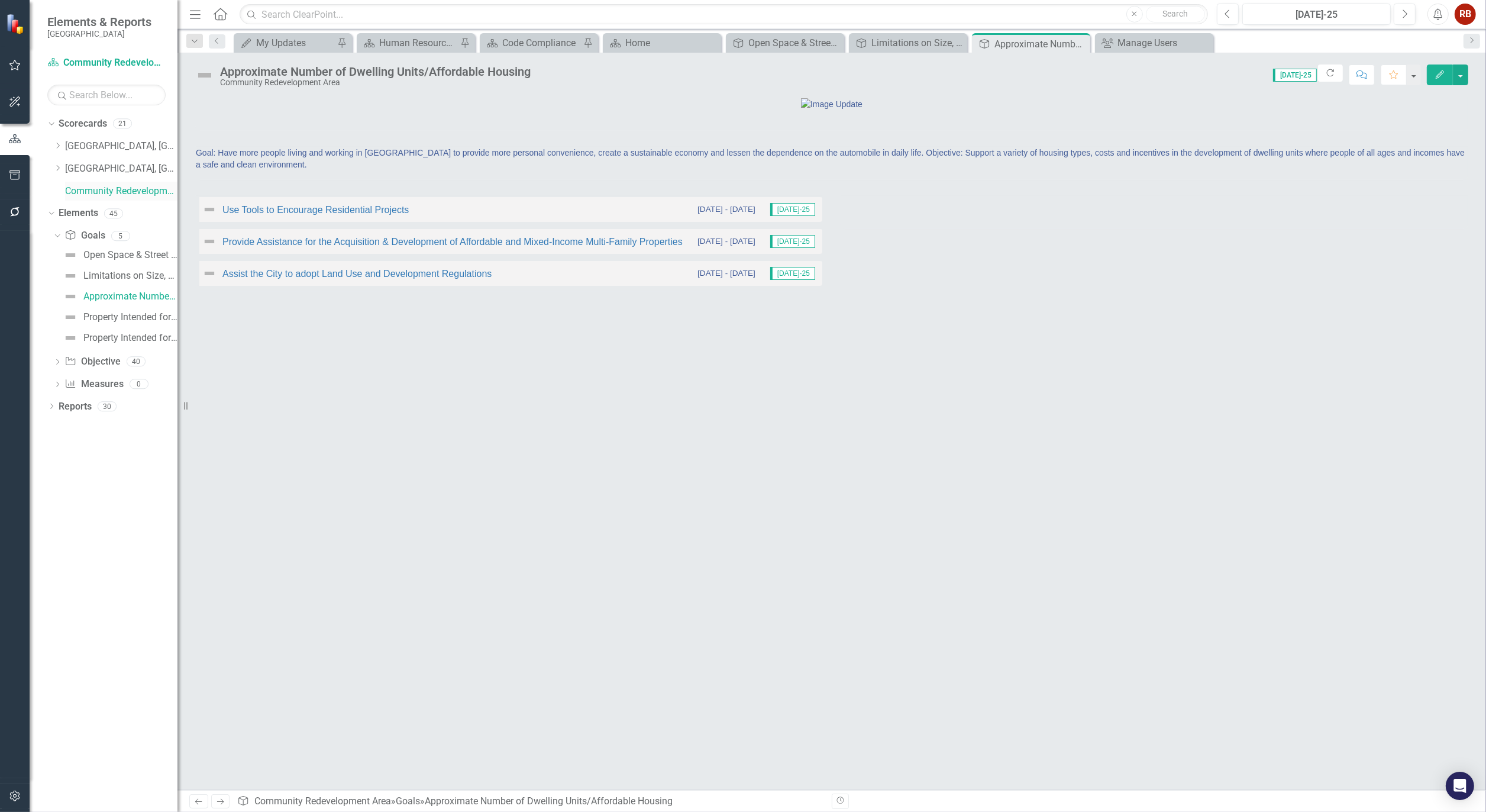
click at [146, 185] on link "Community Redevelopment Area" at bounding box center [121, 192] width 113 height 14
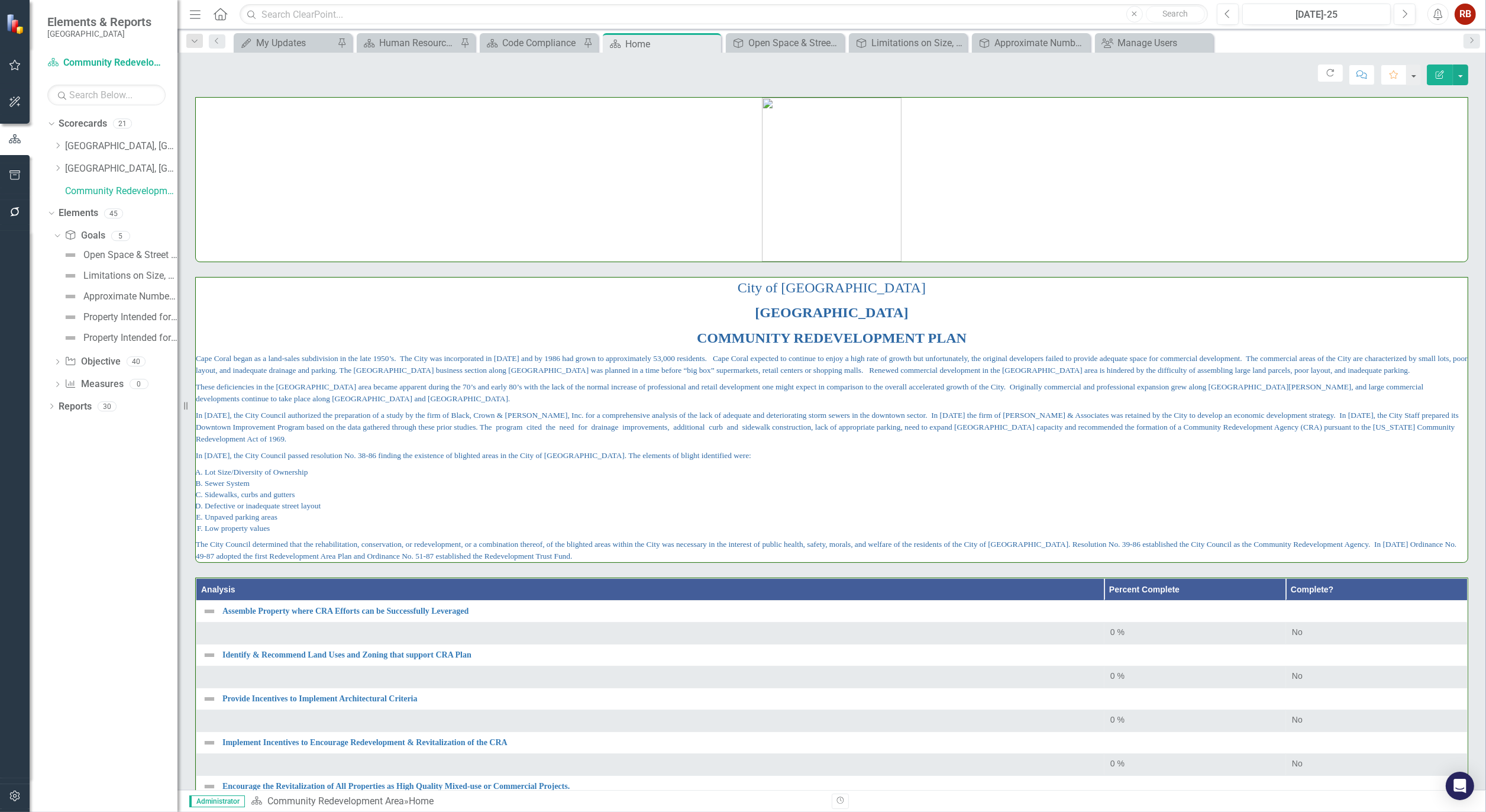
click at [1445, 79] on button "Edit Report" at bounding box center [1439, 74] width 26 height 21
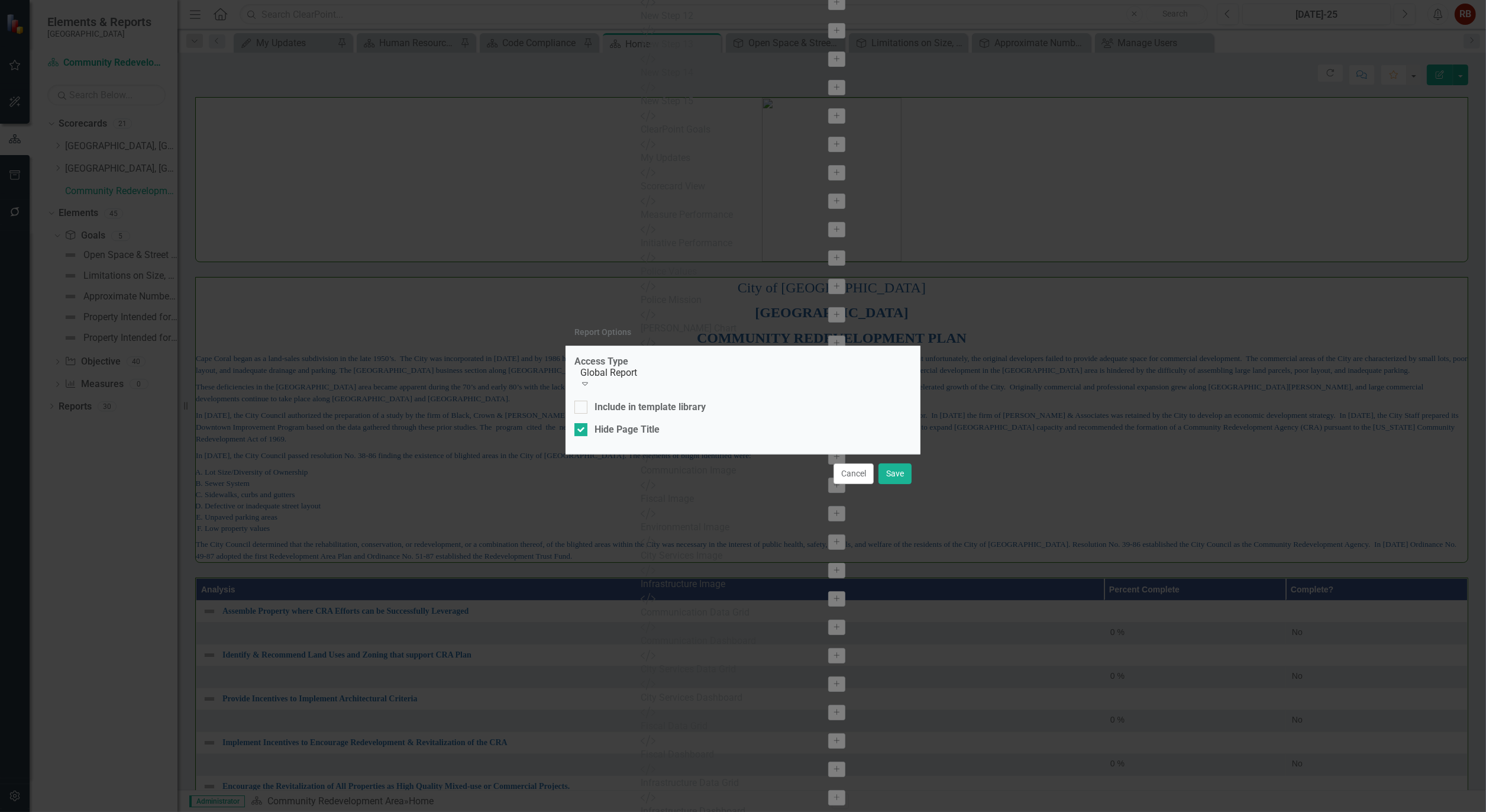
click at [796, 380] on div "Global Report" at bounding box center [746, 373] width 333 height 14
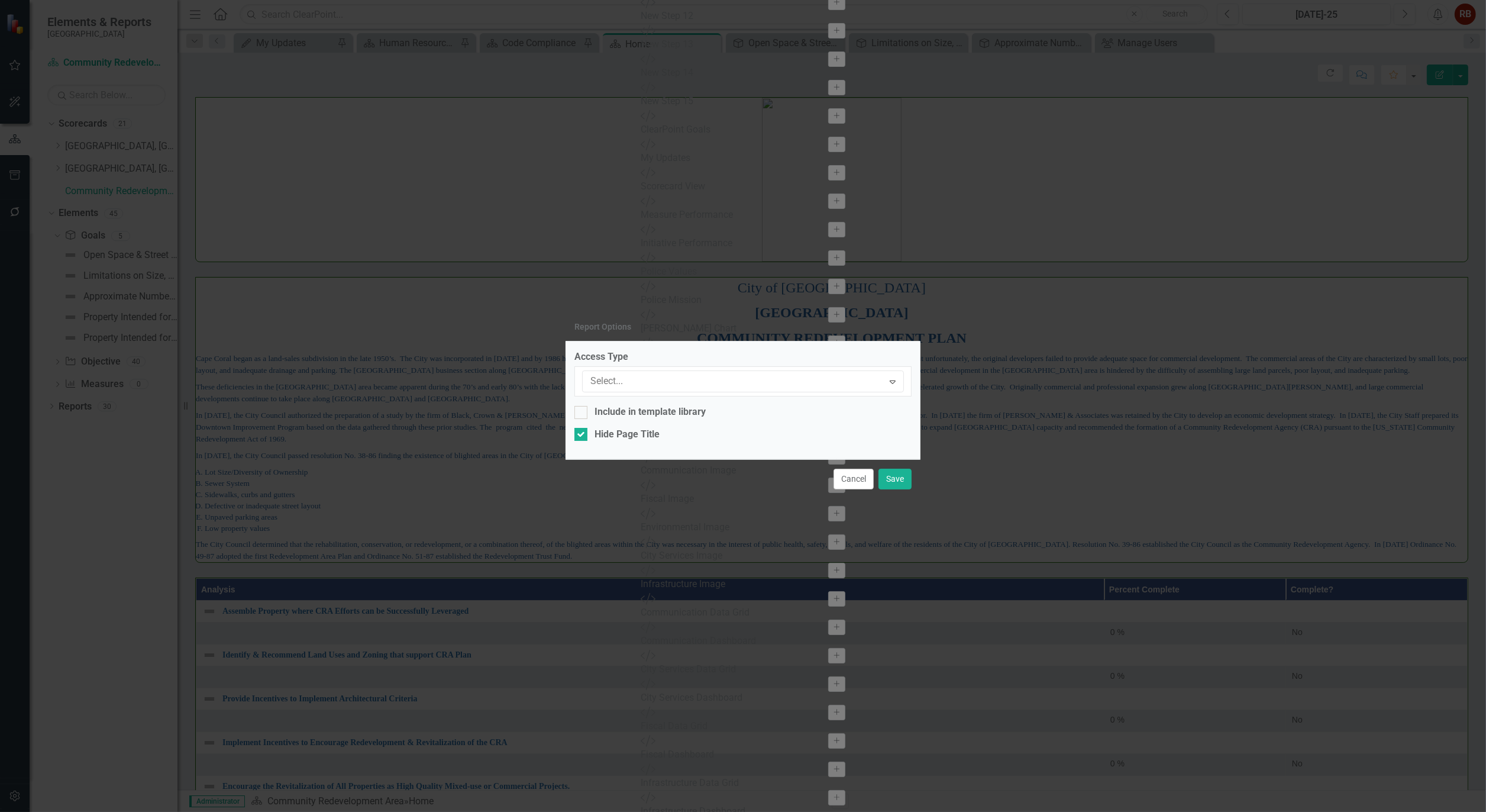
click at [790, 811] on div "Global Report" at bounding box center [745, 822] width 1467 height 14
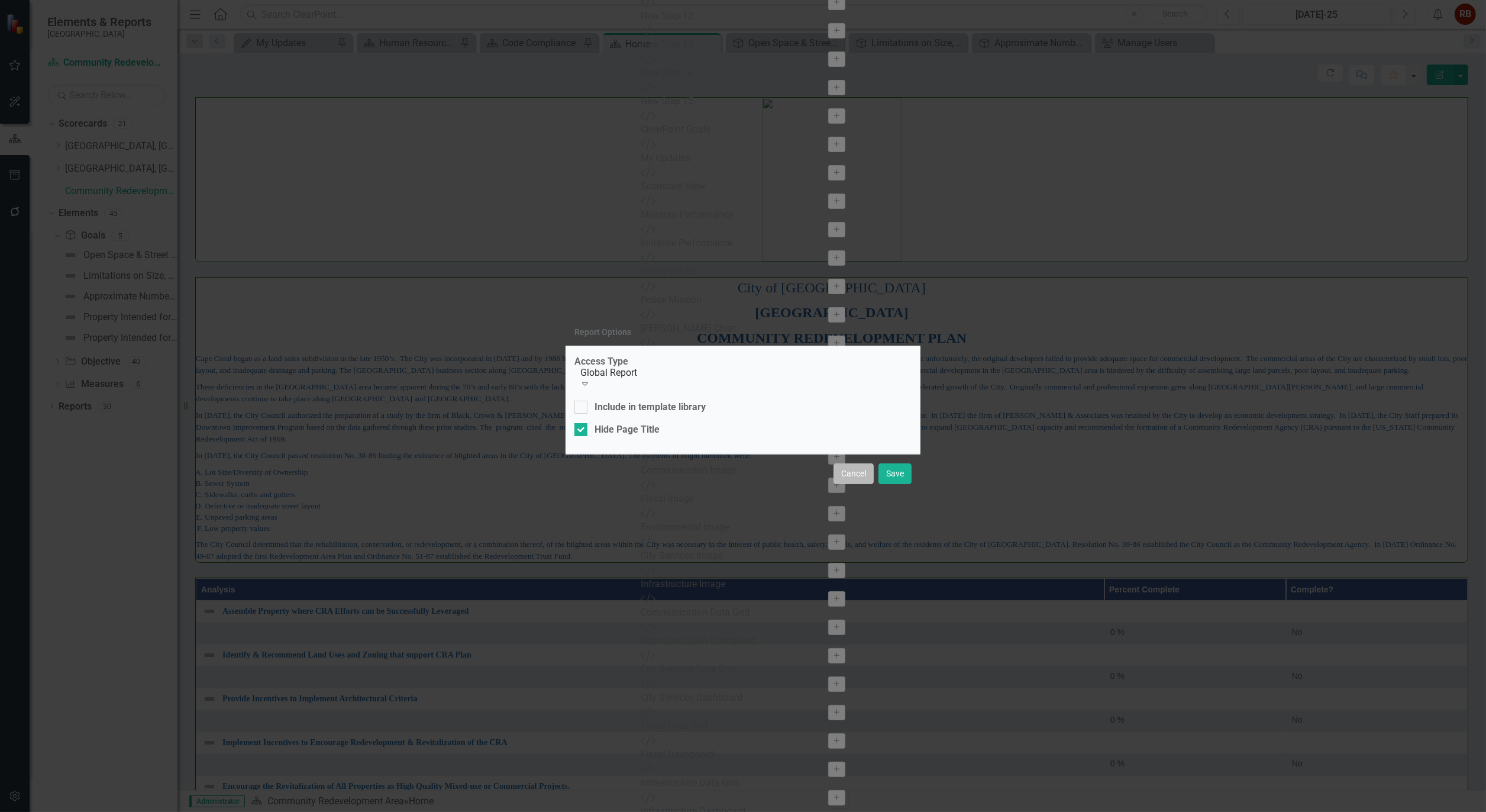
click at [858, 473] on button "Cancel" at bounding box center [853, 473] width 40 height 21
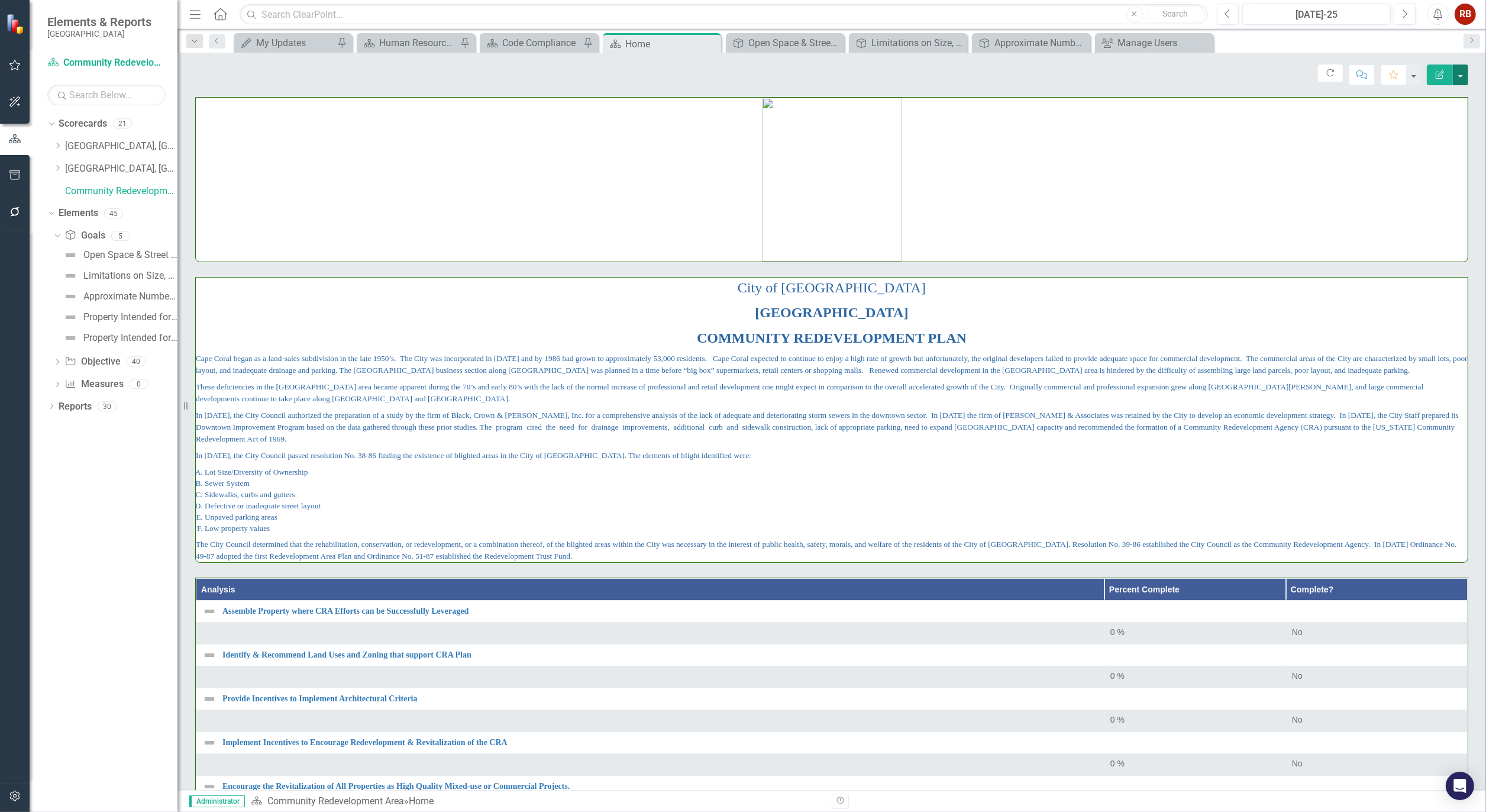
click at [1458, 69] on button "button" at bounding box center [1461, 74] width 16 height 21
click at [1428, 94] on link "Edit Edit Scorecard" at bounding box center [1419, 97] width 96 height 22
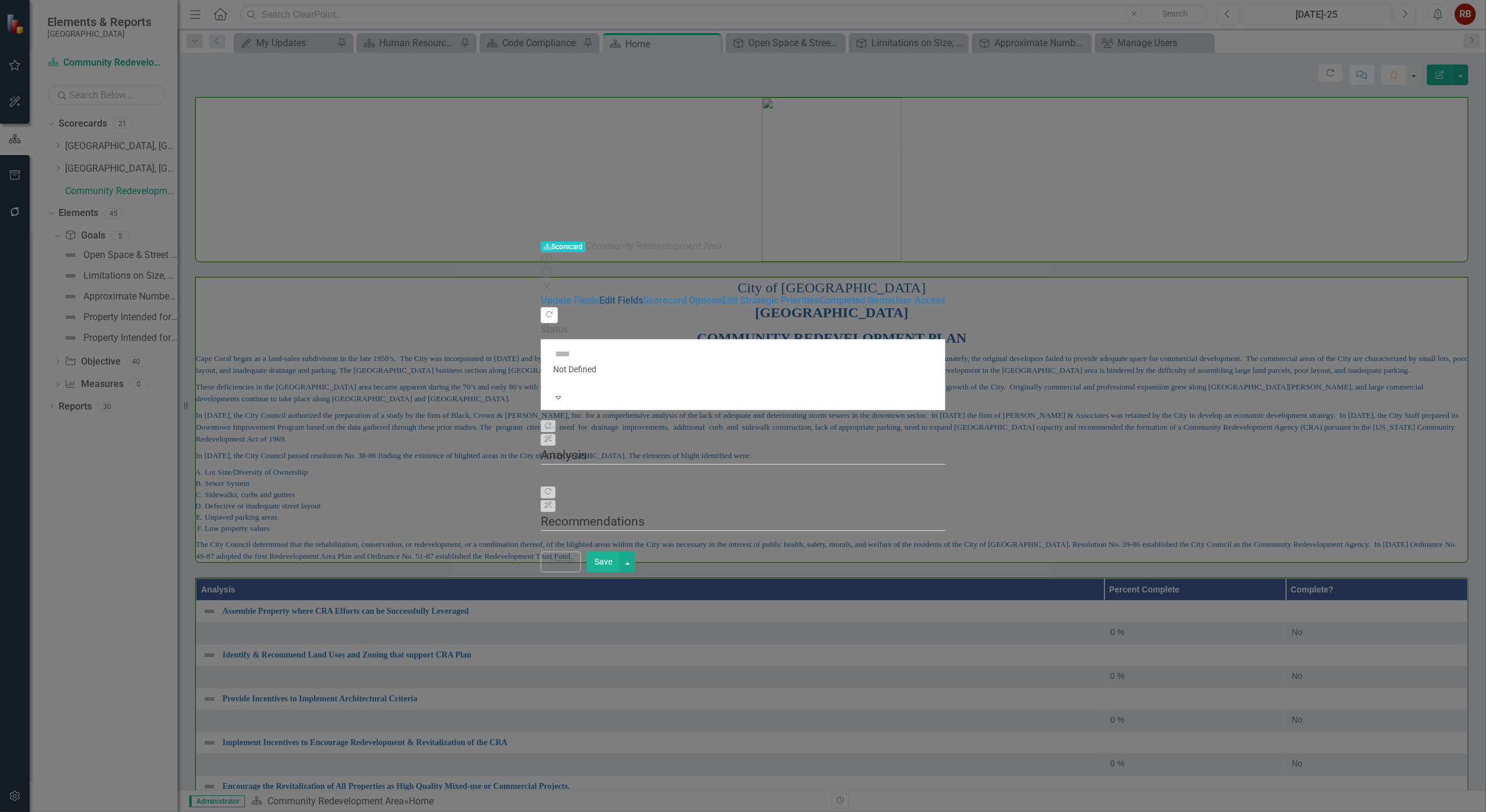
click at [600, 294] on link "Edit Fields" at bounding box center [621, 299] width 44 height 11
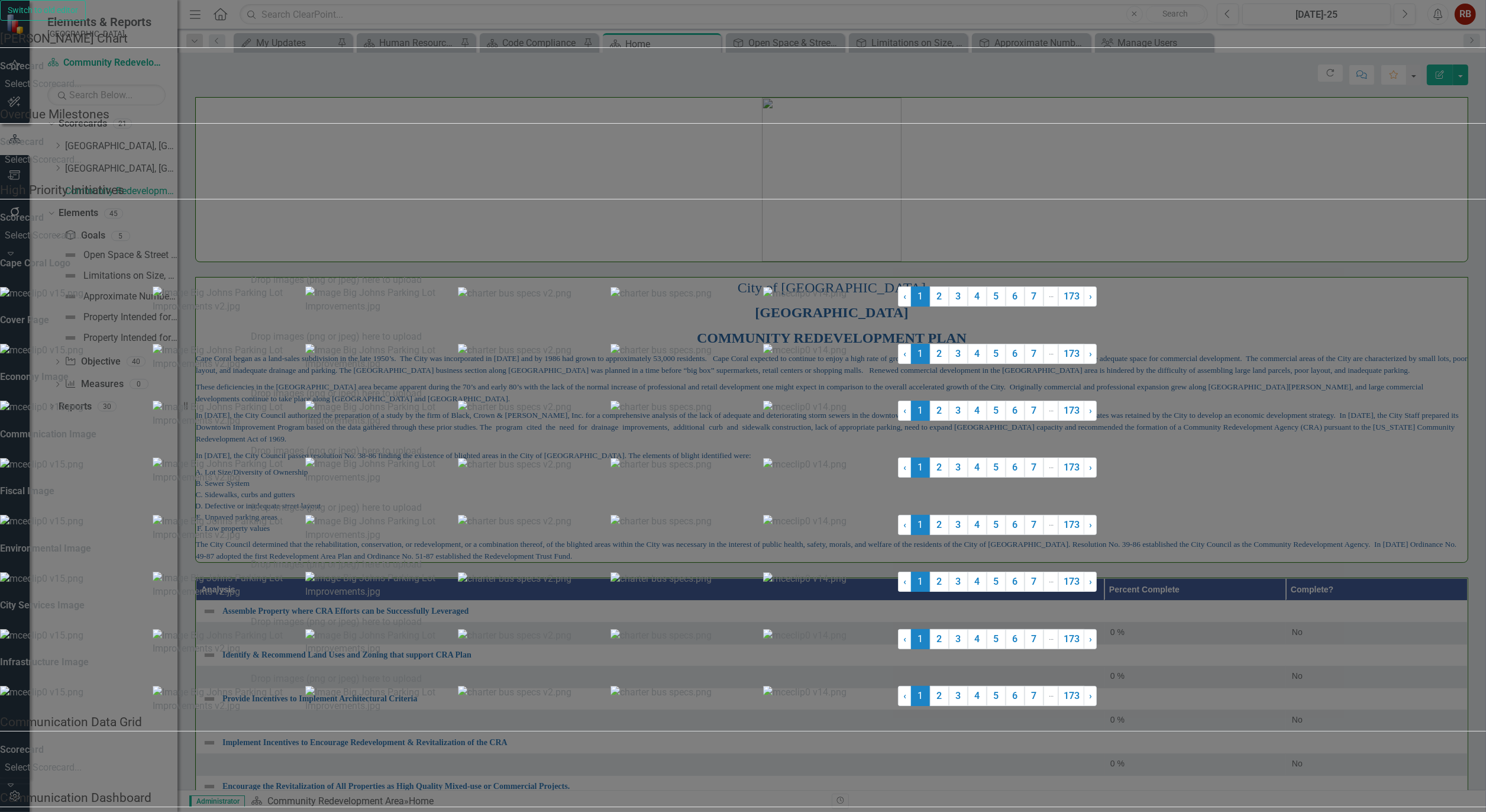
scroll to position [850, 0]
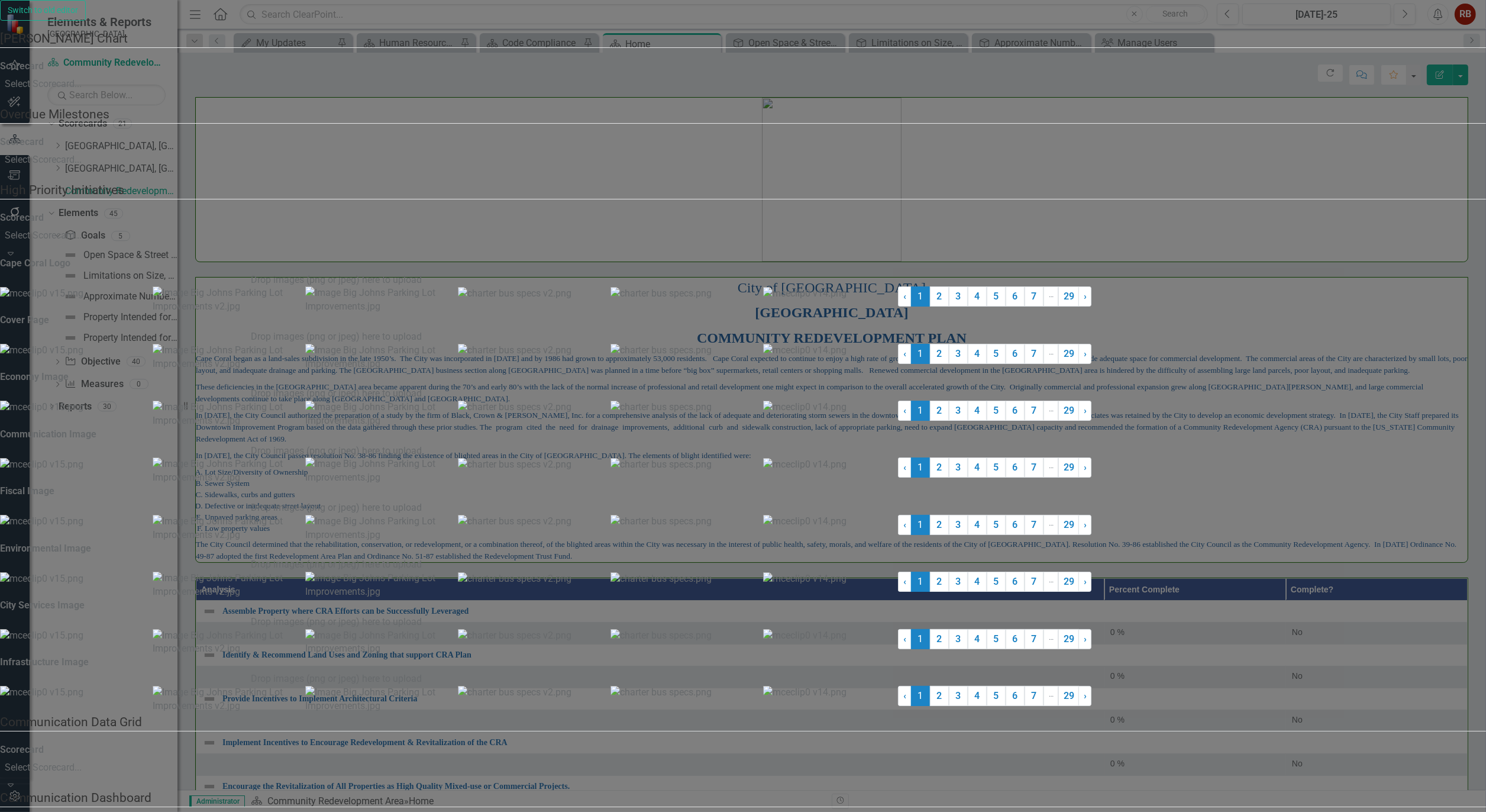
scroll to position [657, 0]
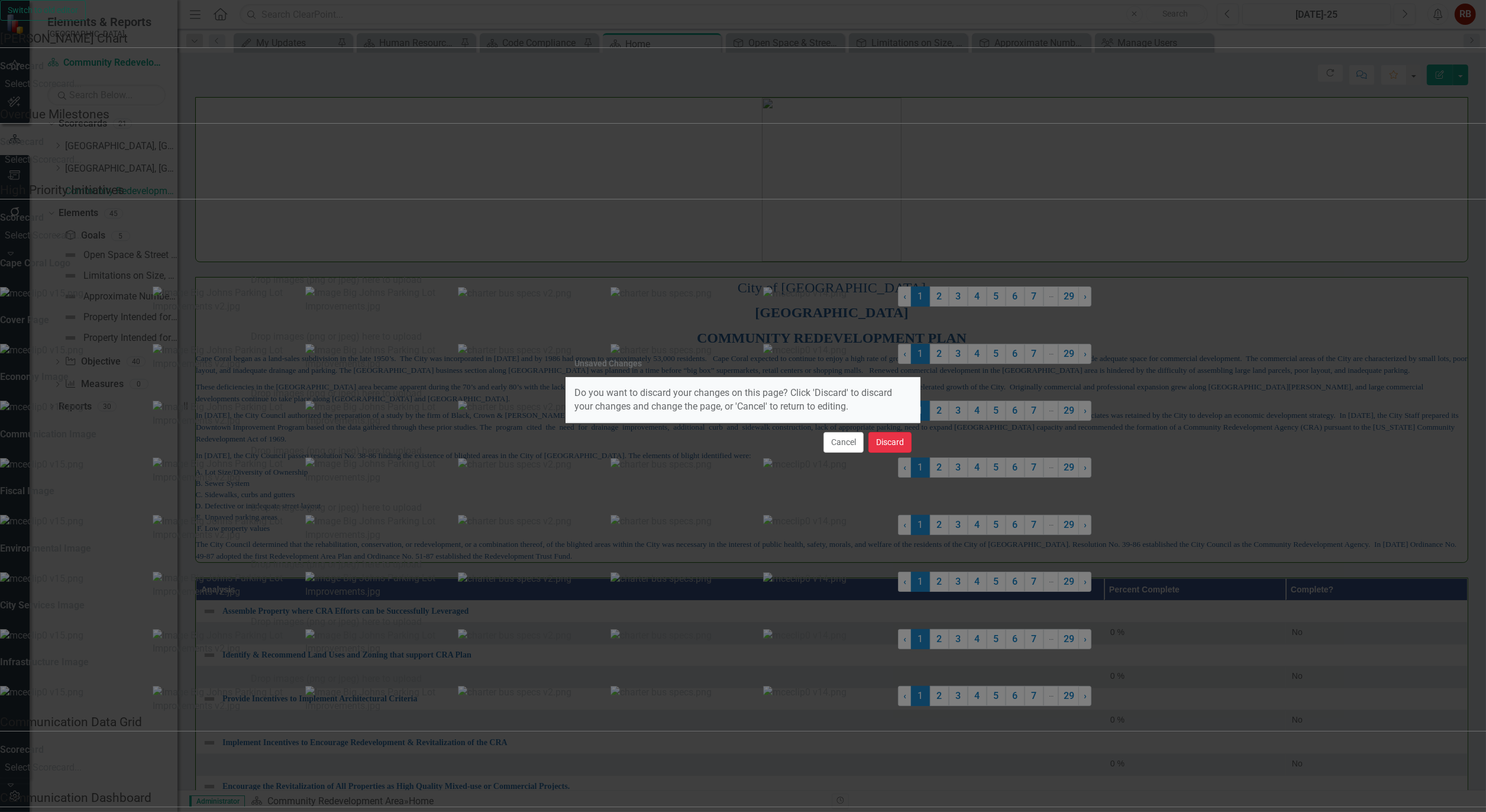
click at [882, 443] on button "Discard" at bounding box center [890, 441] width 43 height 21
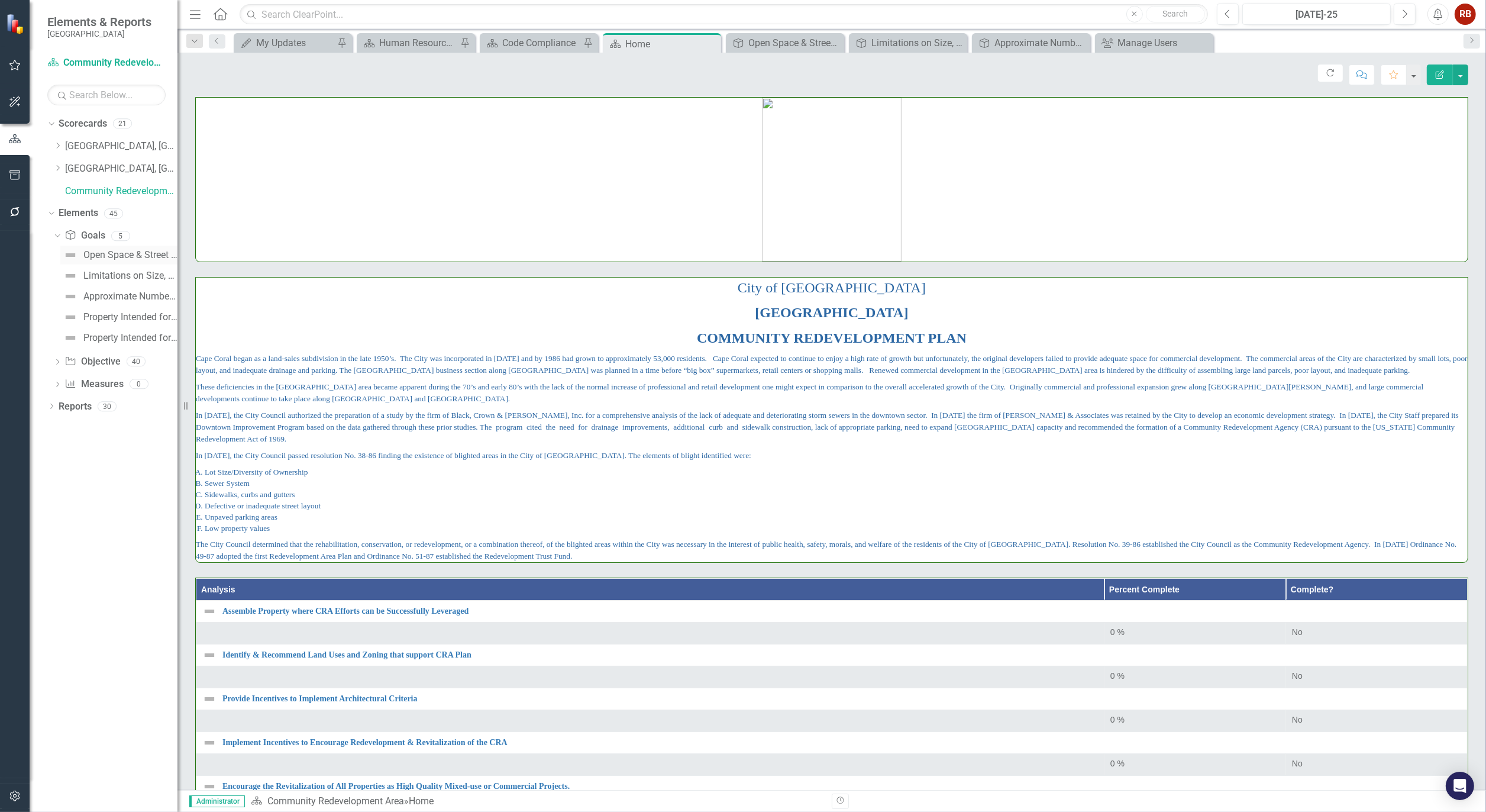
click at [137, 253] on div "Open Space & Street Layout" at bounding box center [130, 254] width 94 height 11
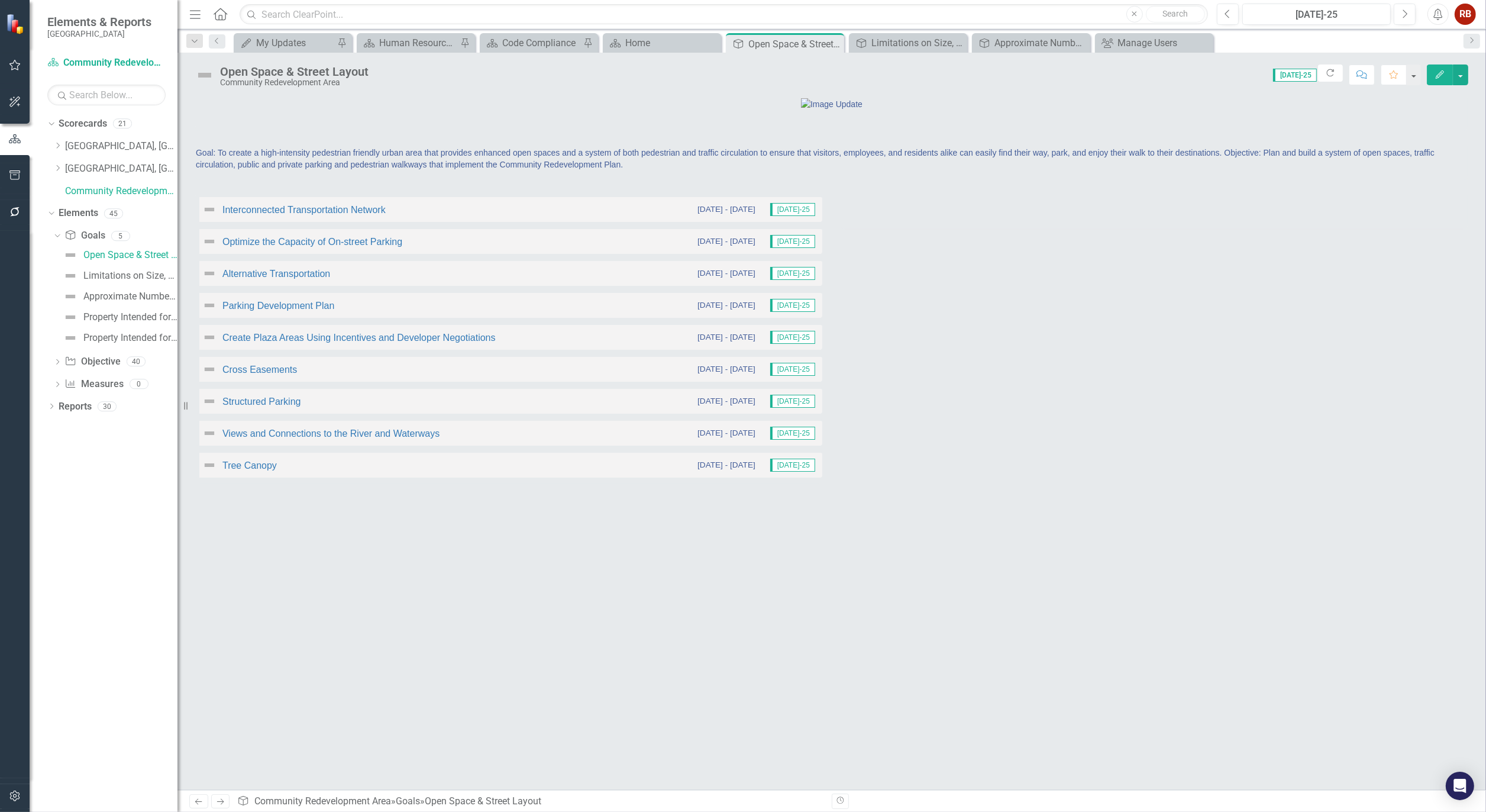
click at [1446, 73] on button "Edit" at bounding box center [1439, 74] width 26 height 21
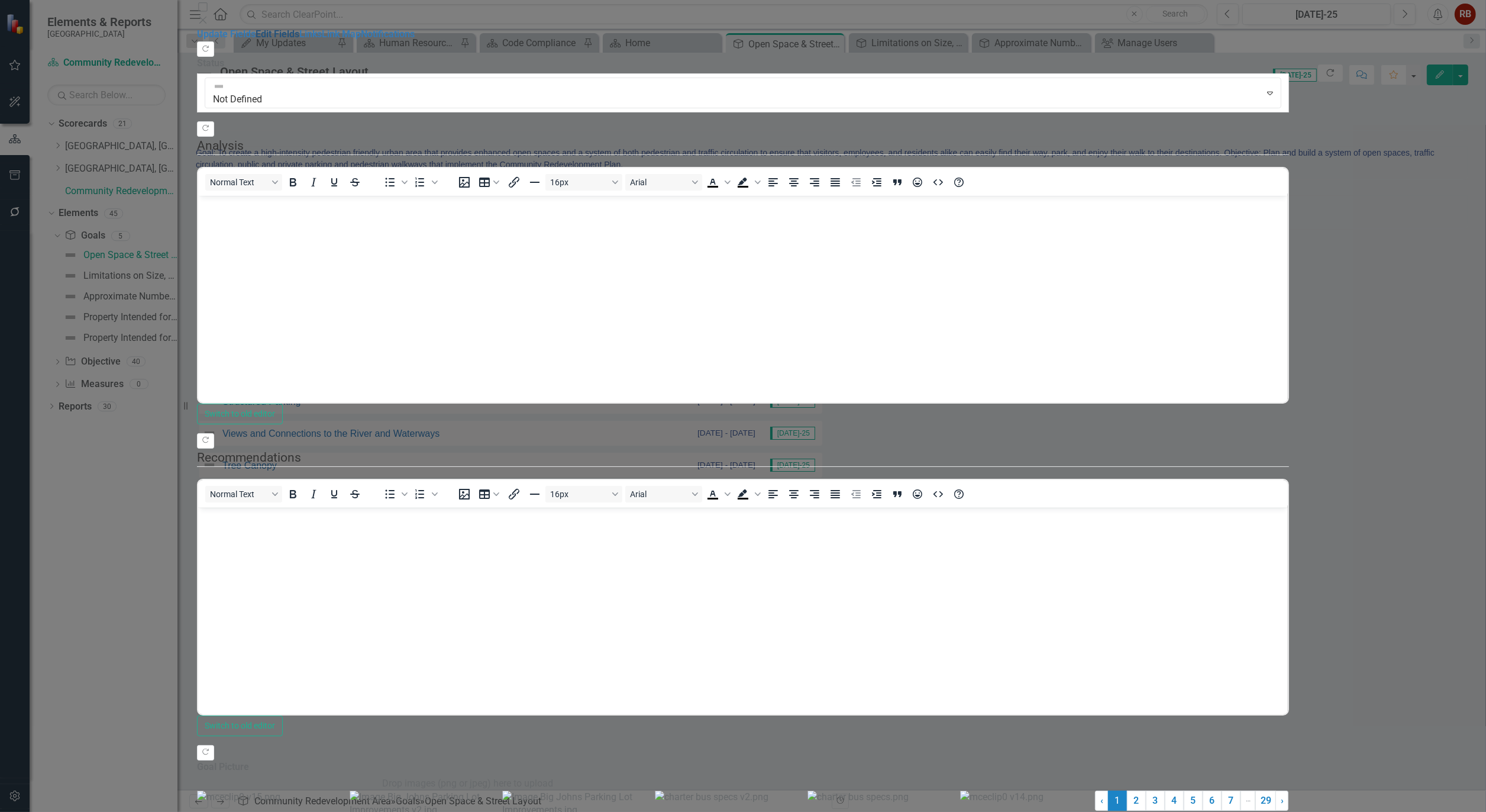
click at [255, 40] on link "Edit Fields" at bounding box center [277, 33] width 44 height 11
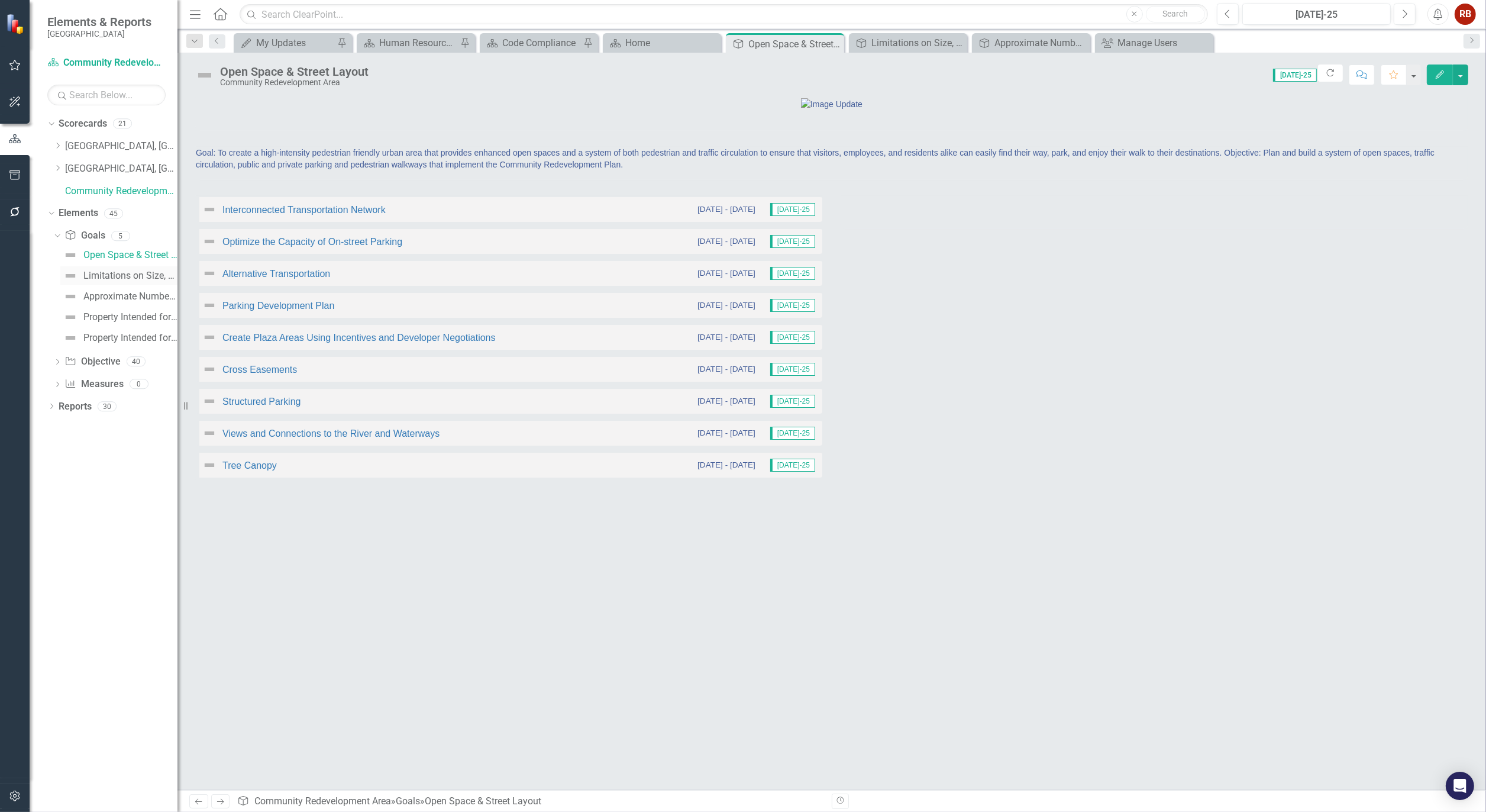
click at [122, 273] on div "Limitations on Size, Height, Number and Use of Buildings" at bounding box center [130, 275] width 94 height 11
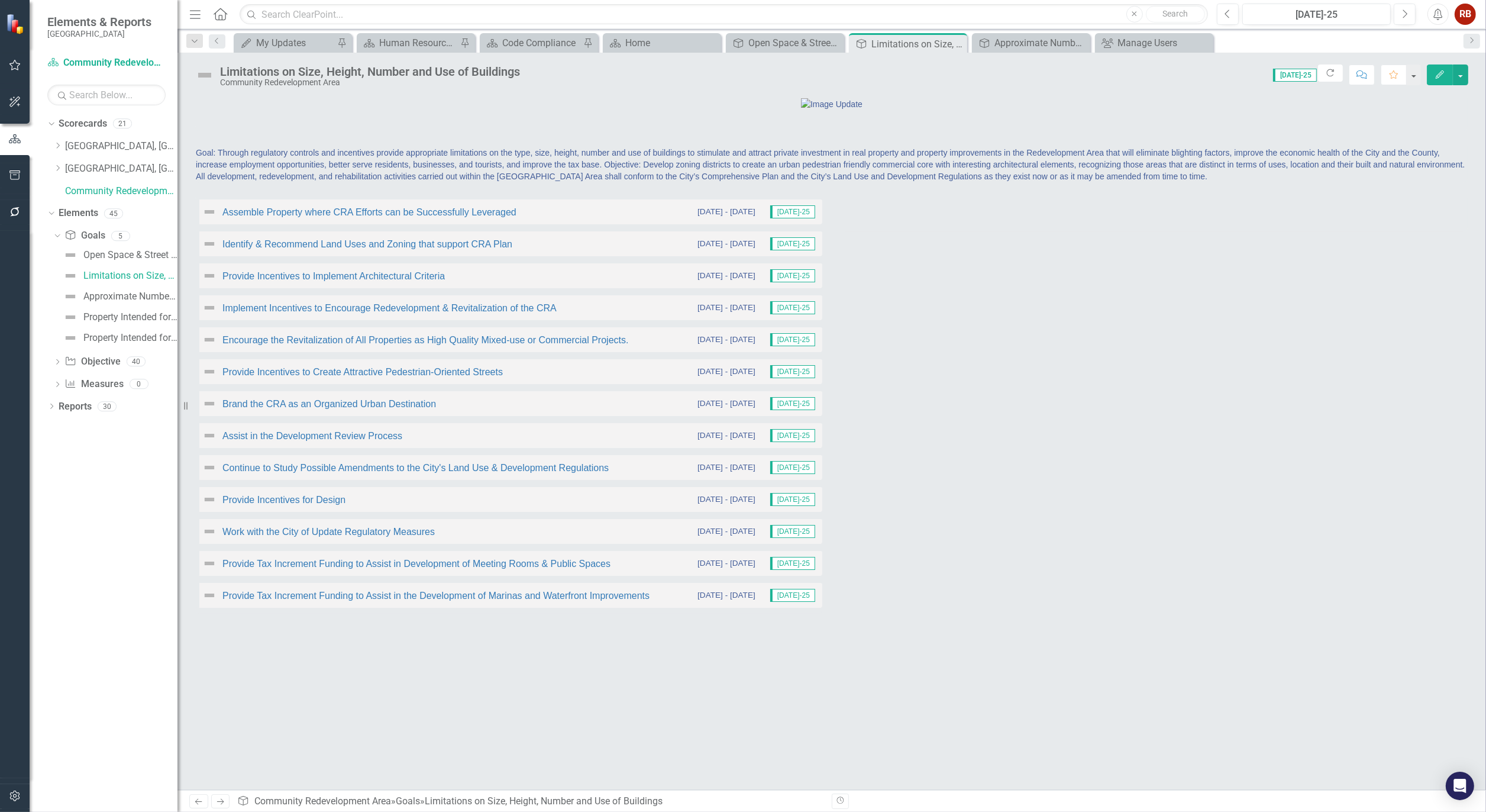
click at [1444, 78] on icon "Edit" at bounding box center [1439, 74] width 11 height 8
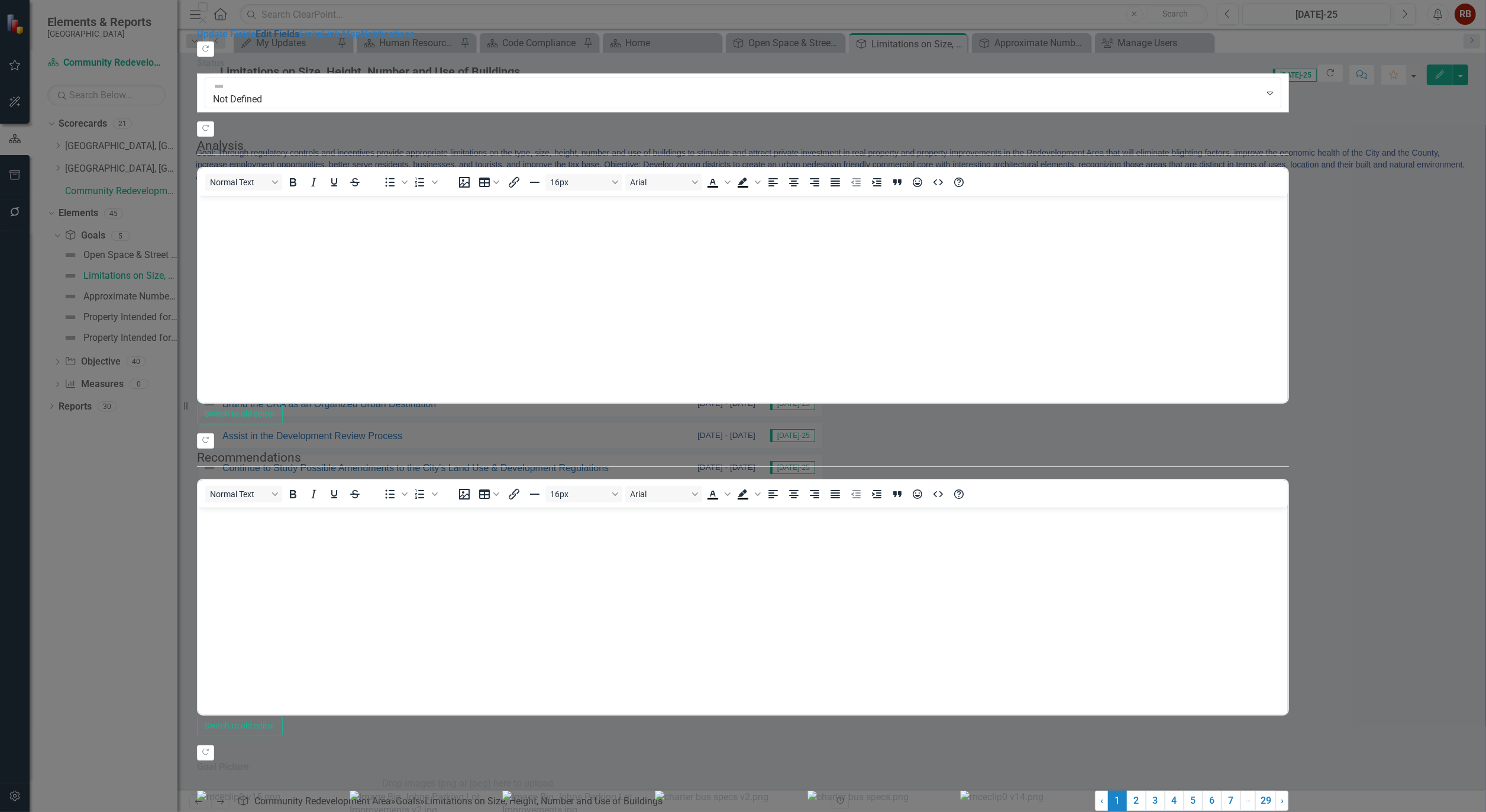
click at [255, 40] on link "Edit Fields" at bounding box center [277, 33] width 44 height 11
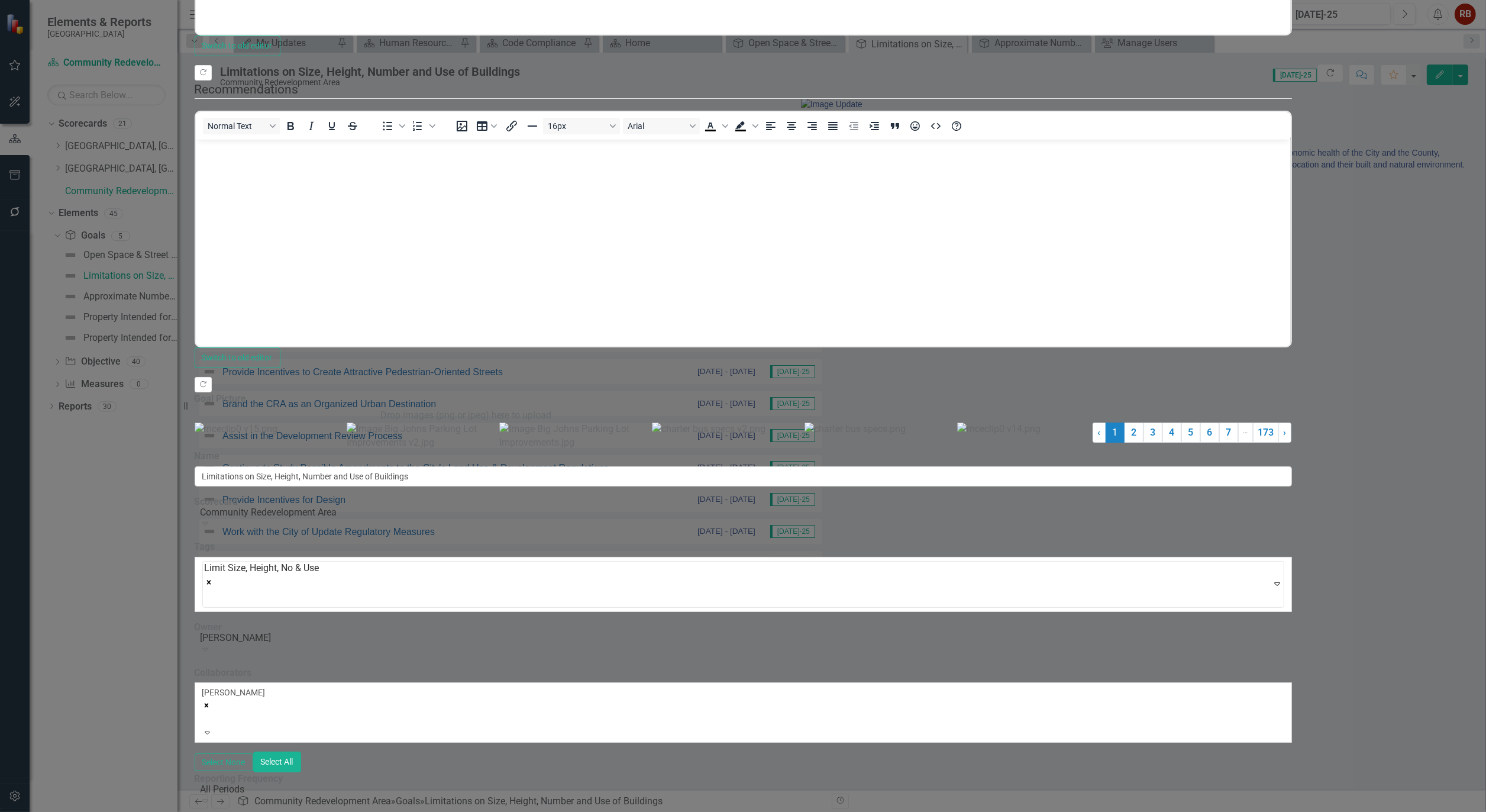
click at [320, 562] on span "Limit Size, Height, No & Use" at bounding box center [261, 566] width 114 height 11
drag, startPoint x: 529, startPoint y: 159, endPoint x: 428, endPoint y: 197, distance: 107.9
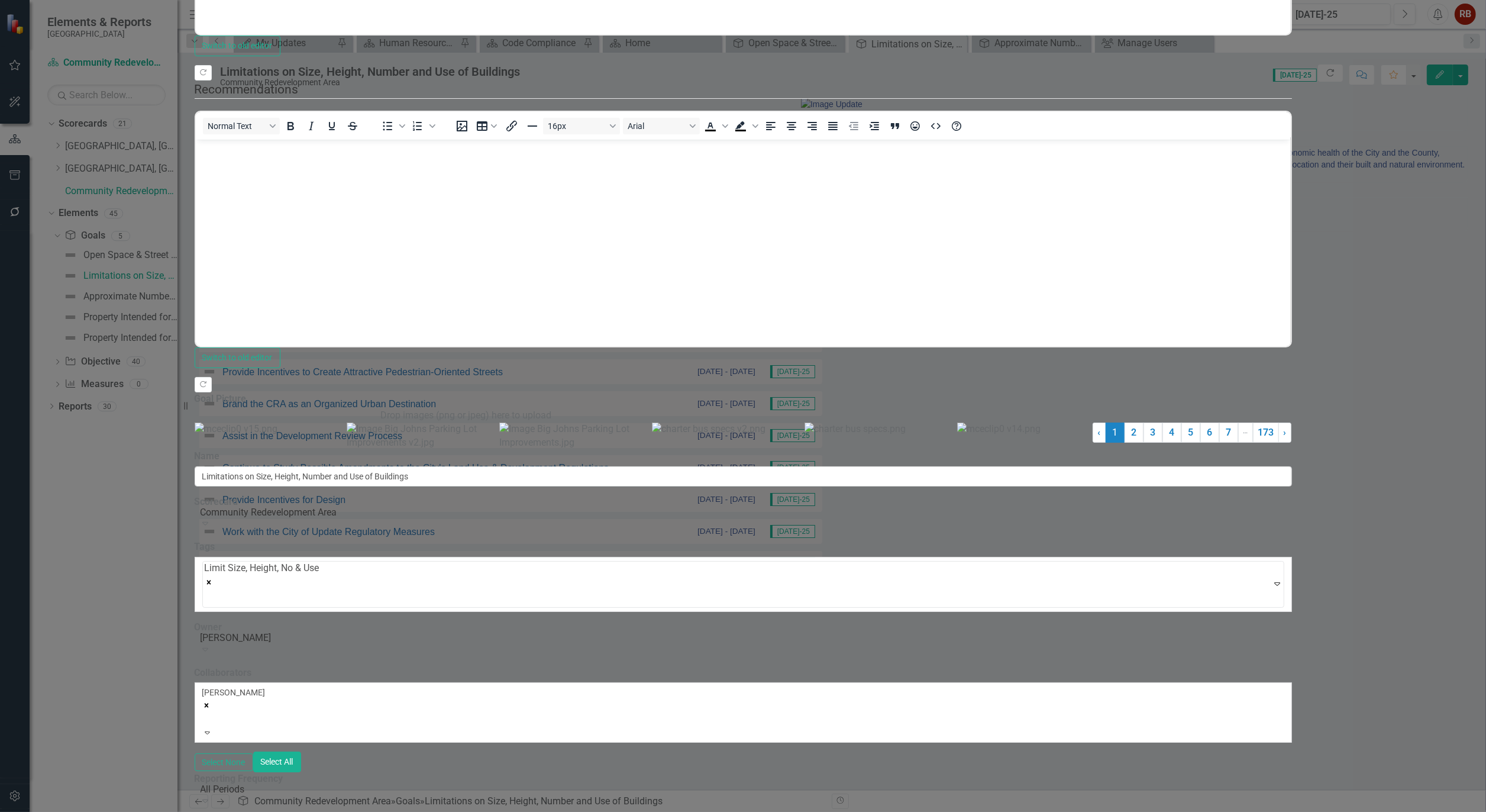
click at [428, 811] on div "Upgrade Initiative Template" at bounding box center [743, 822] width 1486 height 20
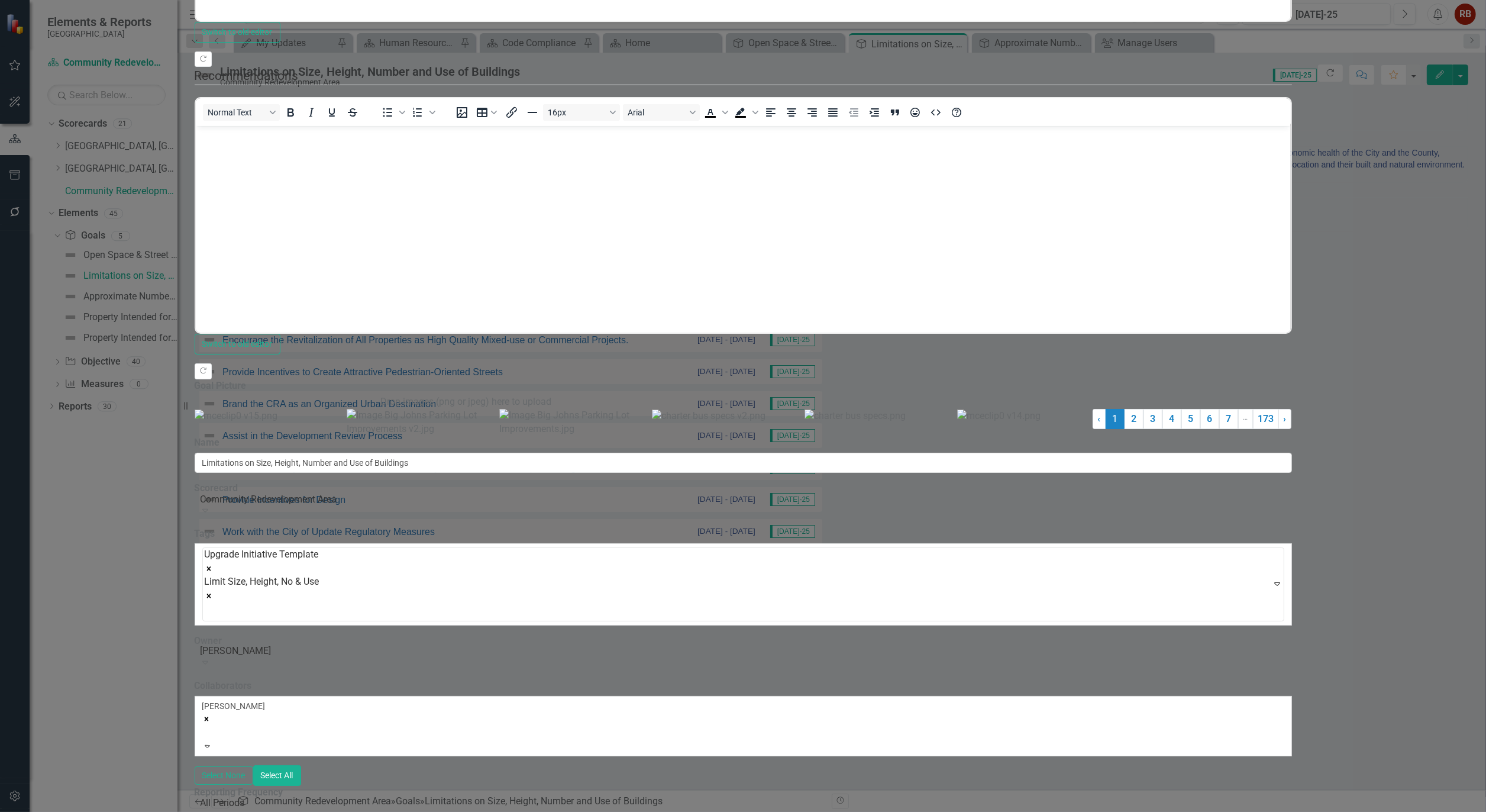
click at [210, 566] on icon "Remove [object Object]" at bounding box center [208, 568] width 4 height 4
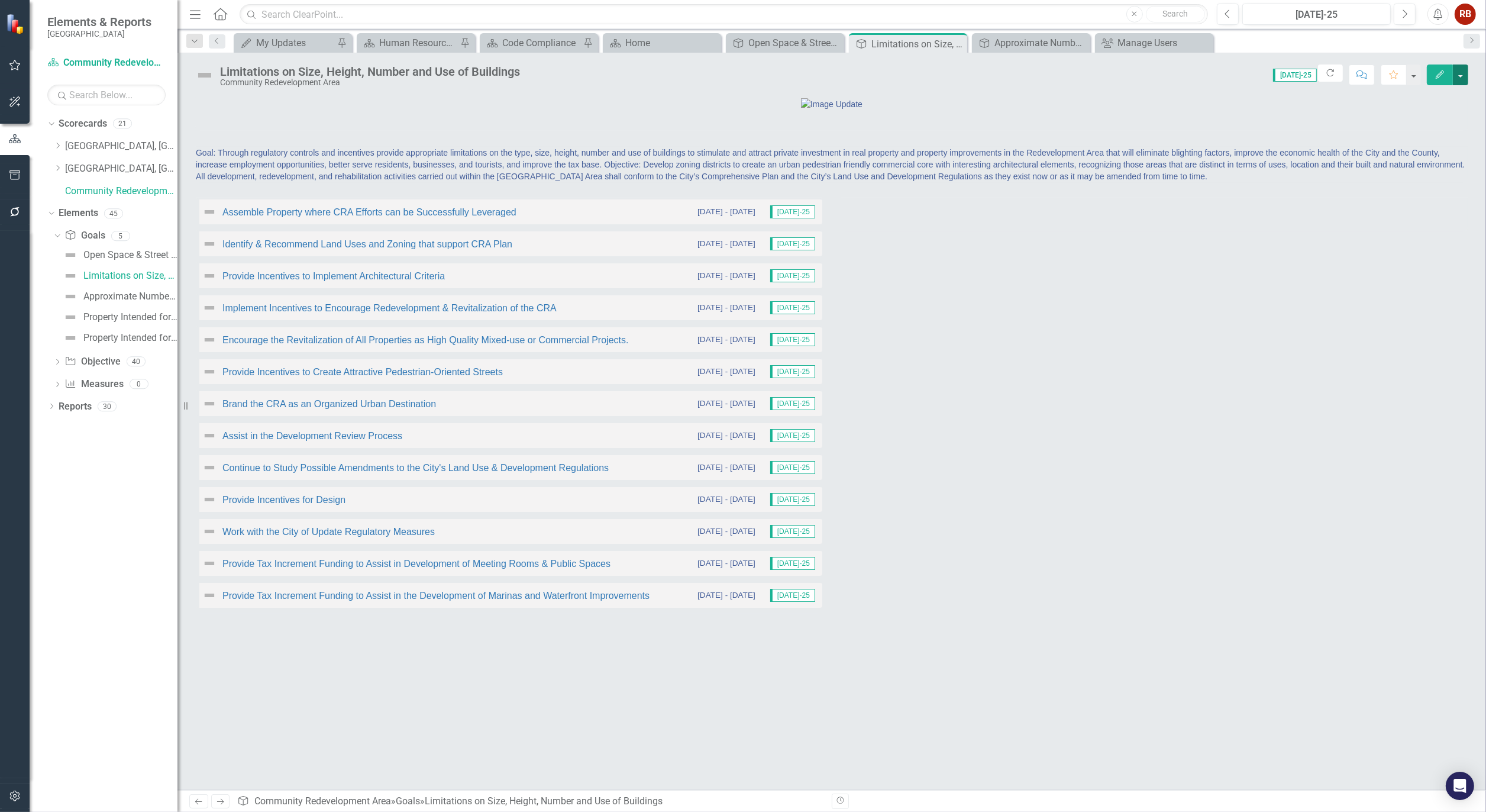
click at [1463, 73] on button "button" at bounding box center [1461, 74] width 16 height 21
click at [1420, 110] on link "Edit Report Edit Layout" at bounding box center [1419, 118] width 96 height 22
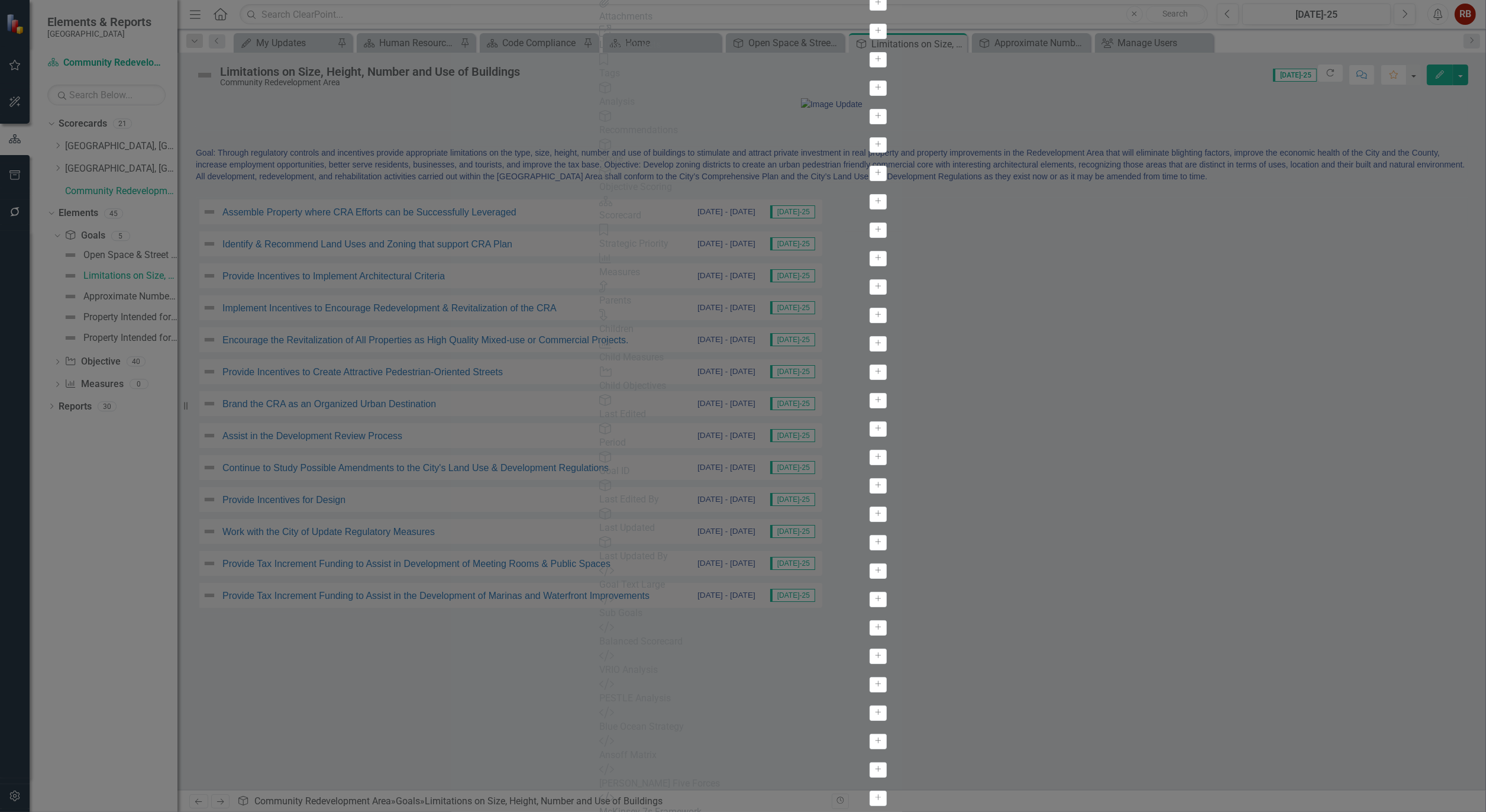
scroll to position [589, 0]
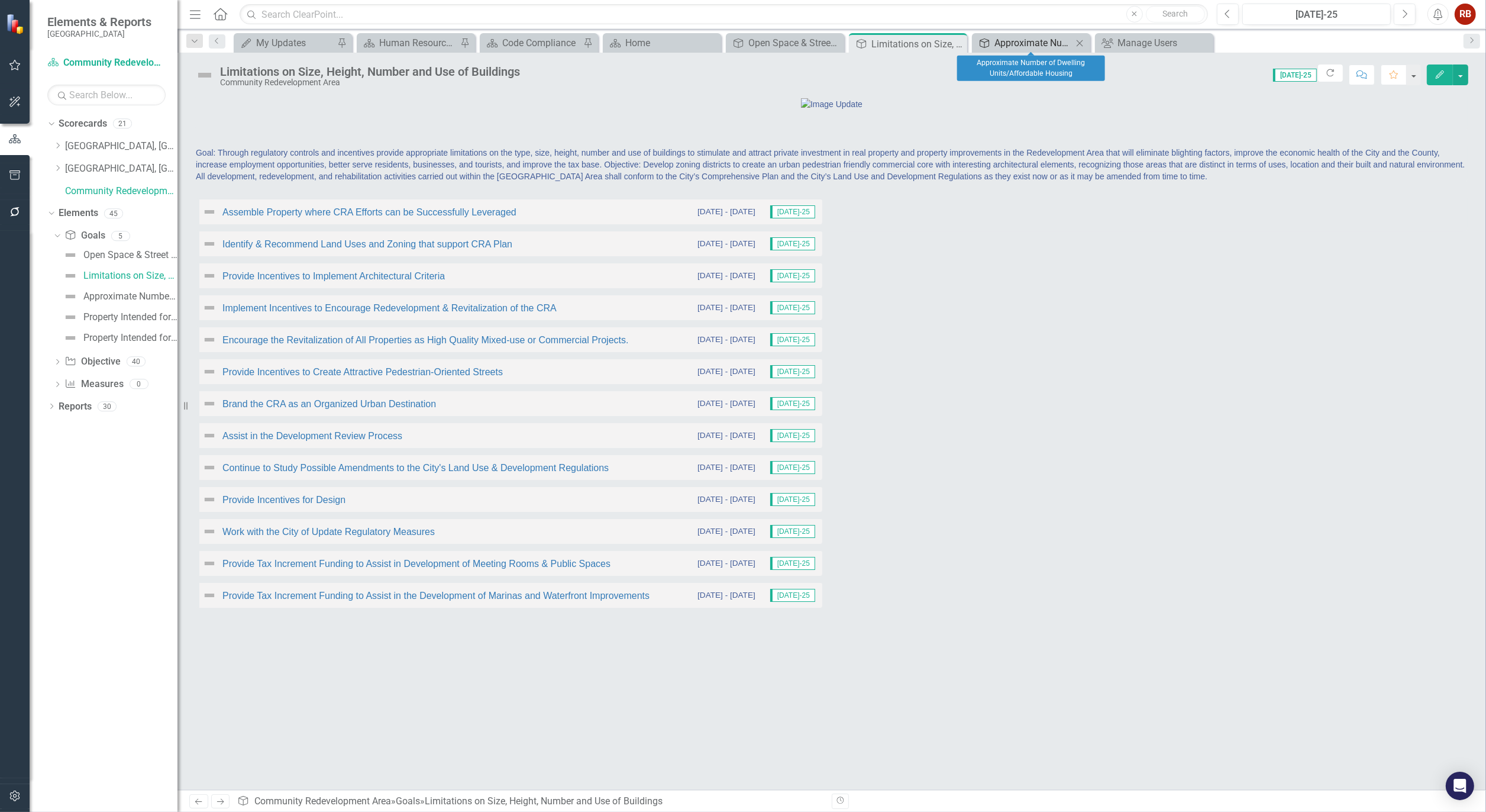
click at [1024, 36] on div "Approximate Number of Dwelling Units/Affordable Housing" at bounding box center [1033, 42] width 78 height 15
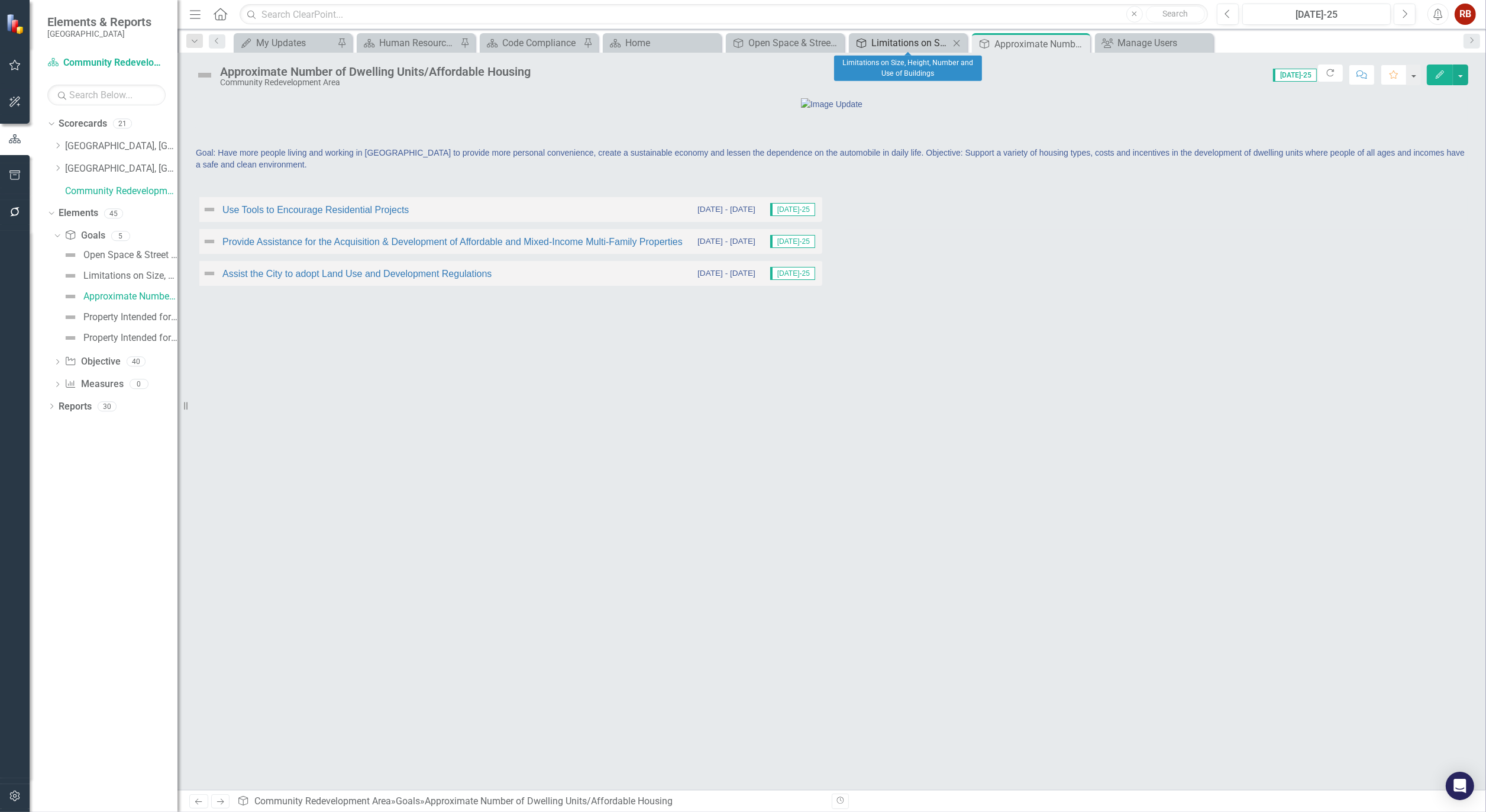
click at [894, 39] on div "Limitations on Size, Height, Number and Use of Buildings" at bounding box center [911, 42] width 78 height 15
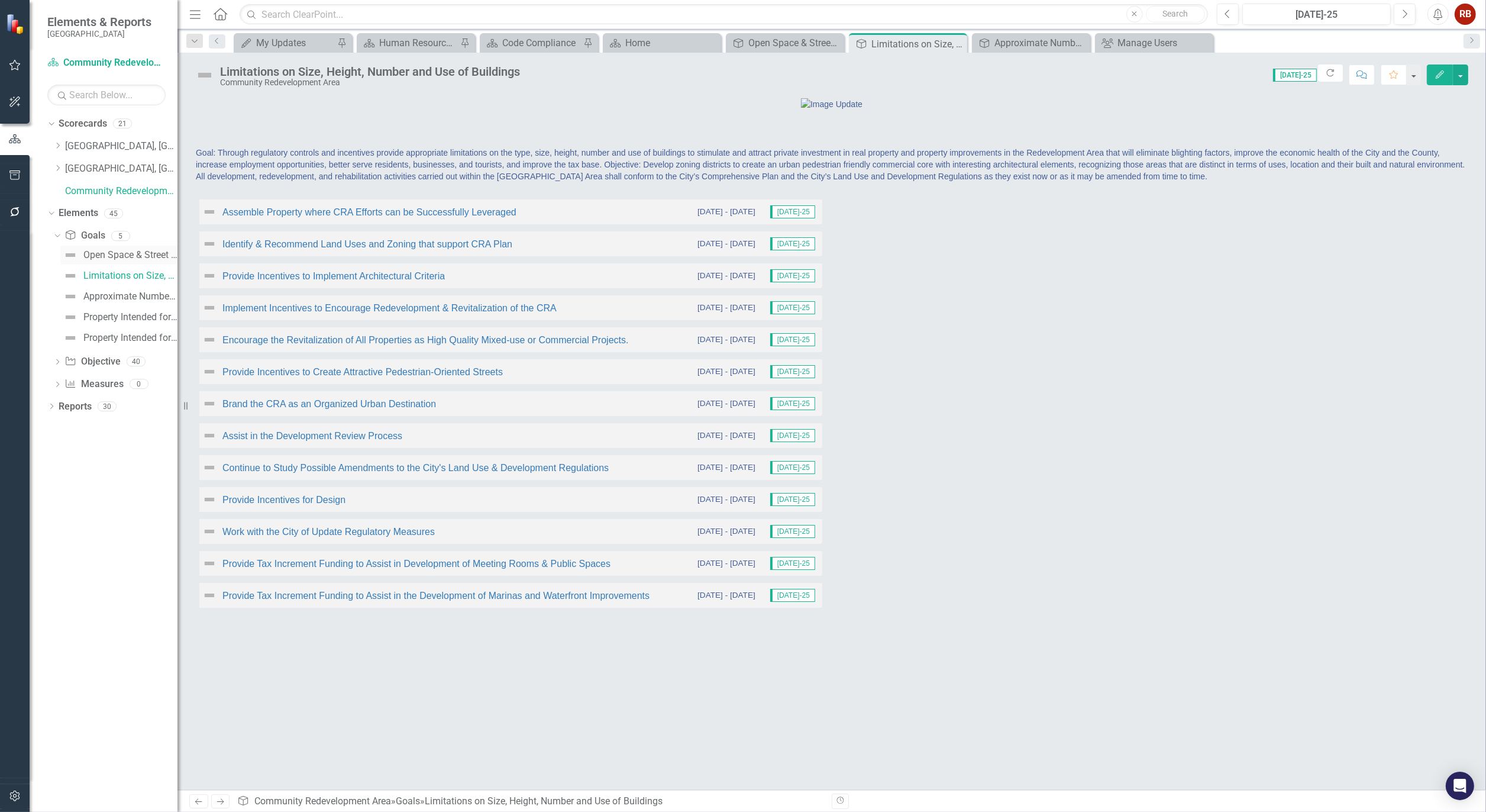
click at [109, 251] on div "Open Space & Street Layout" at bounding box center [130, 254] width 94 height 11
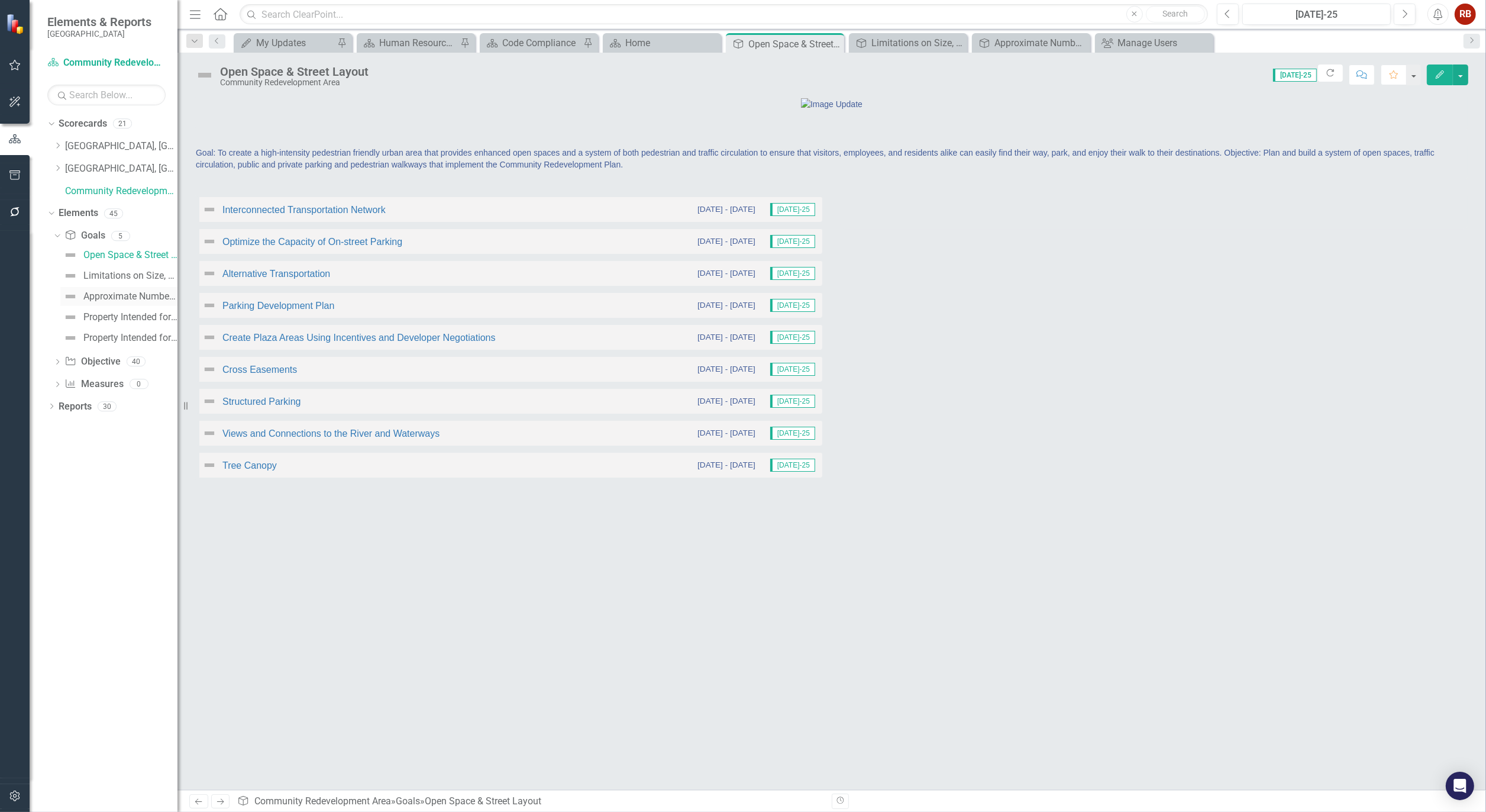
click at [120, 294] on div "Approximate Number of Dwelling Units/Affordable Housing" at bounding box center [130, 295] width 94 height 11
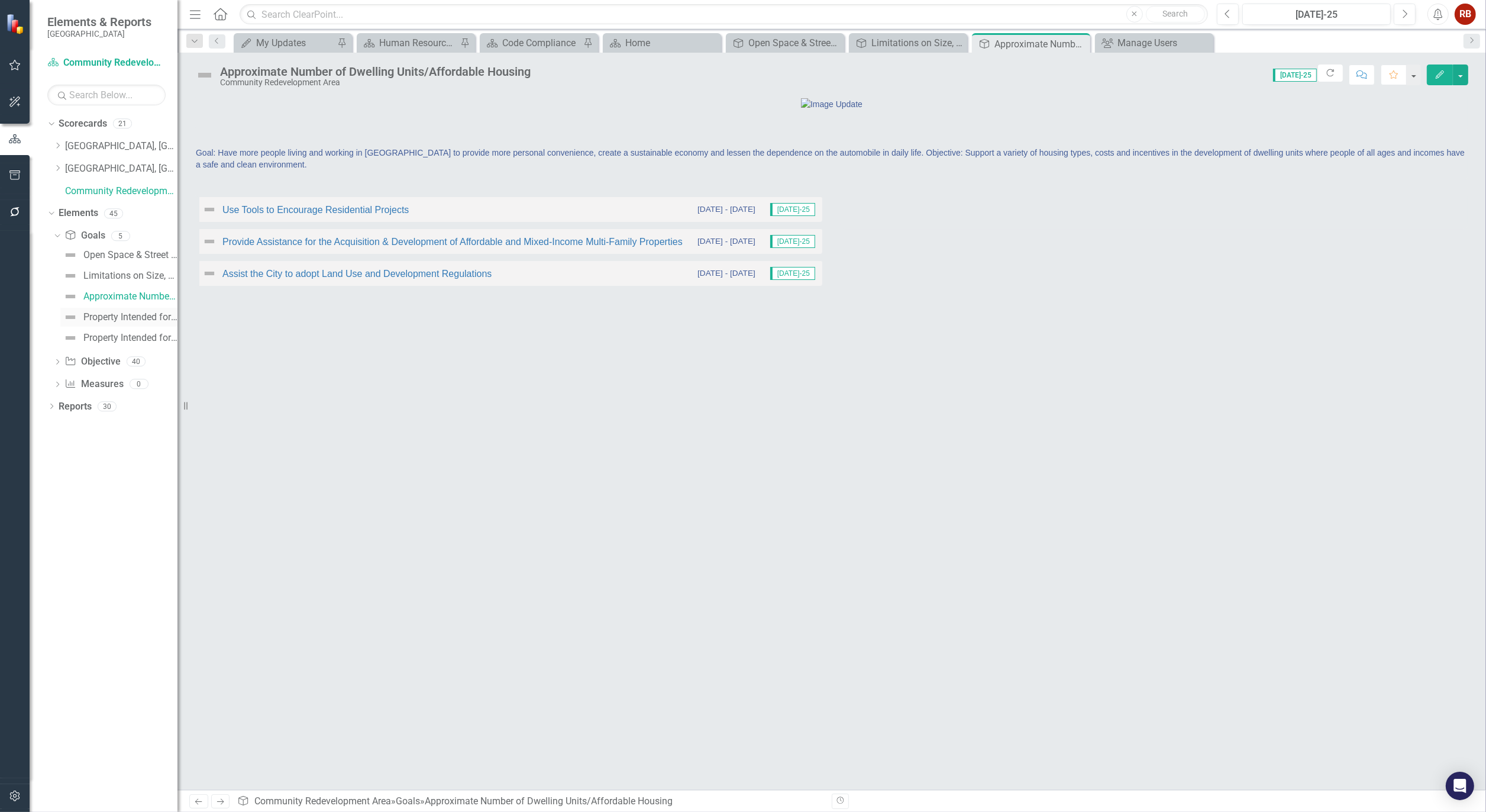
click at [160, 312] on div "Property Intended for Use as Public Parks and Recreation Areas" at bounding box center [130, 317] width 94 height 11
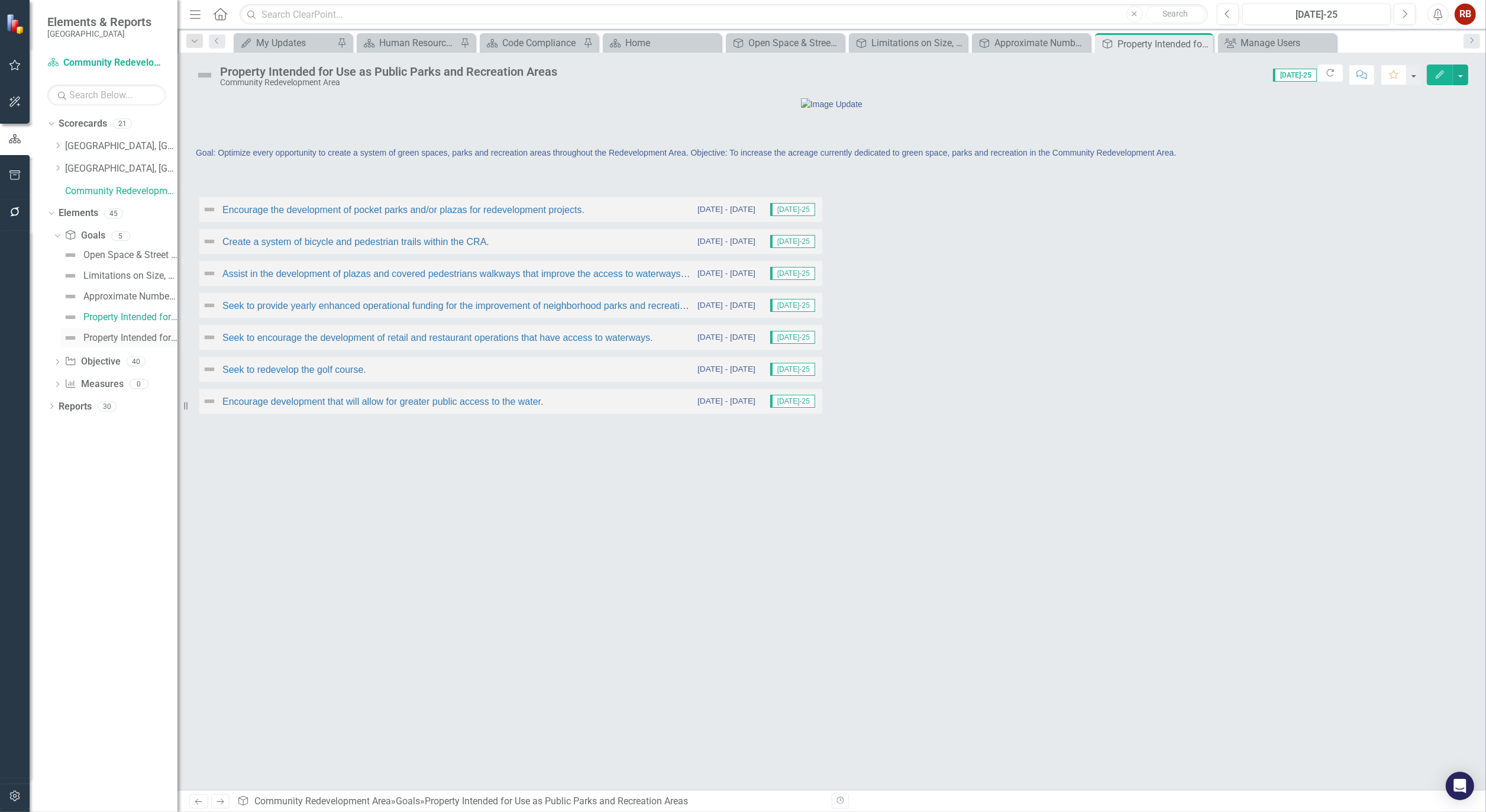
click at [118, 336] on div "Property Intended for Use as Streets, Public Utilities and Public Improvements …" at bounding box center [130, 338] width 94 height 11
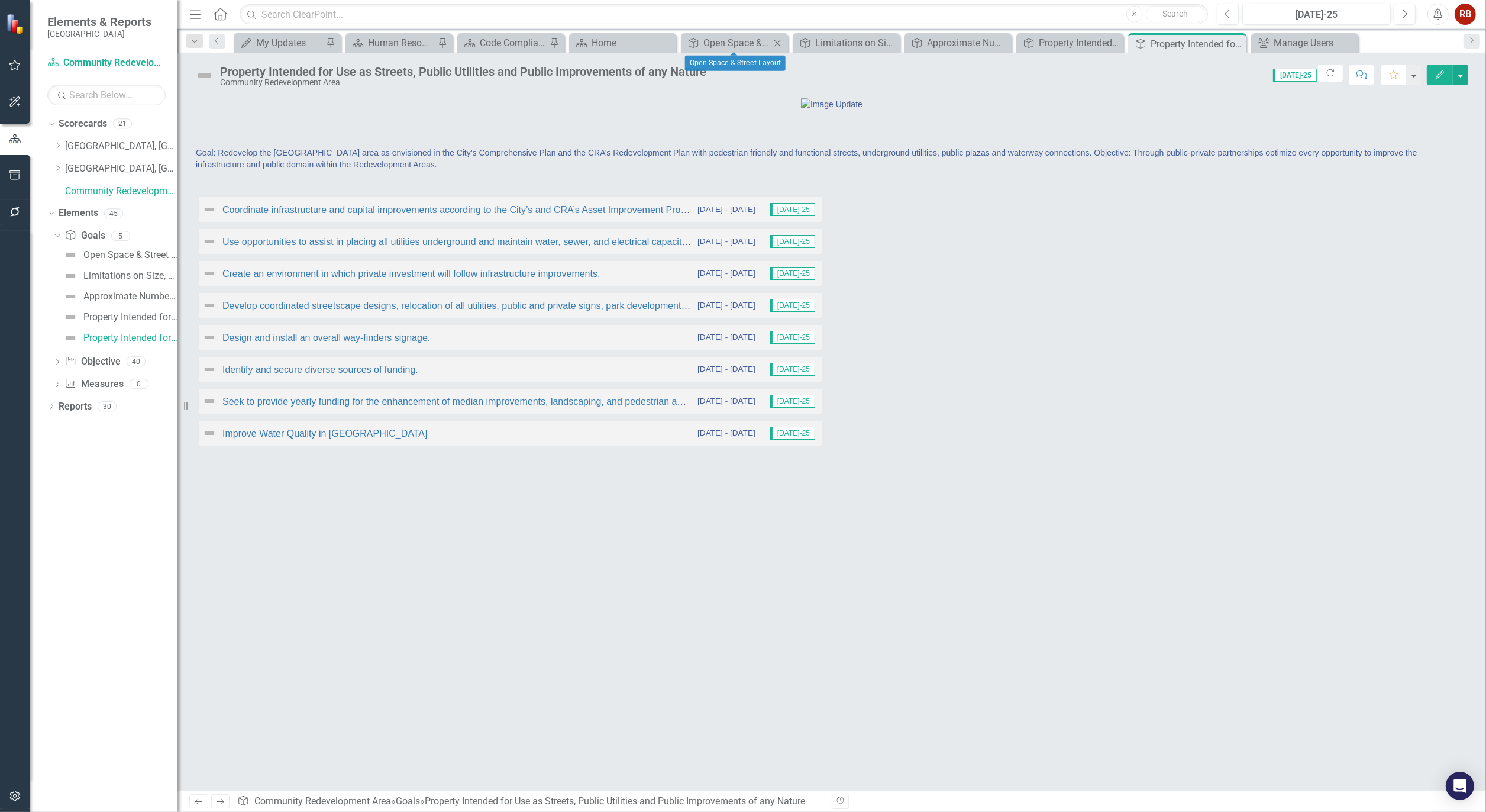
click at [779, 44] on icon at bounding box center [777, 43] width 7 height 7
click at [831, 41] on icon "Close" at bounding box center [833, 43] width 12 height 10
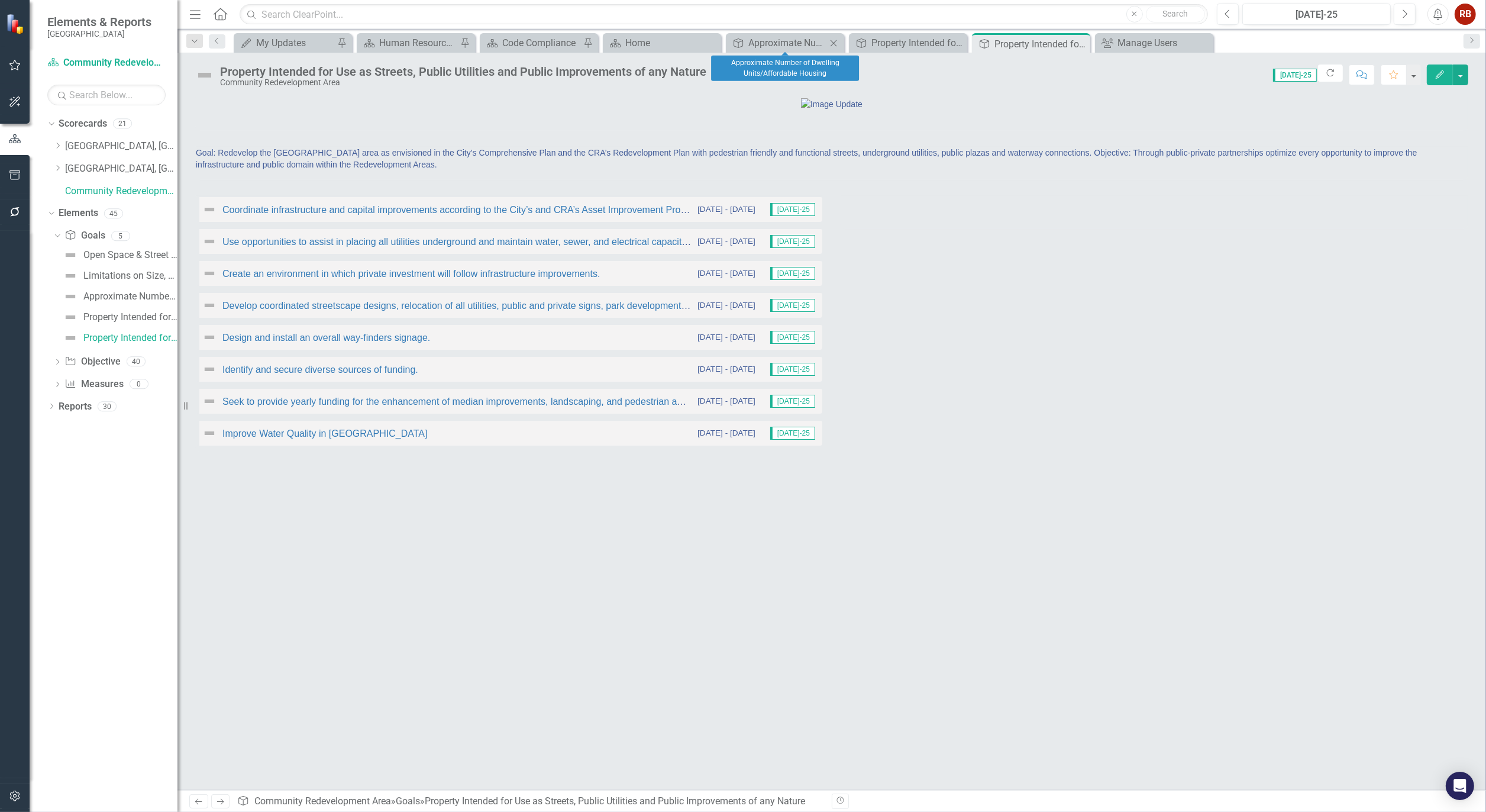
click at [831, 41] on icon "Close" at bounding box center [833, 43] width 12 height 10
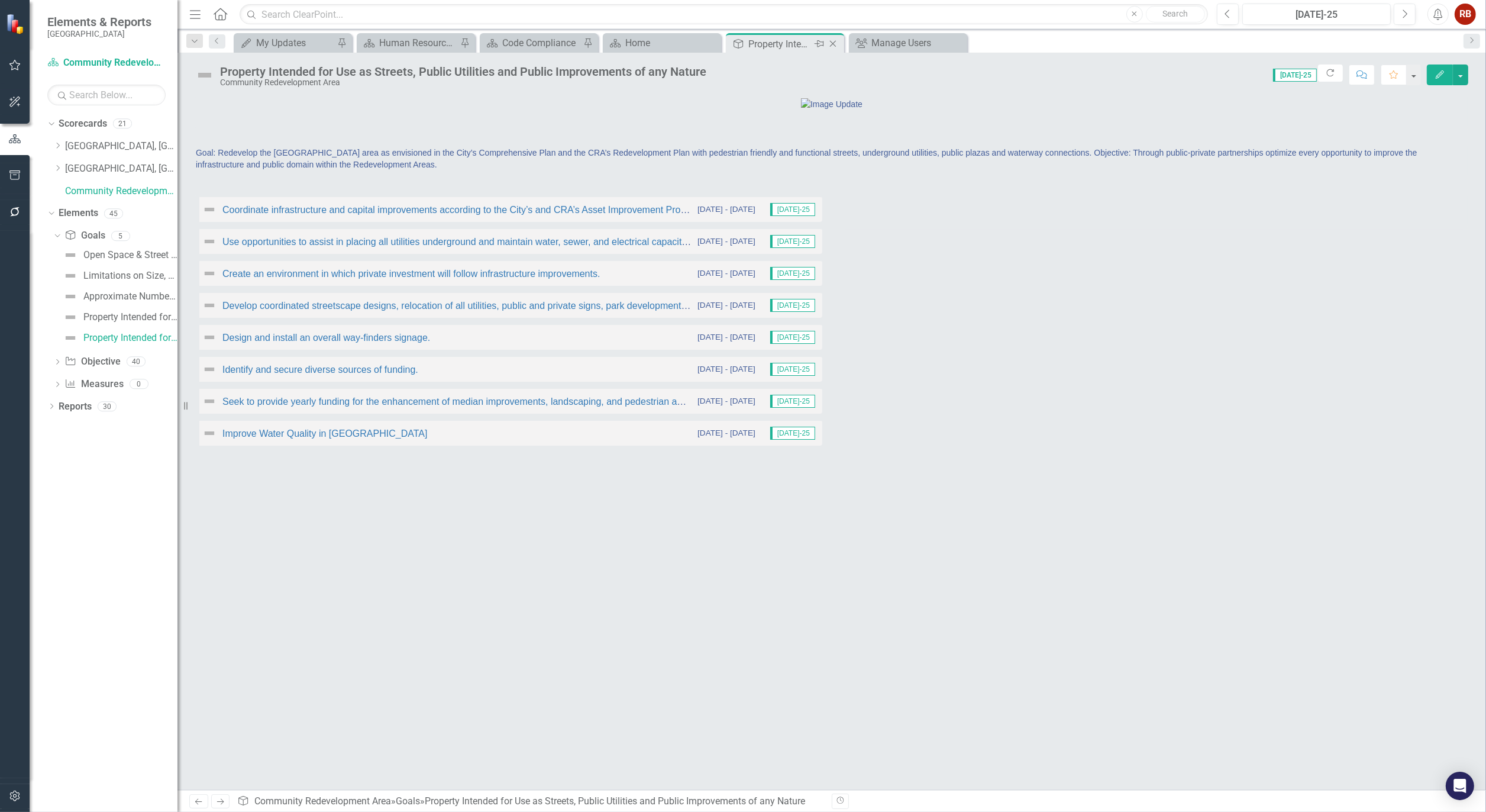
click at [831, 41] on icon at bounding box center [833, 44] width 7 height 7
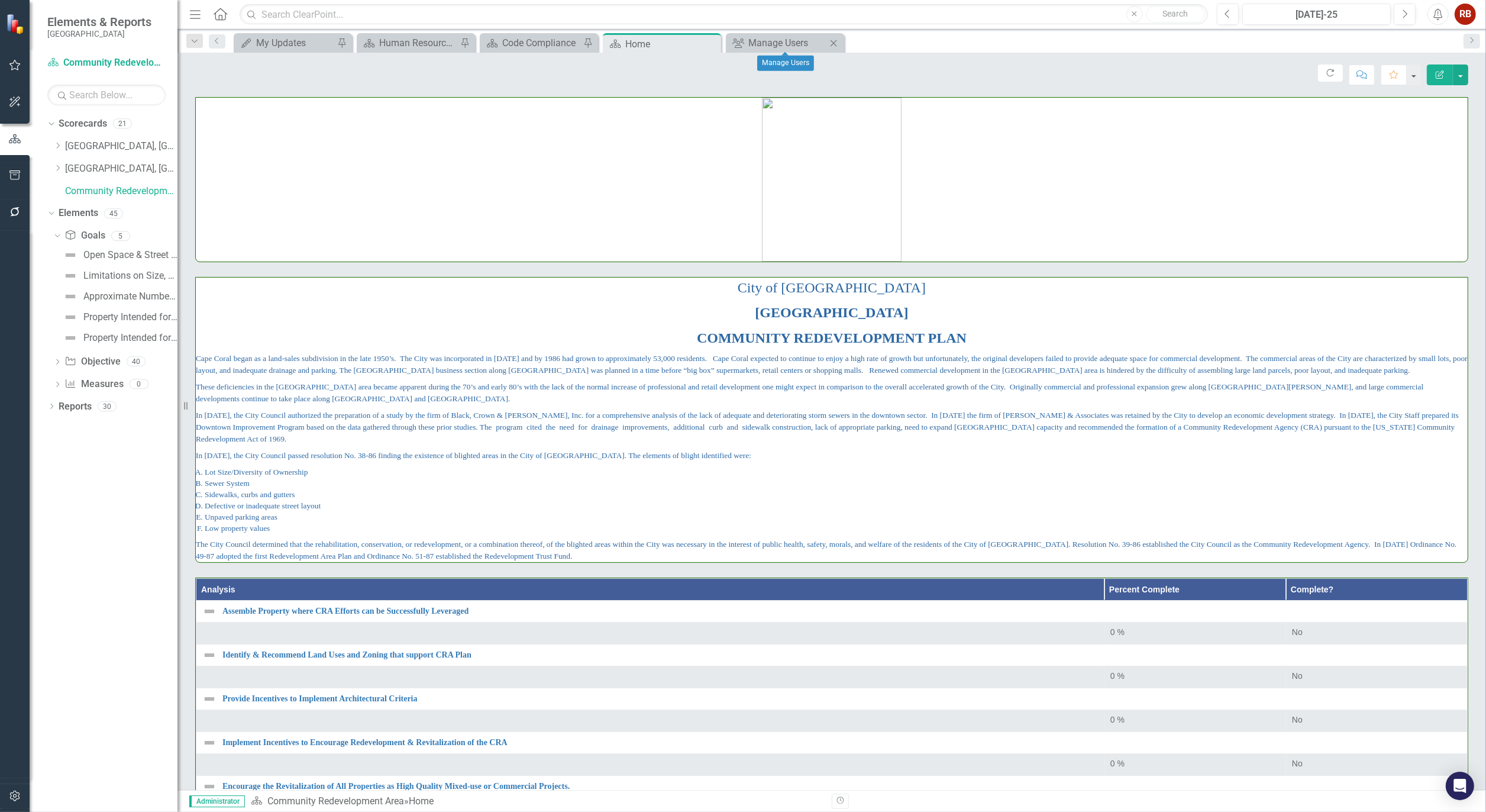
click at [831, 41] on icon "Close" at bounding box center [833, 43] width 12 height 10
